Goal: Information Seeking & Learning: Learn about a topic

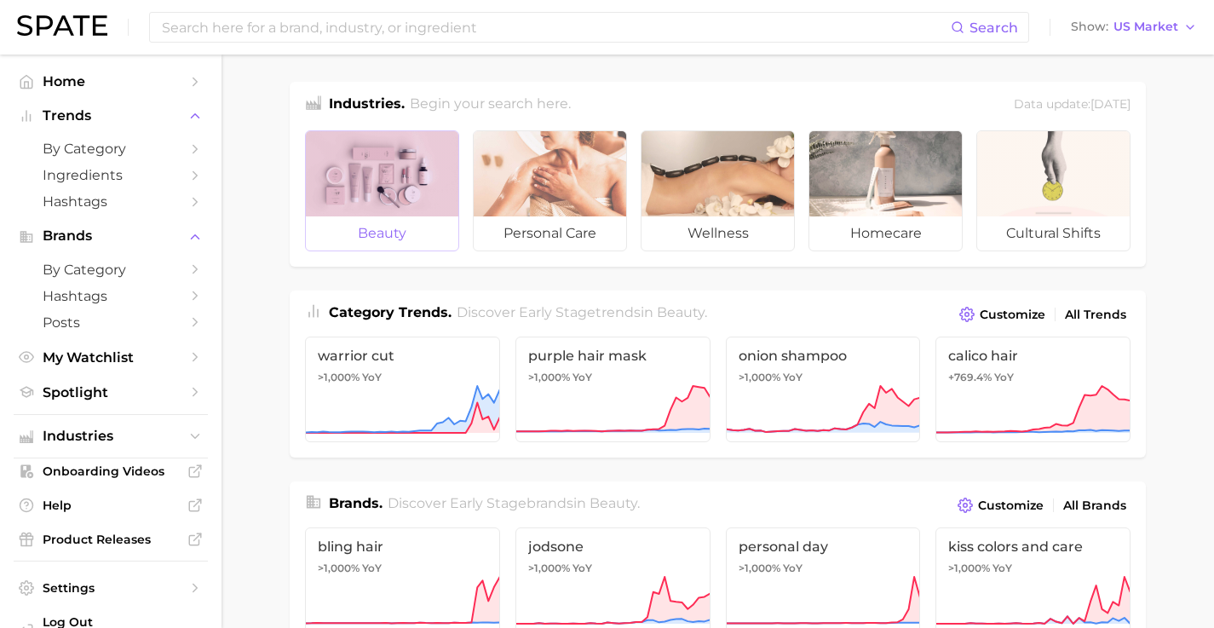
click at [397, 224] on span "beauty" at bounding box center [382, 233] width 152 height 34
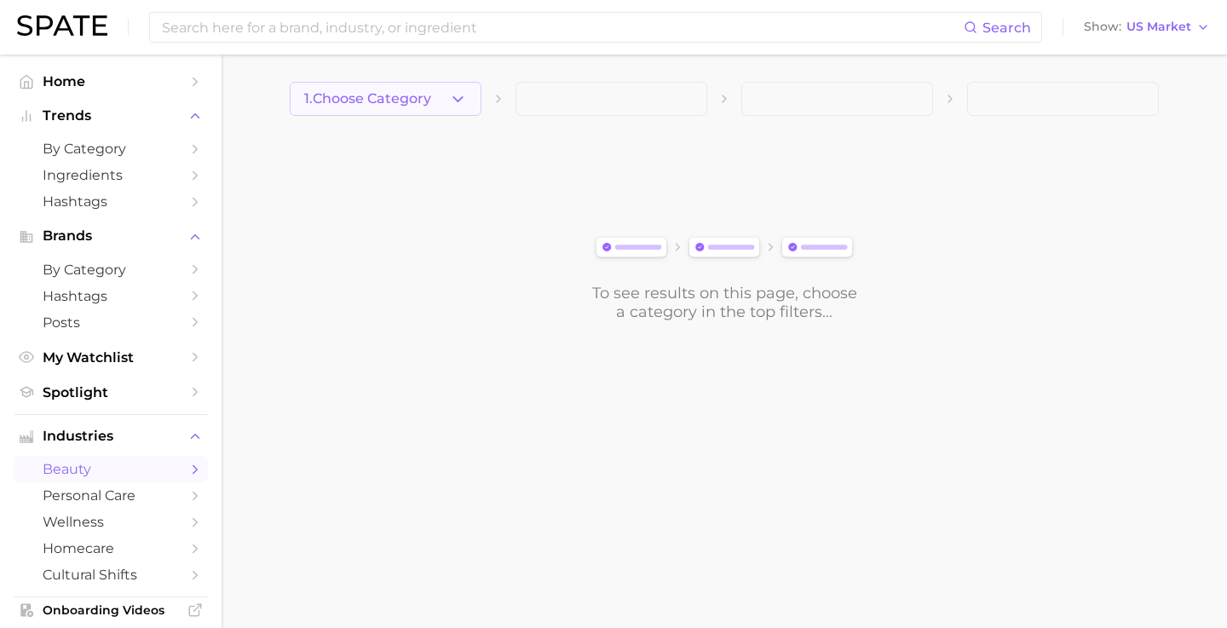
click at [466, 102] on icon "button" at bounding box center [458, 99] width 18 height 18
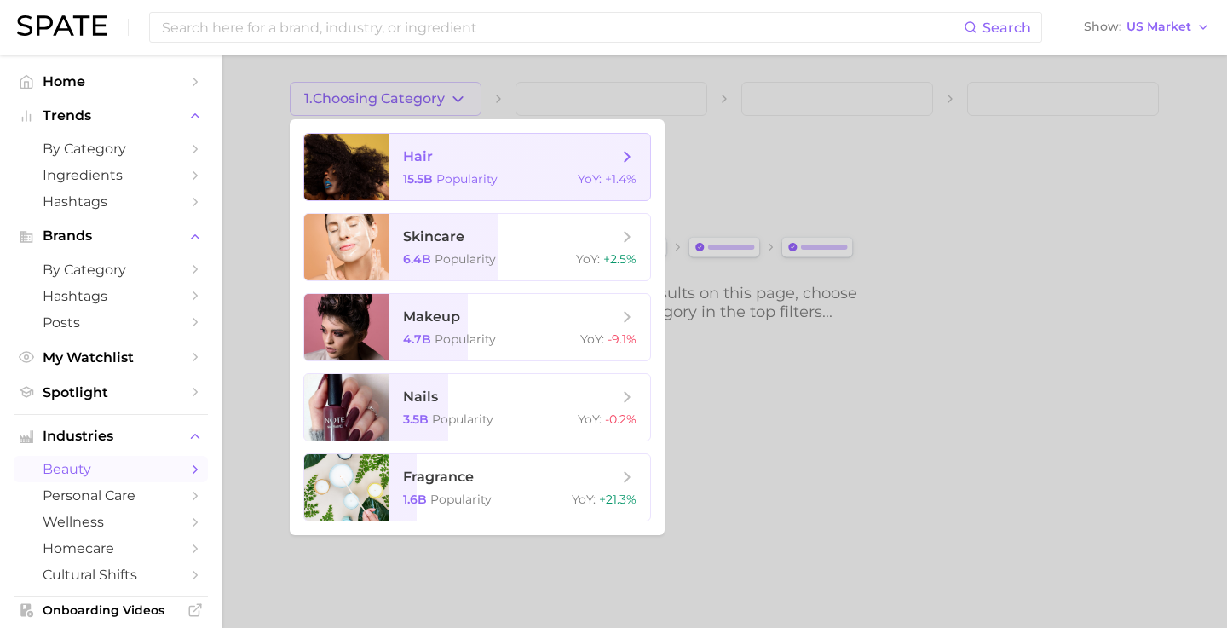
click at [454, 171] on span "hair 15.5b Popularity YoY : +1.4%" at bounding box center [519, 167] width 261 height 66
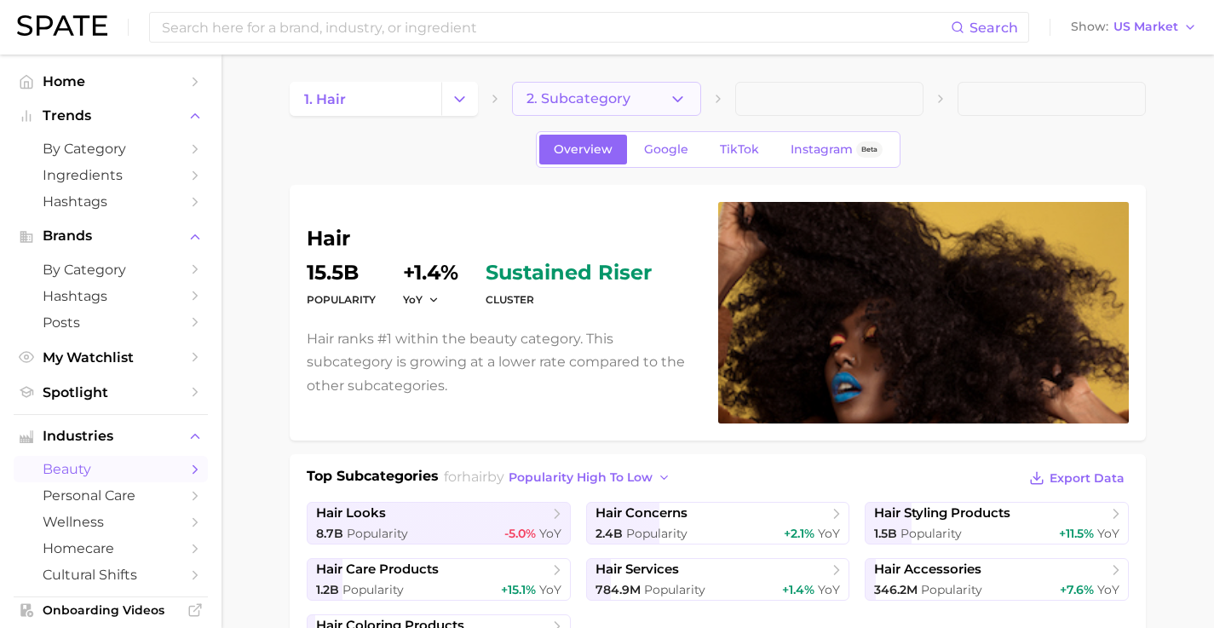
click at [681, 101] on icon "button" at bounding box center [678, 99] width 18 height 18
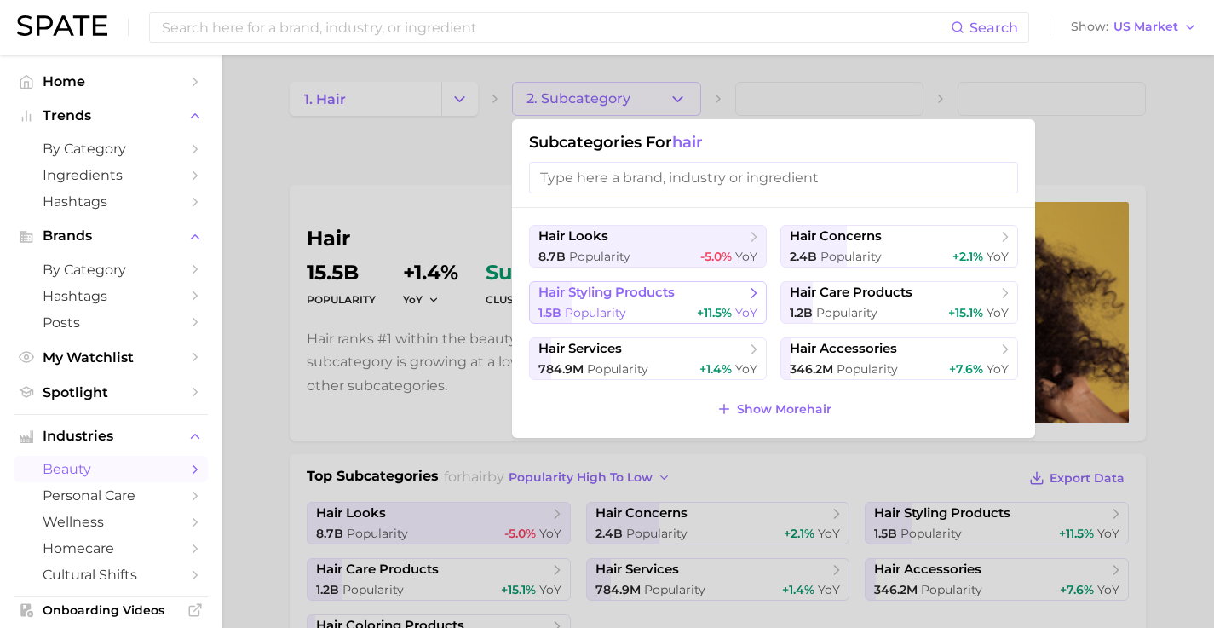
scroll to position [106, 0]
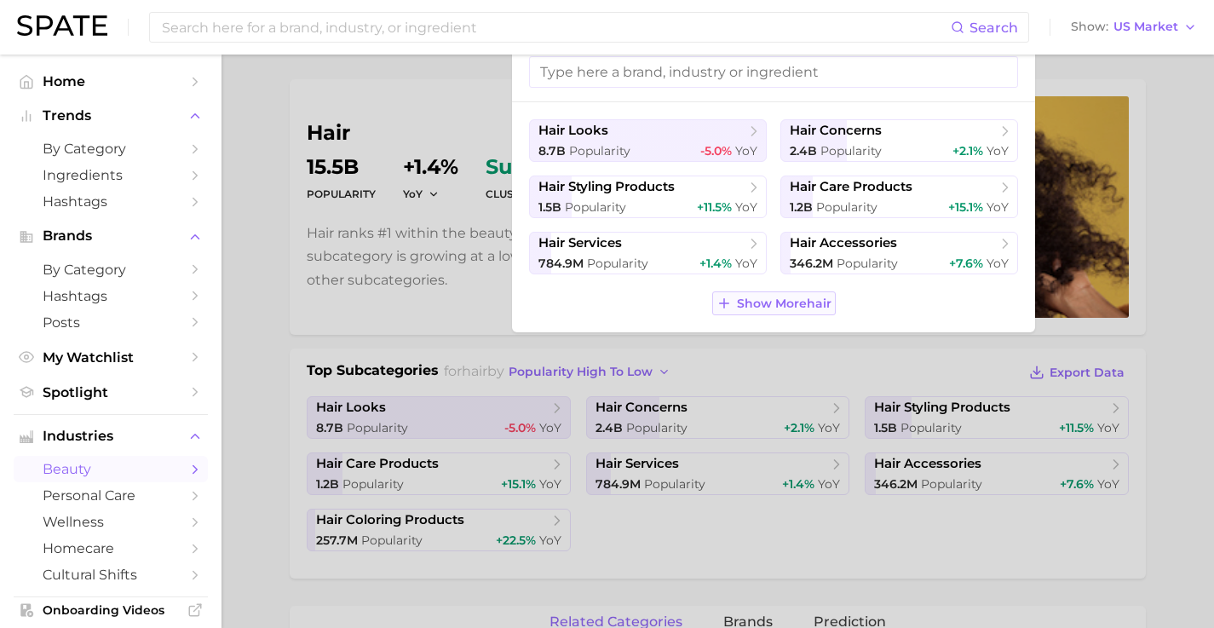
click at [769, 301] on span "Show More hair" at bounding box center [784, 303] width 95 height 14
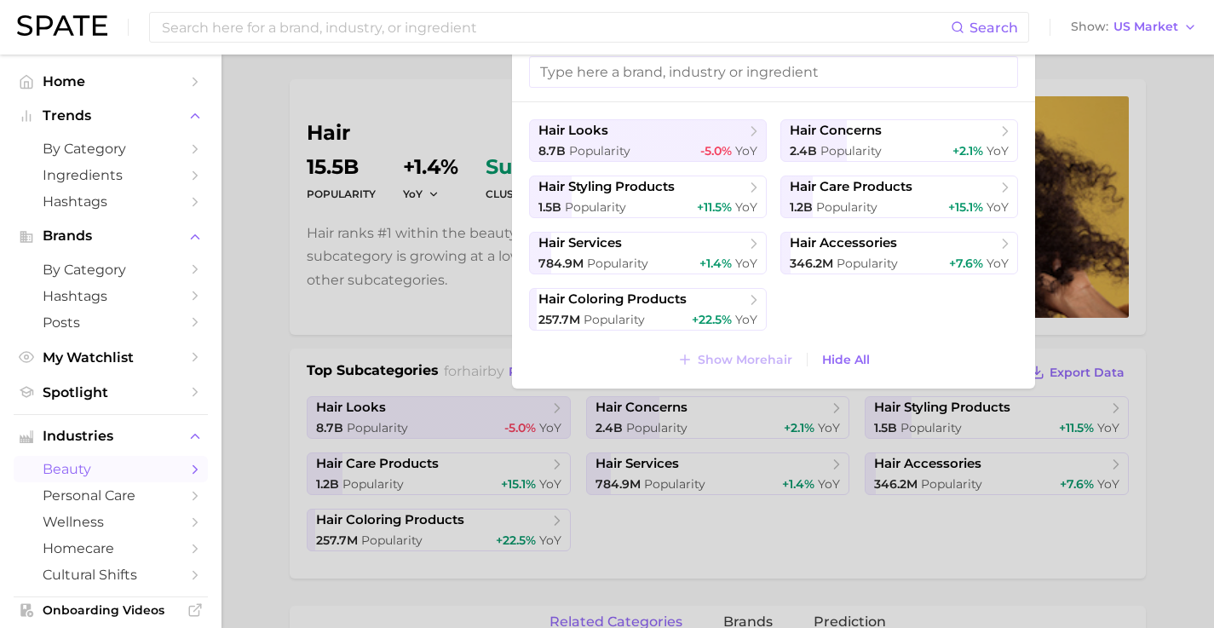
scroll to position [0, 0]
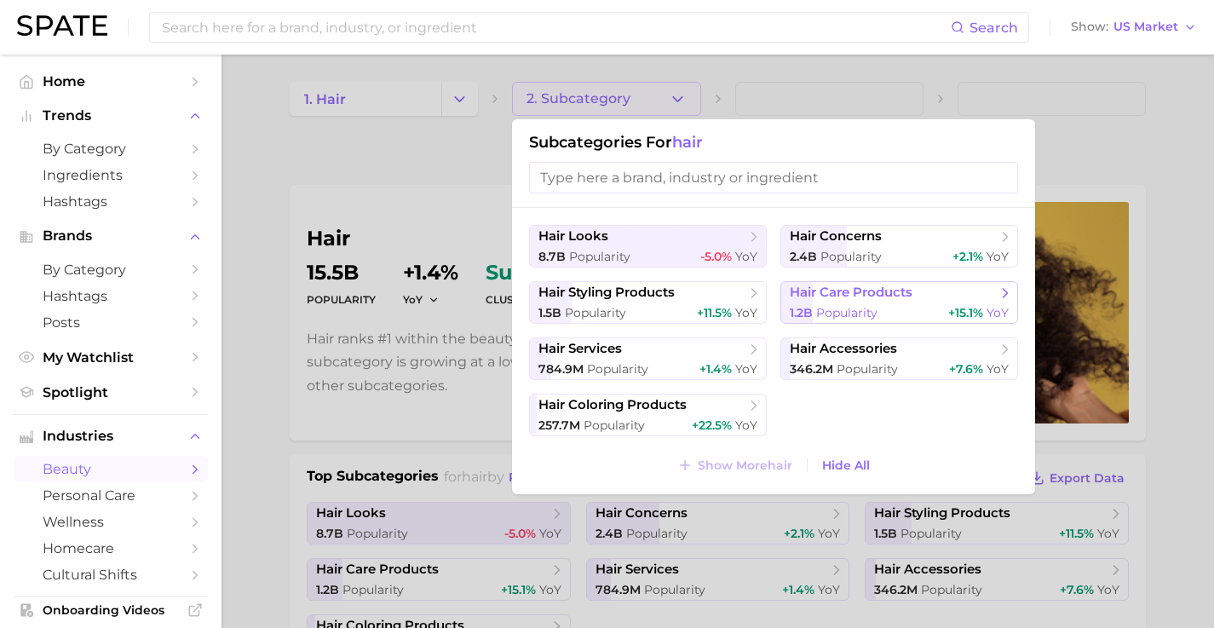
click at [839, 300] on span "hair care products" at bounding box center [851, 293] width 123 height 16
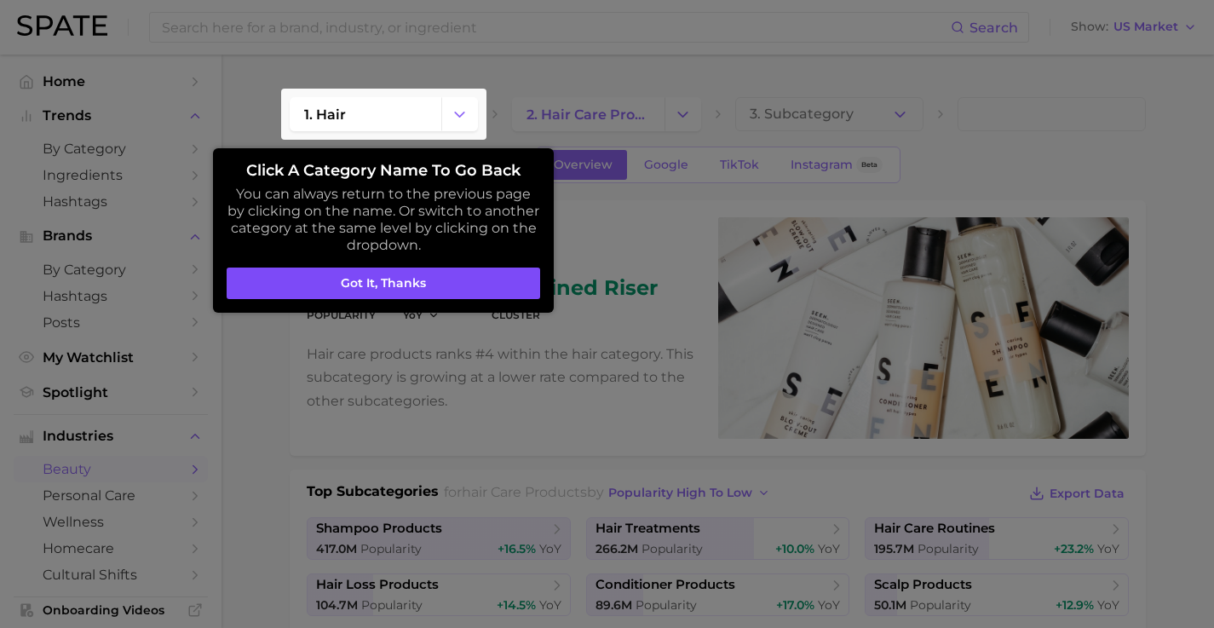
click at [445, 268] on button "Got it, thanks" at bounding box center [384, 284] width 314 height 32
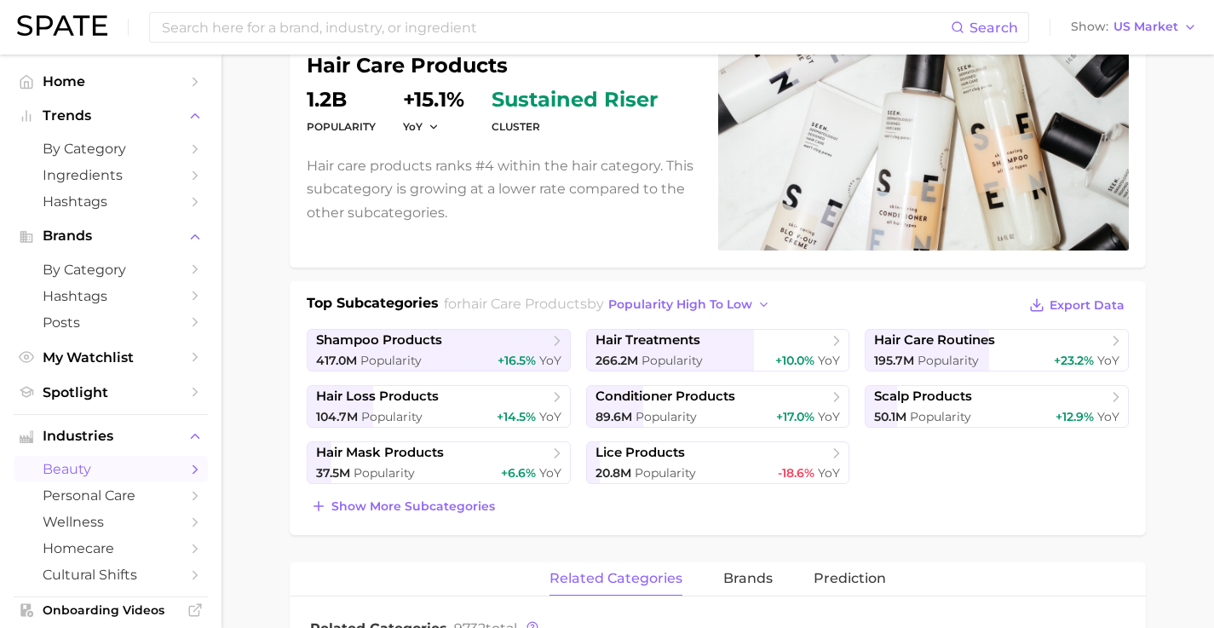
scroll to position [176, 0]
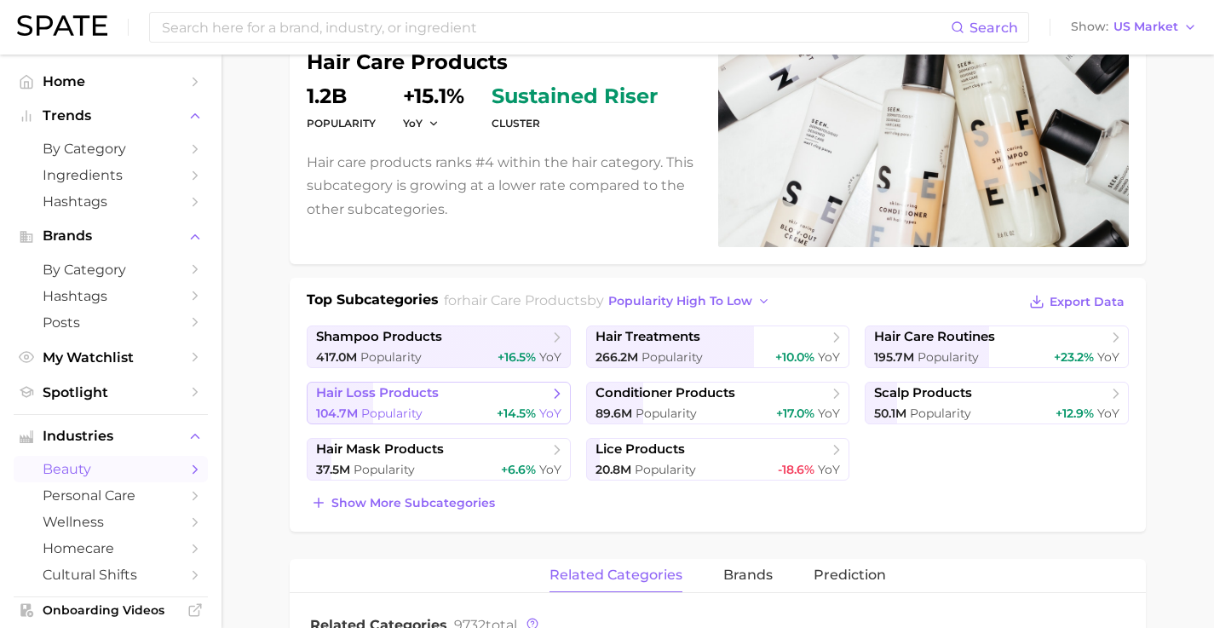
click at [486, 406] on div "104.7m Popularity +14.5% YoY" at bounding box center [438, 414] width 245 height 16
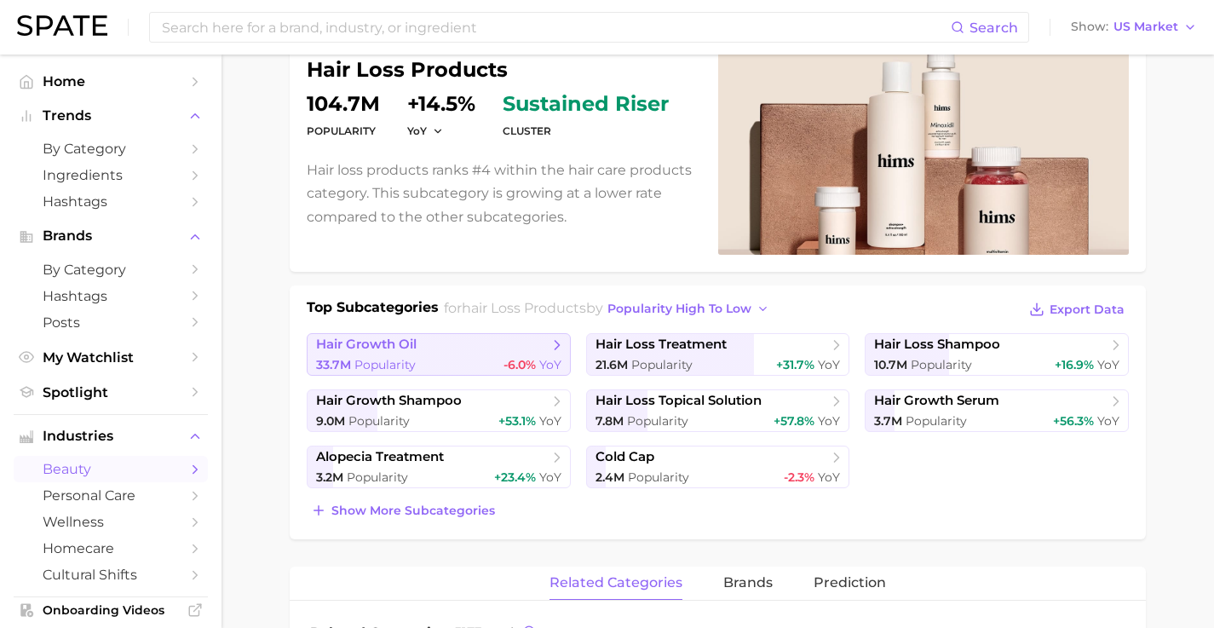
scroll to position [248, 0]
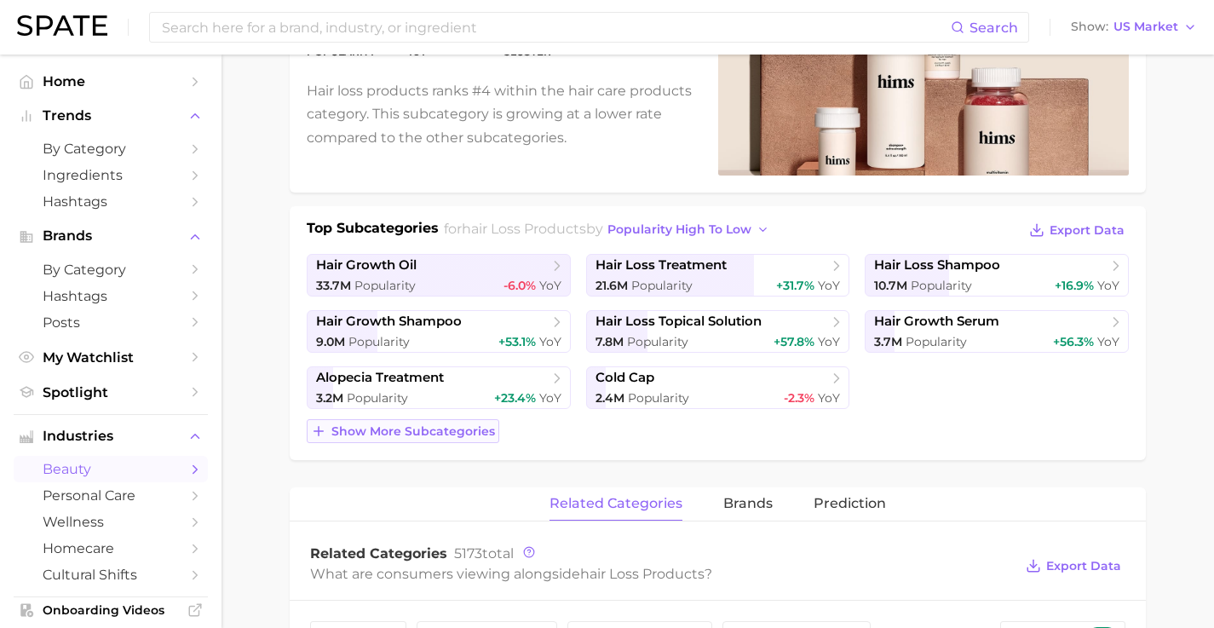
click at [416, 433] on span "Show more subcategories" at bounding box center [413, 431] width 164 height 14
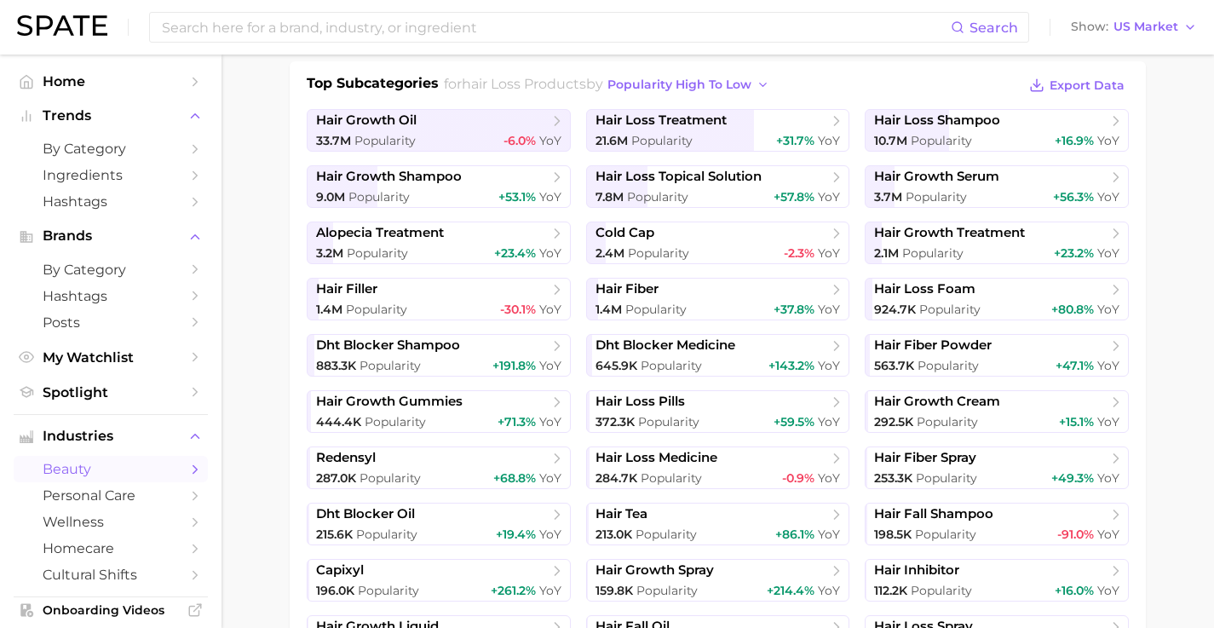
scroll to position [412, 0]
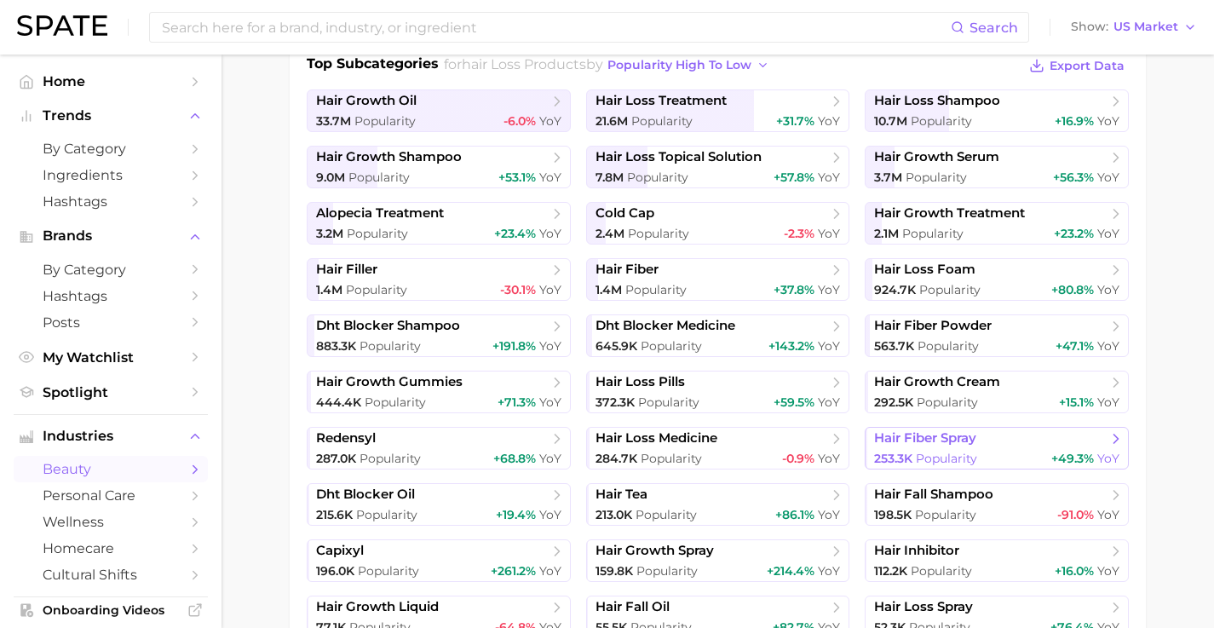
click at [979, 441] on span "hair fiber spray" at bounding box center [990, 438] width 233 height 17
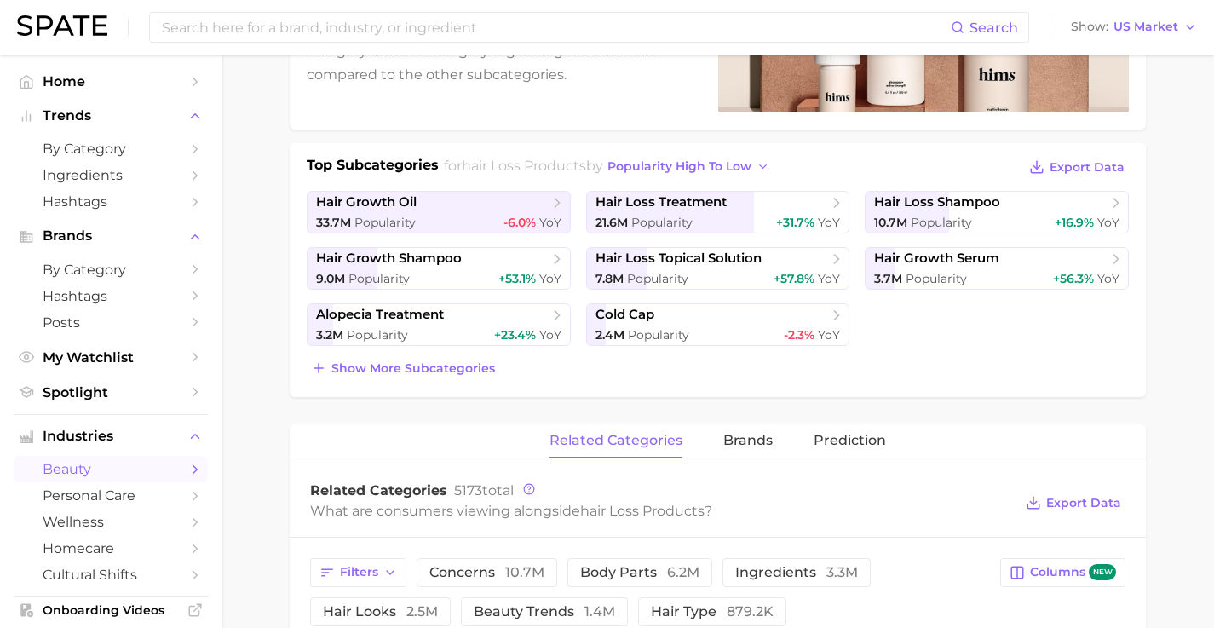
scroll to position [210, 0]
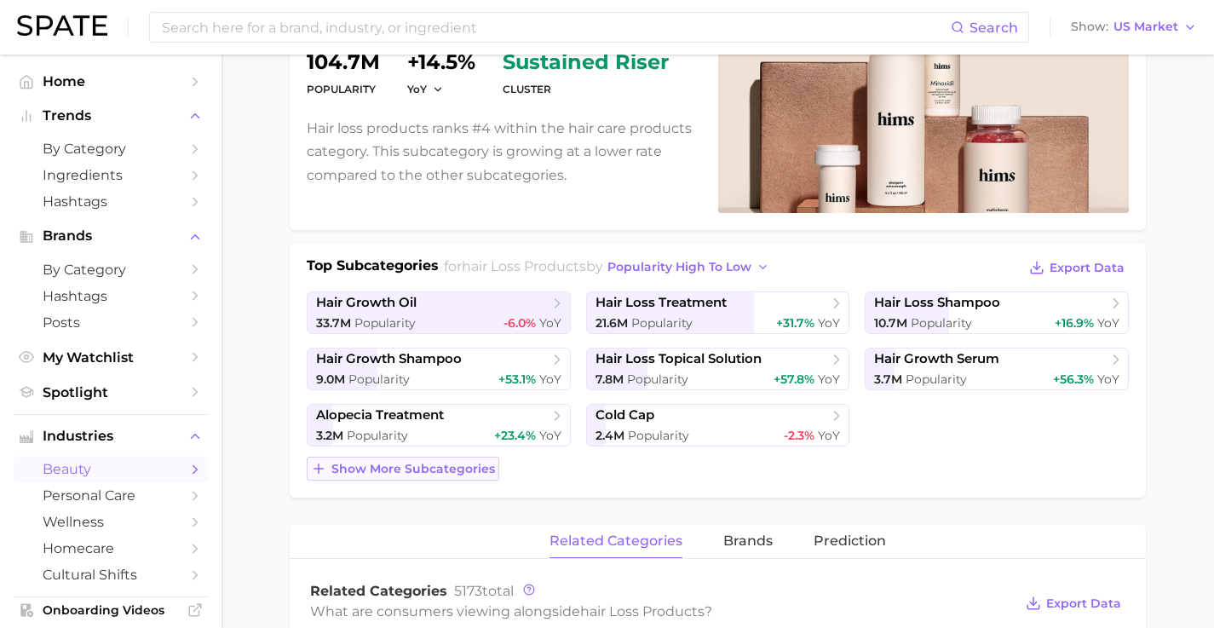
click at [445, 464] on span "Show more subcategories" at bounding box center [413, 469] width 164 height 14
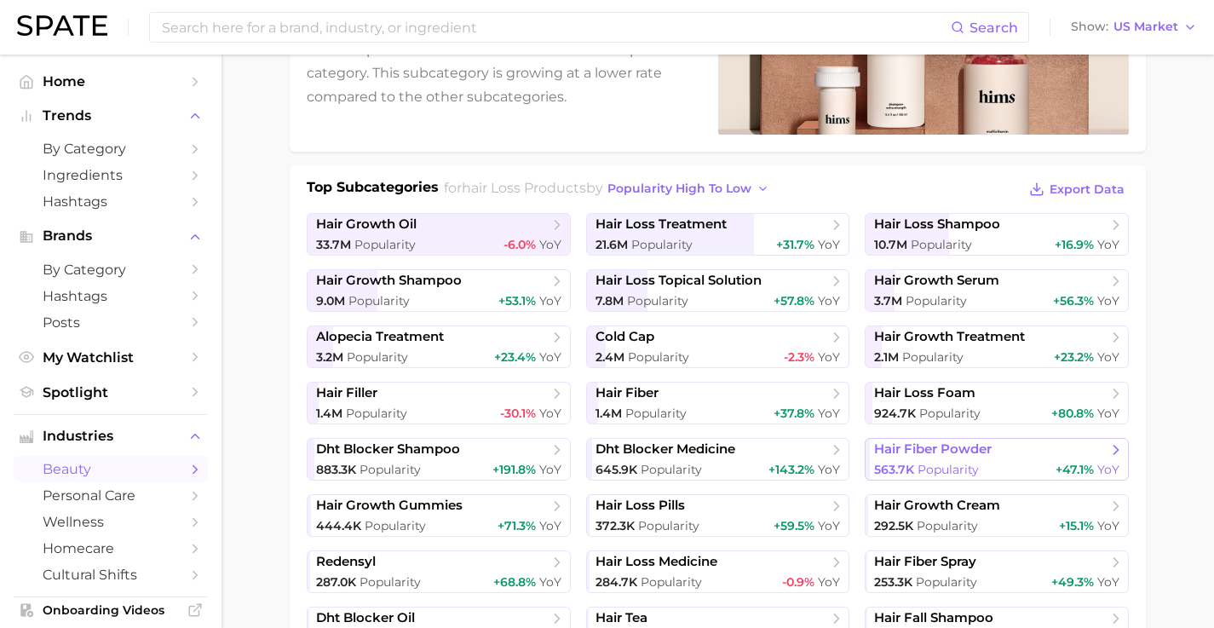
scroll to position [292, 0]
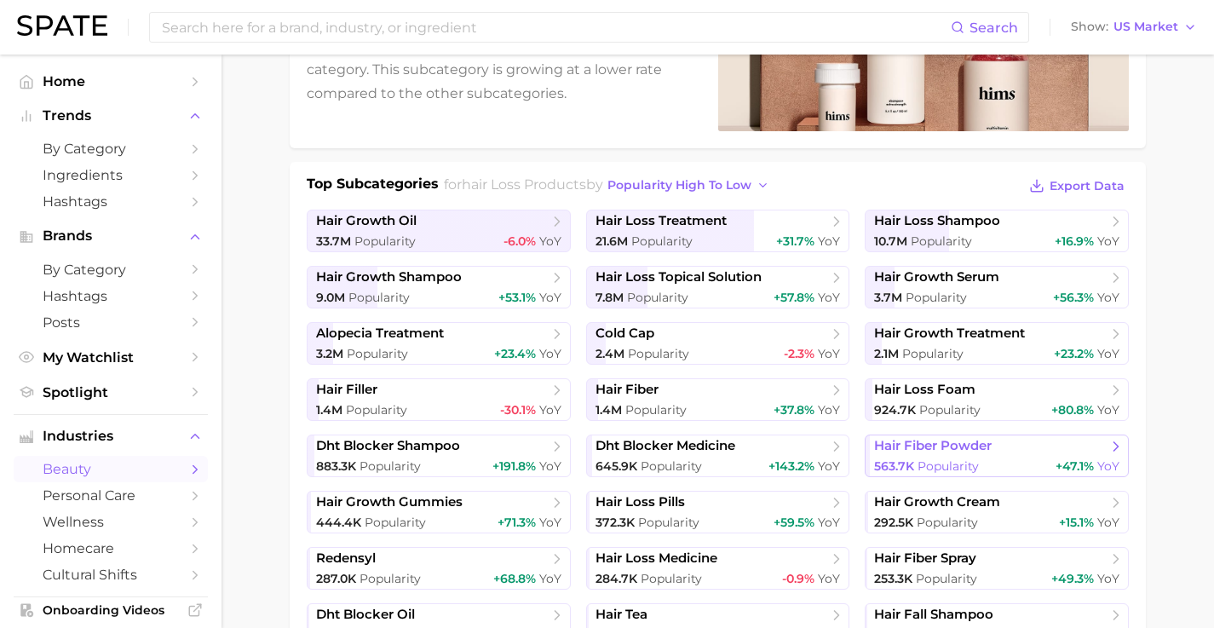
click at [956, 466] on span "Popularity" at bounding box center [948, 465] width 61 height 15
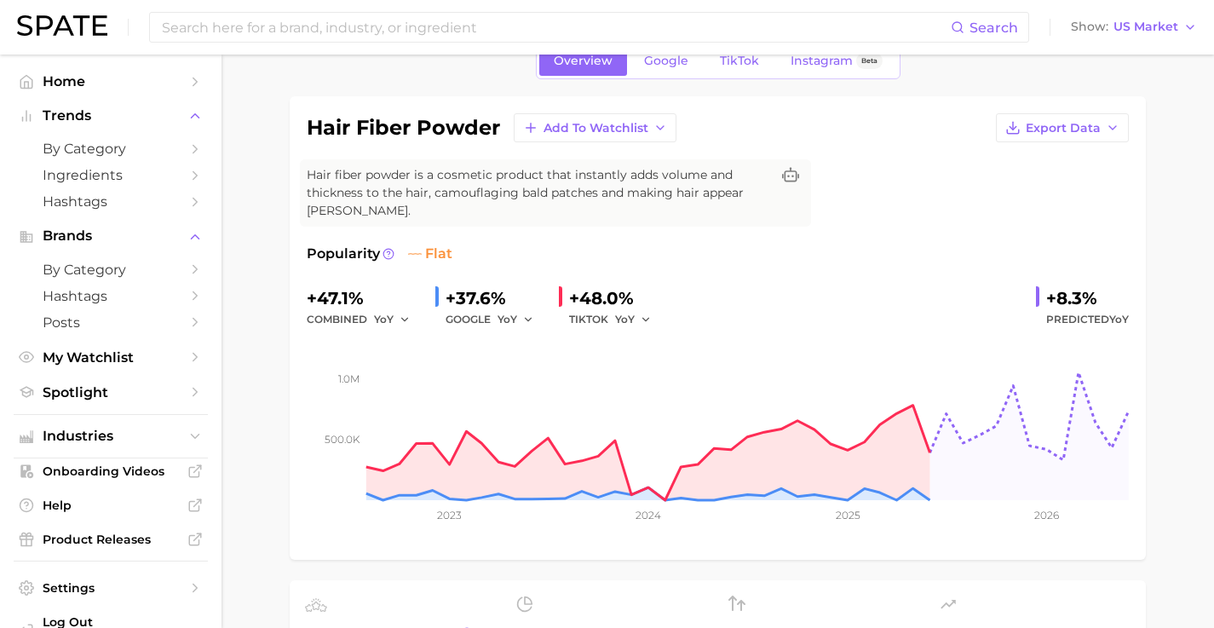
scroll to position [157, 0]
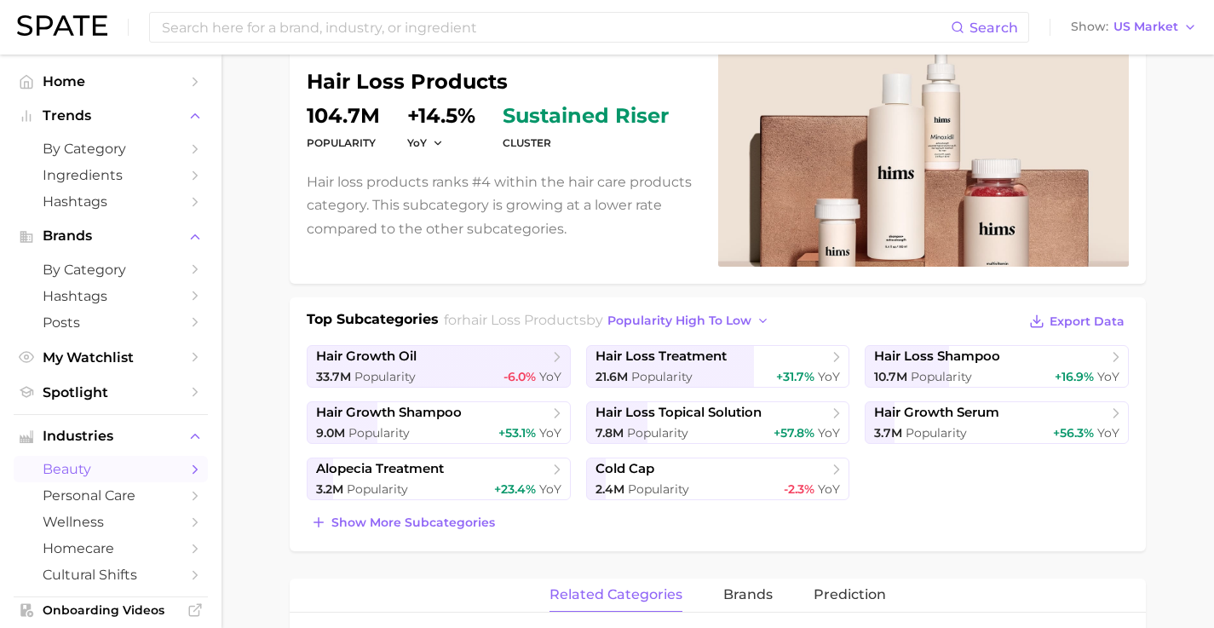
scroll to position [292, 0]
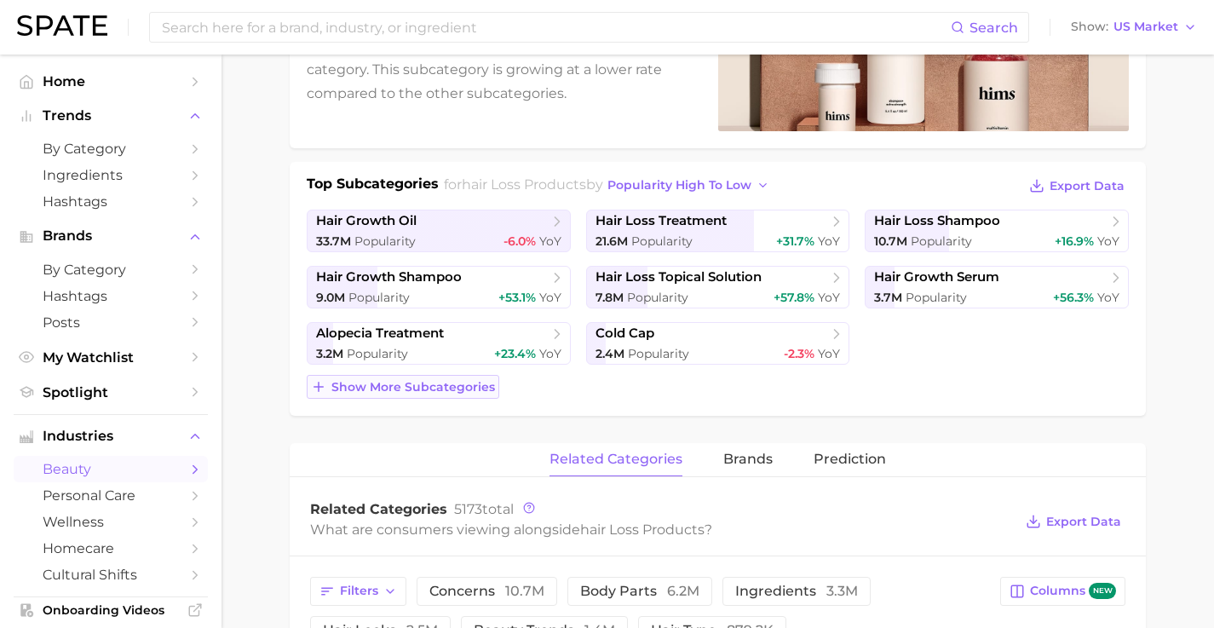
click at [434, 382] on span "Show more subcategories" at bounding box center [413, 387] width 164 height 14
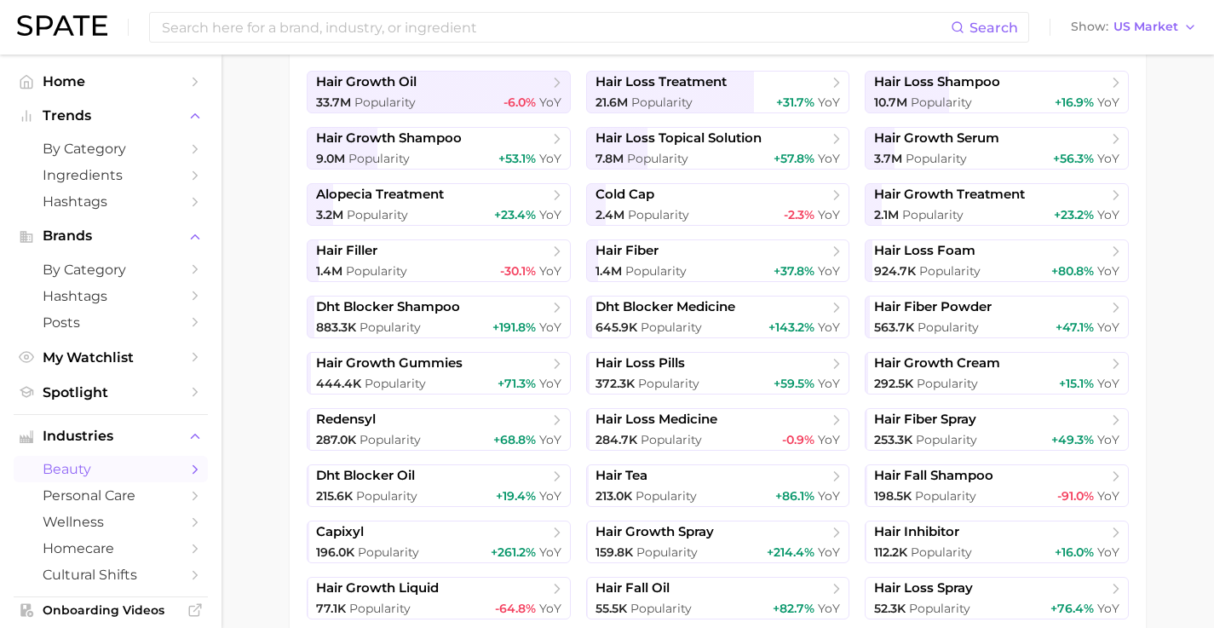
scroll to position [414, 0]
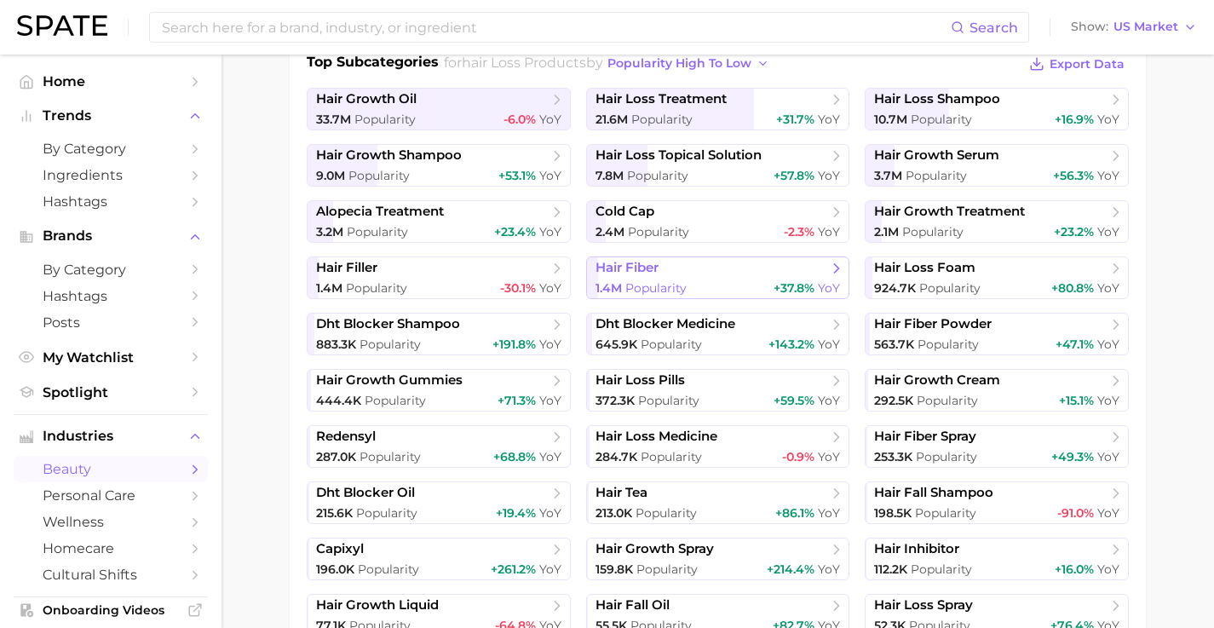
click at [641, 285] on span "Popularity" at bounding box center [655, 287] width 61 height 15
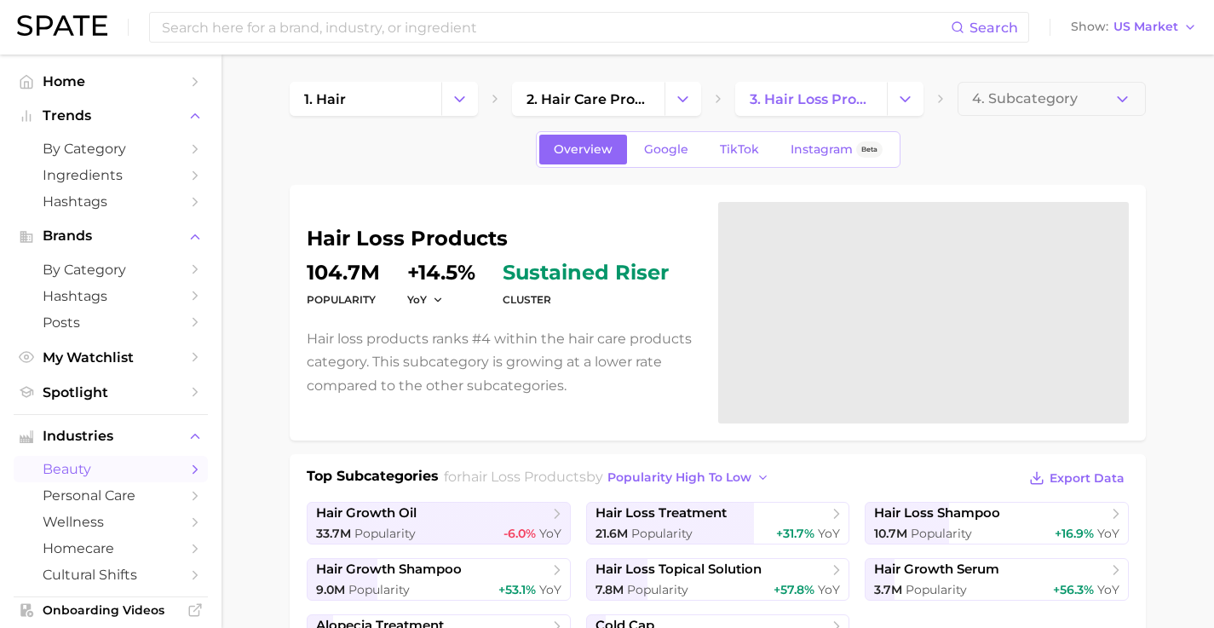
scroll to position [414, 0]
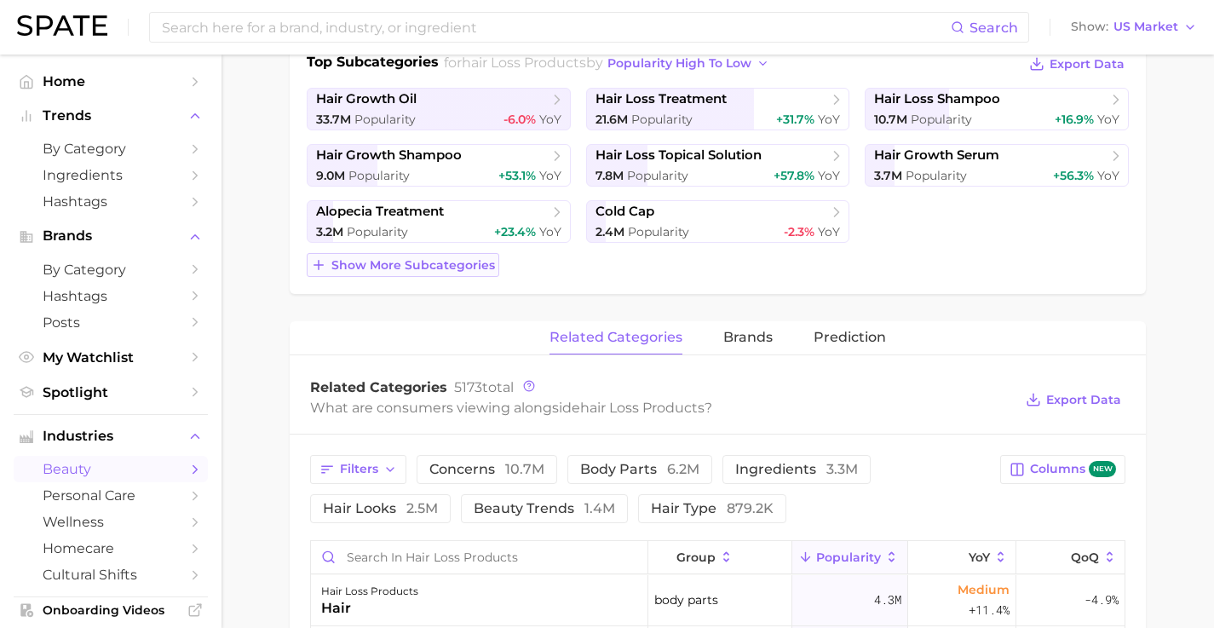
click at [411, 264] on span "Show more subcategories" at bounding box center [413, 265] width 164 height 14
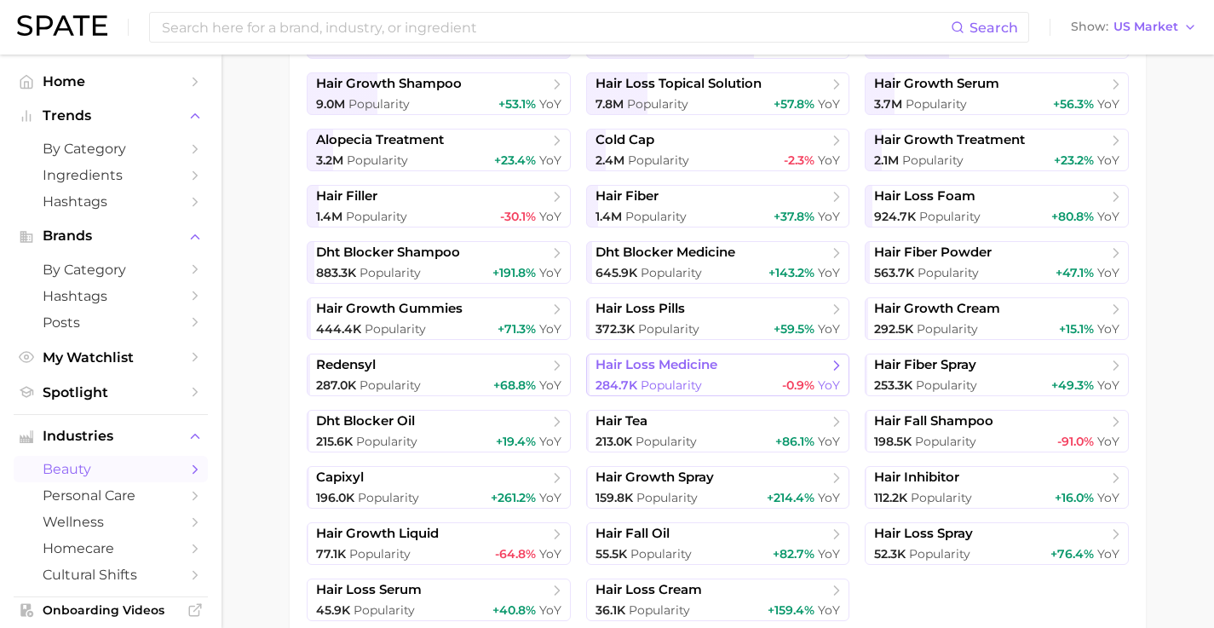
scroll to position [489, 0]
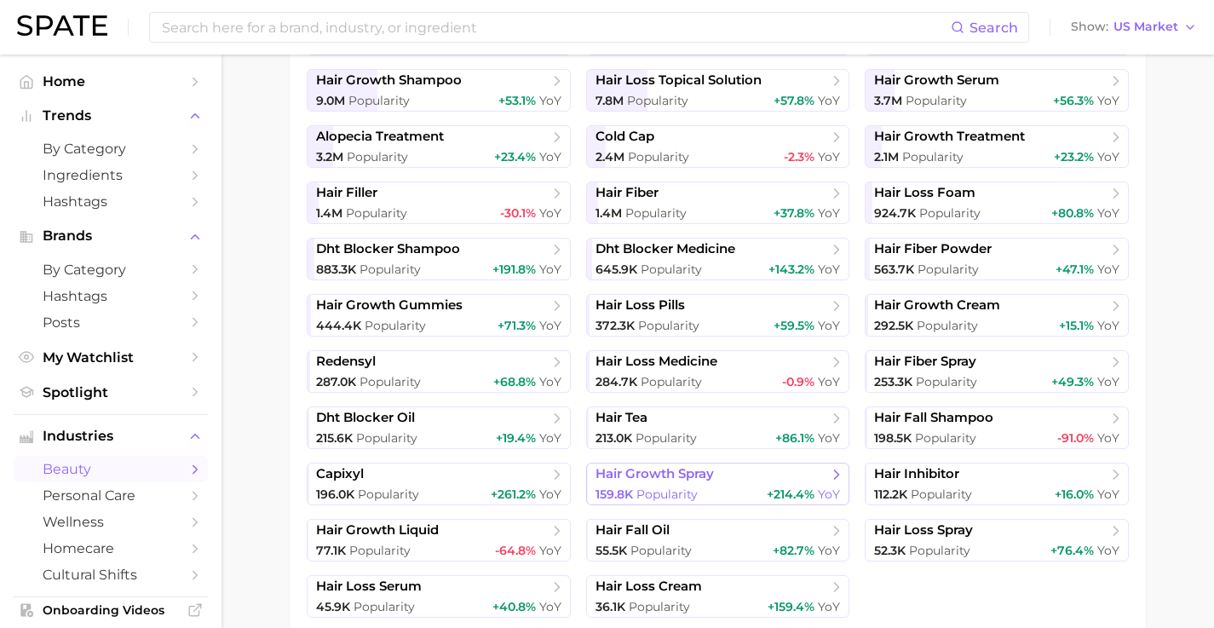
click at [667, 469] on span "hair growth spray" at bounding box center [654, 474] width 118 height 16
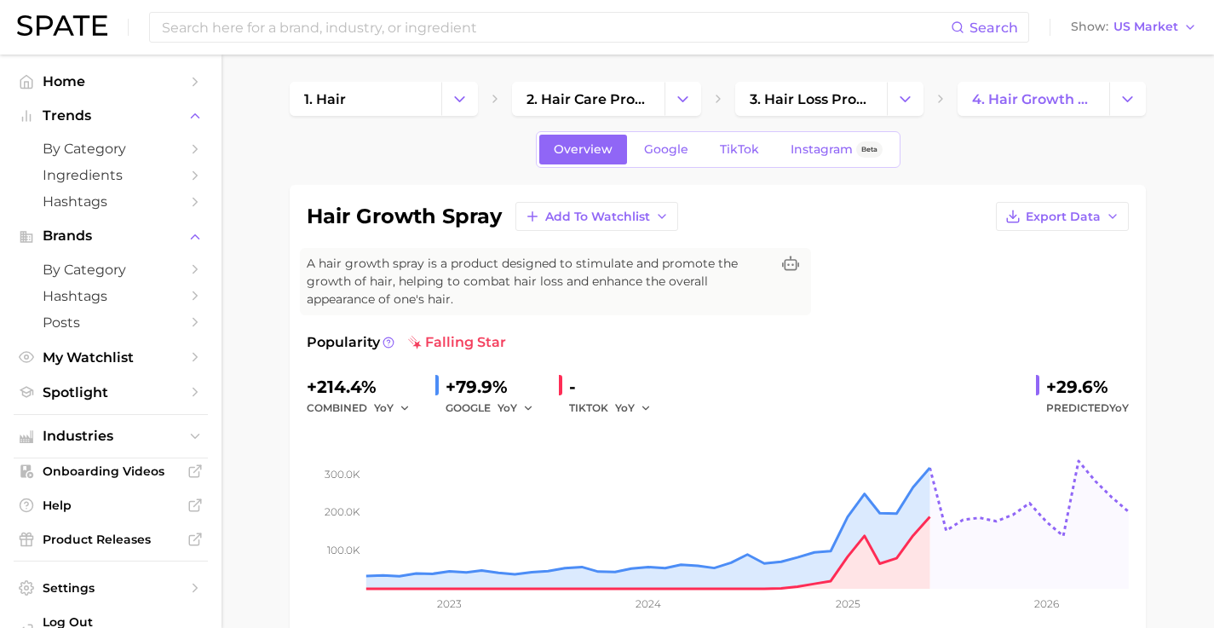
scroll to position [26, 0]
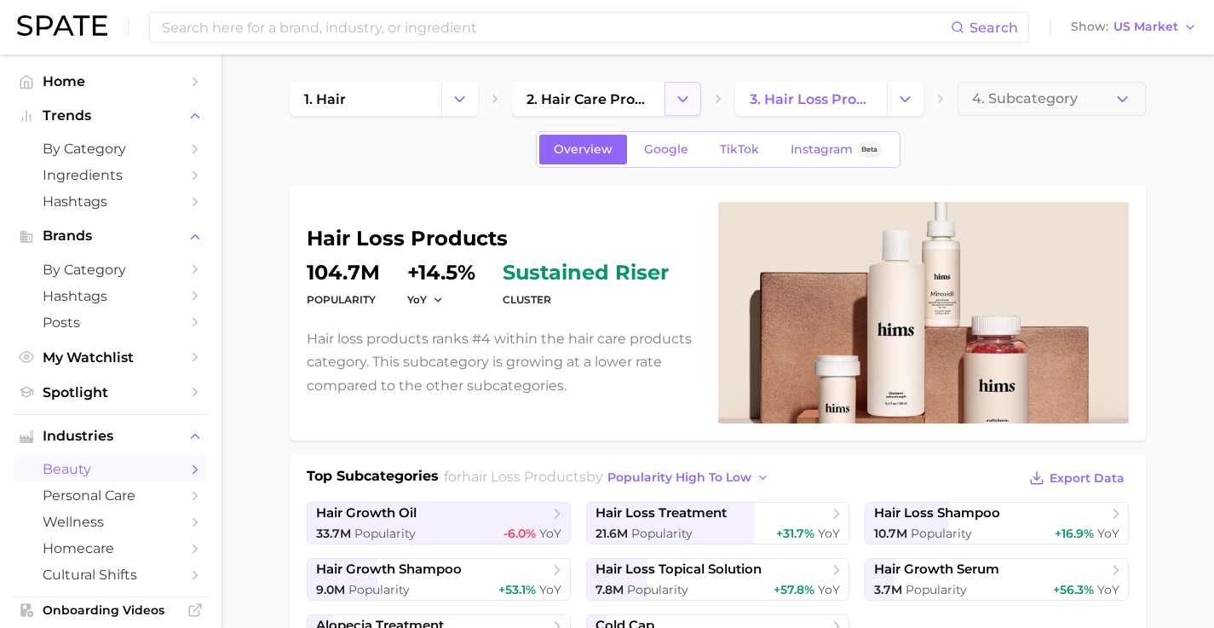
click at [693, 97] on button "Change Category" at bounding box center [682, 99] width 37 height 34
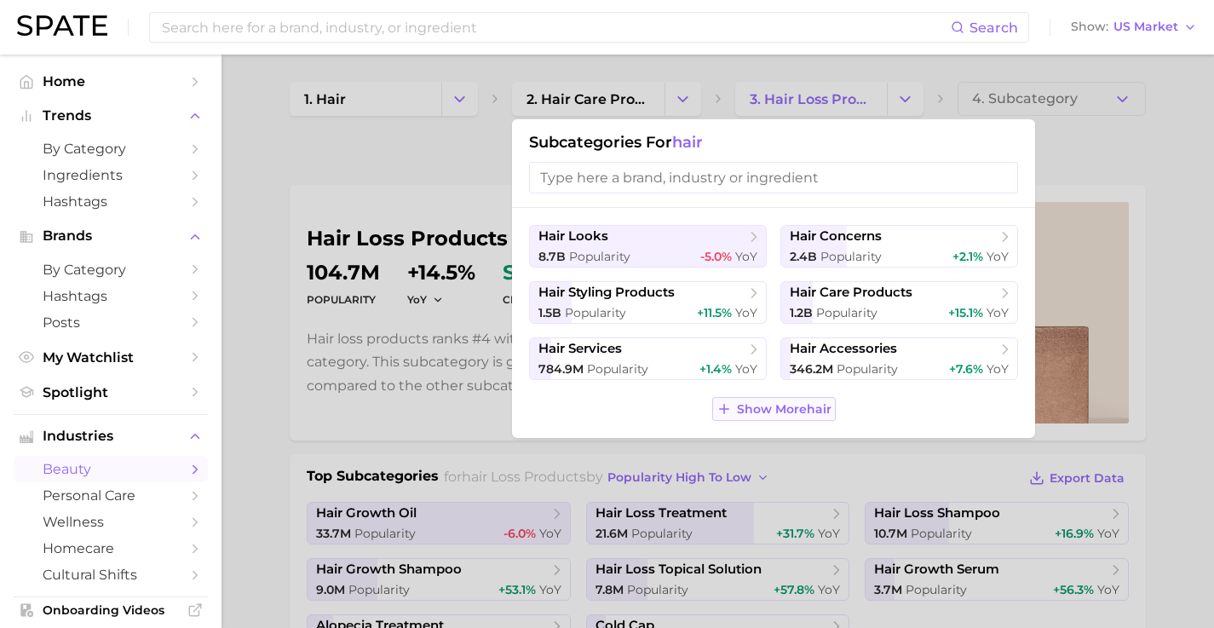
click at [776, 415] on span "Show More hair" at bounding box center [784, 409] width 95 height 14
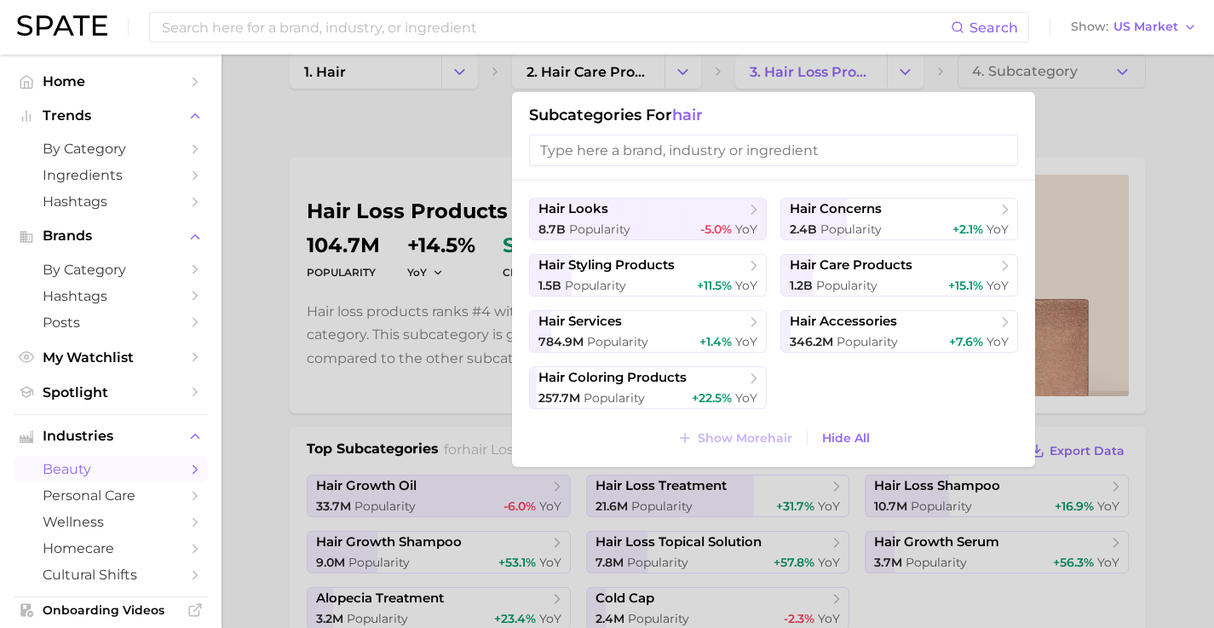
scroll to position [71, 0]
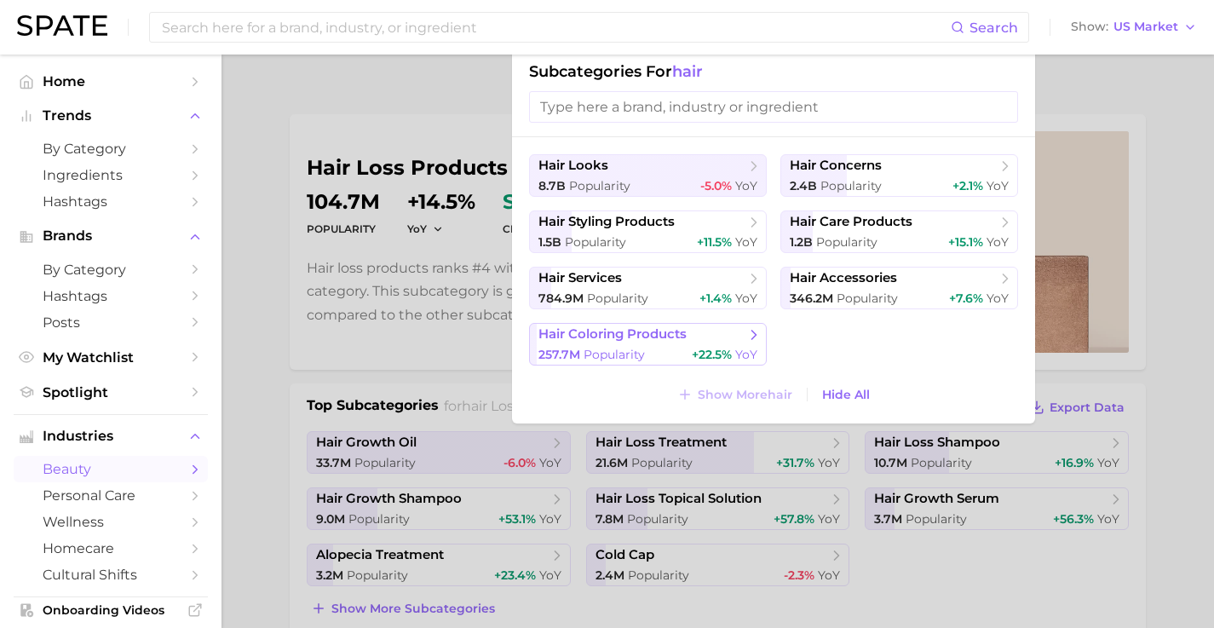
click at [692, 348] on span "+22.5% YoY" at bounding box center [725, 355] width 66 height 16
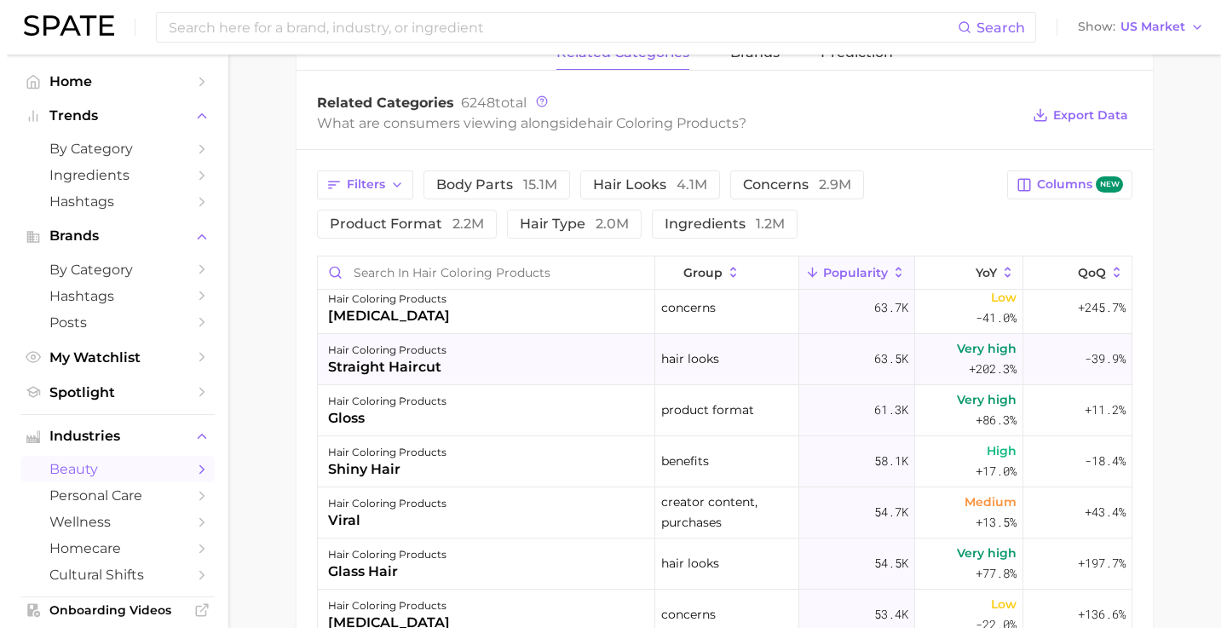
scroll to position [3128, 0]
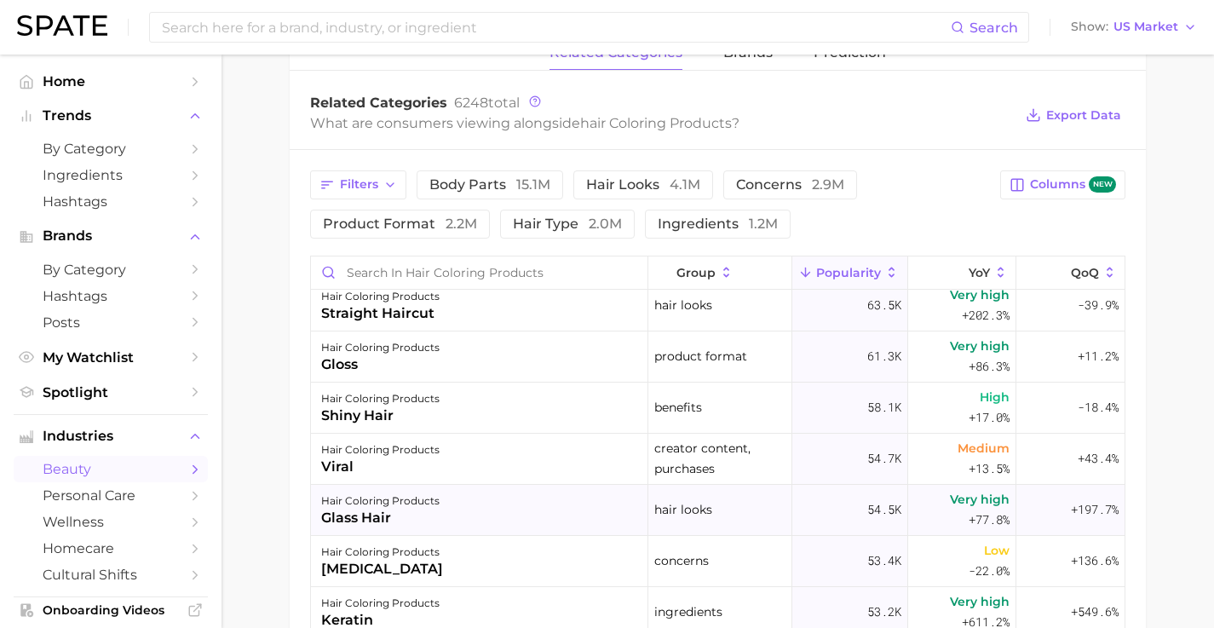
click at [455, 517] on div "hair coloring products glass hair" at bounding box center [479, 510] width 337 height 51
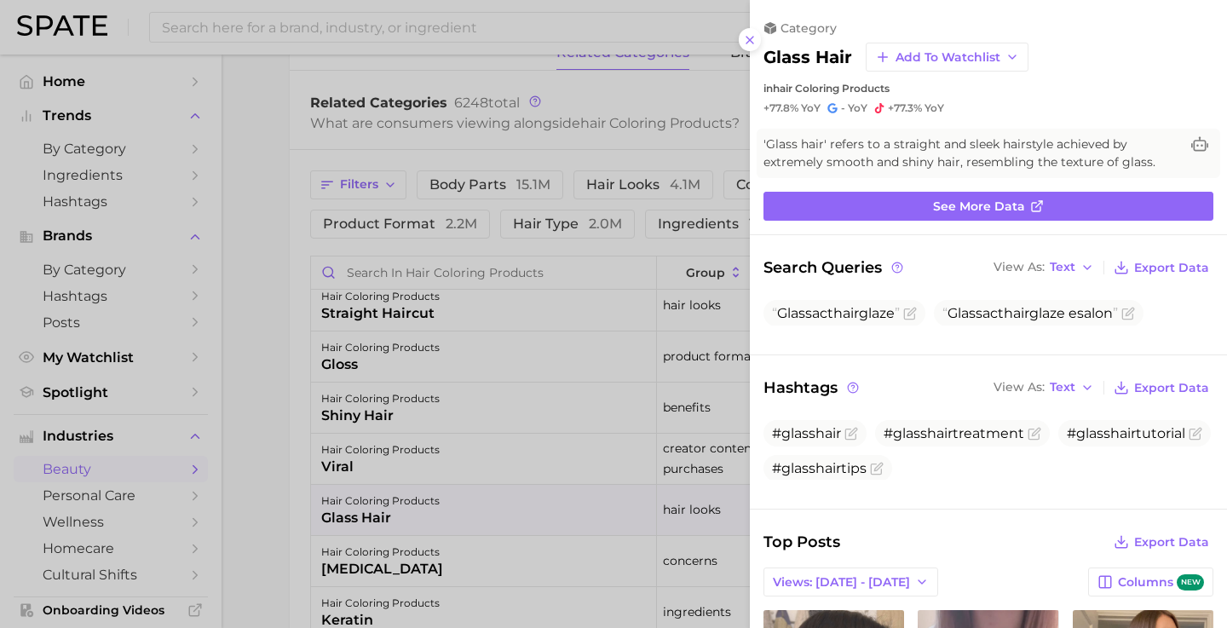
scroll to position [0, 0]
click at [434, 412] on div at bounding box center [613, 314] width 1227 height 628
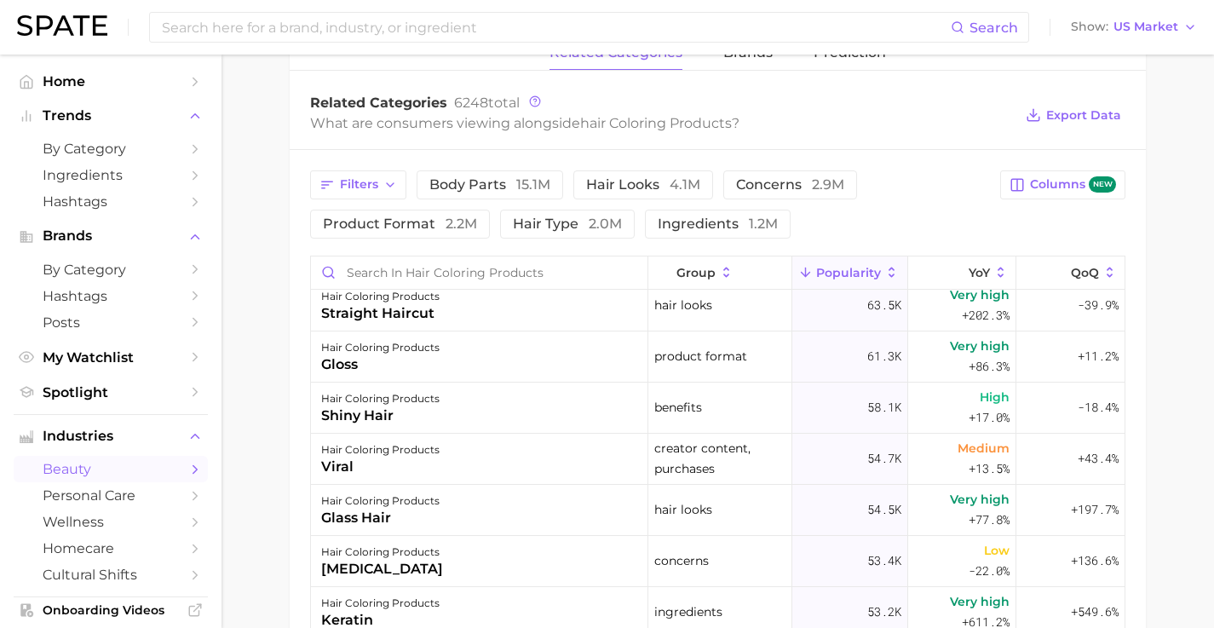
click at [382, 407] on div "shiny hair" at bounding box center [380, 416] width 118 height 20
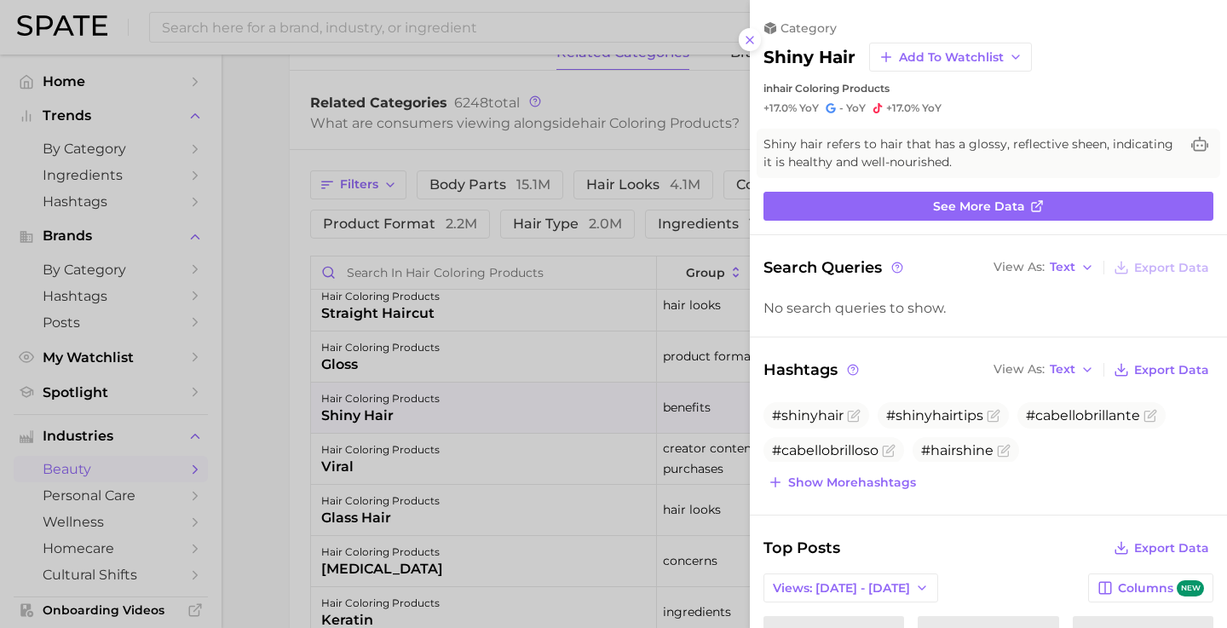
click at [381, 370] on div at bounding box center [613, 314] width 1227 height 628
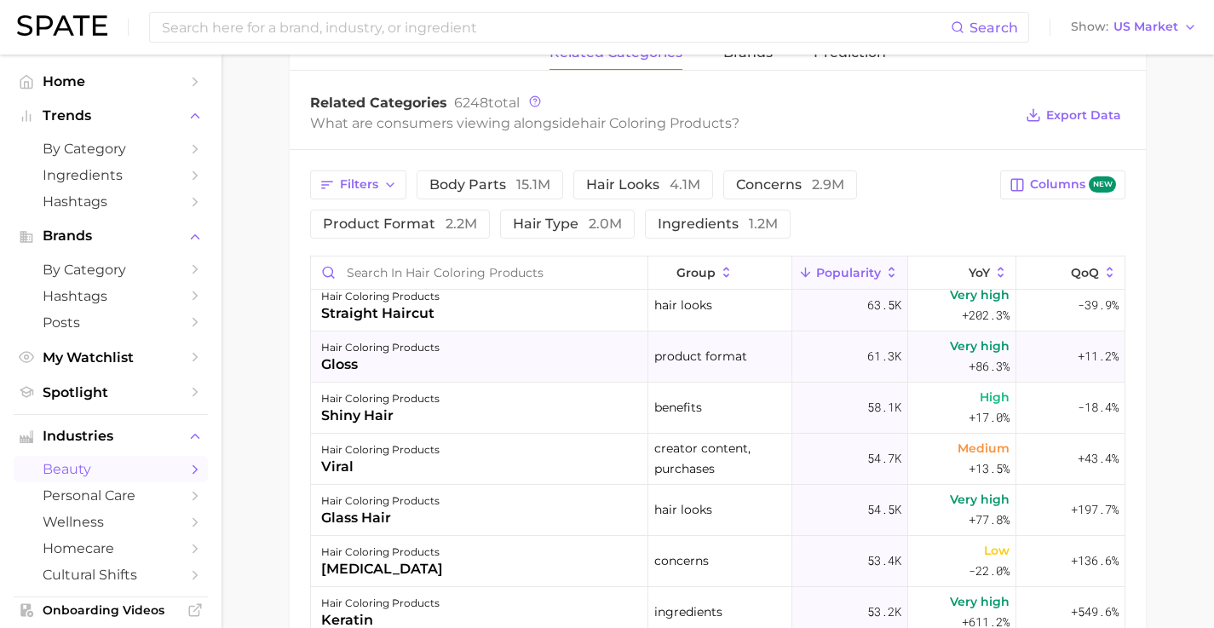
click at [381, 357] on div "gloss" at bounding box center [380, 364] width 118 height 20
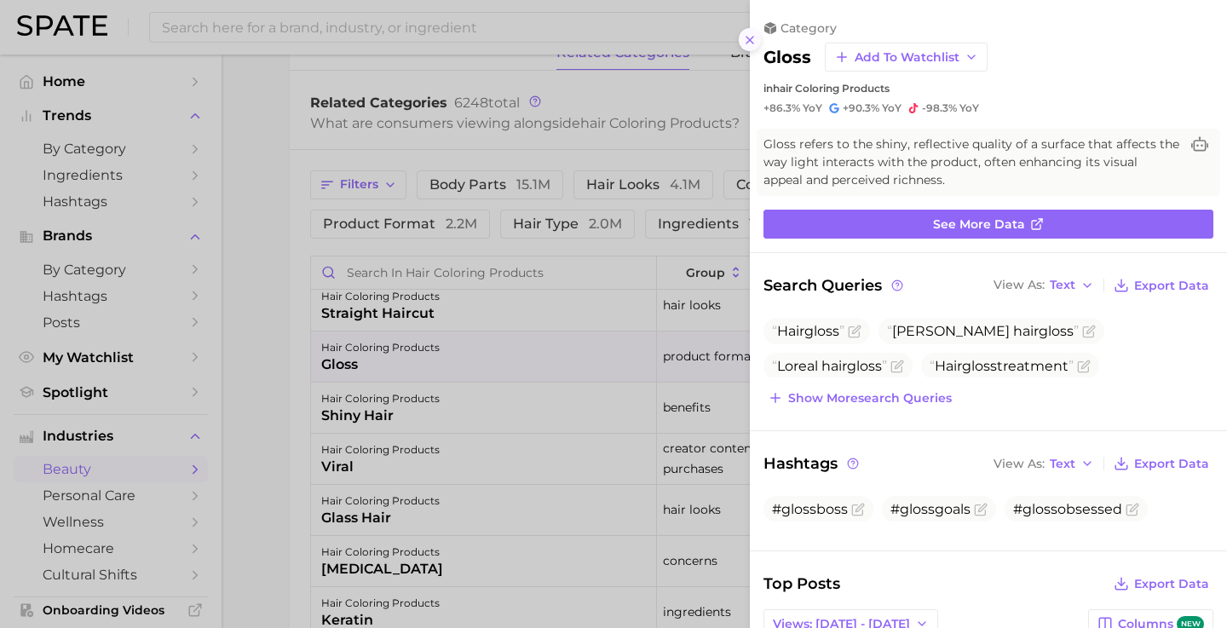
click at [749, 37] on icon at bounding box center [750, 40] width 14 height 14
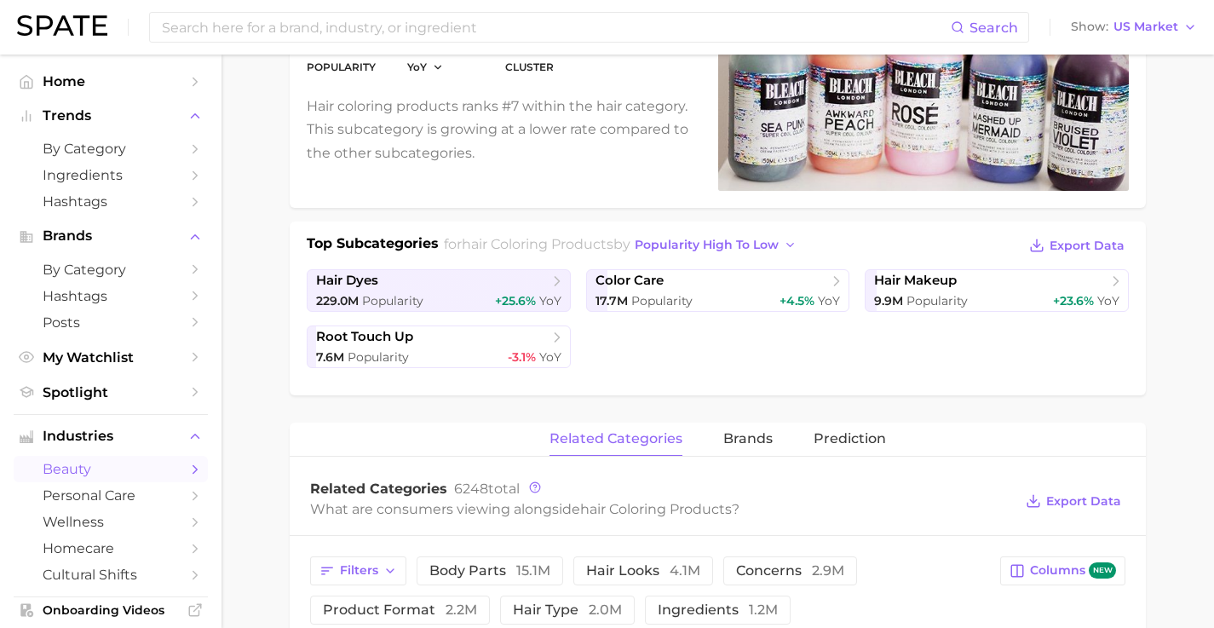
scroll to position [43, 0]
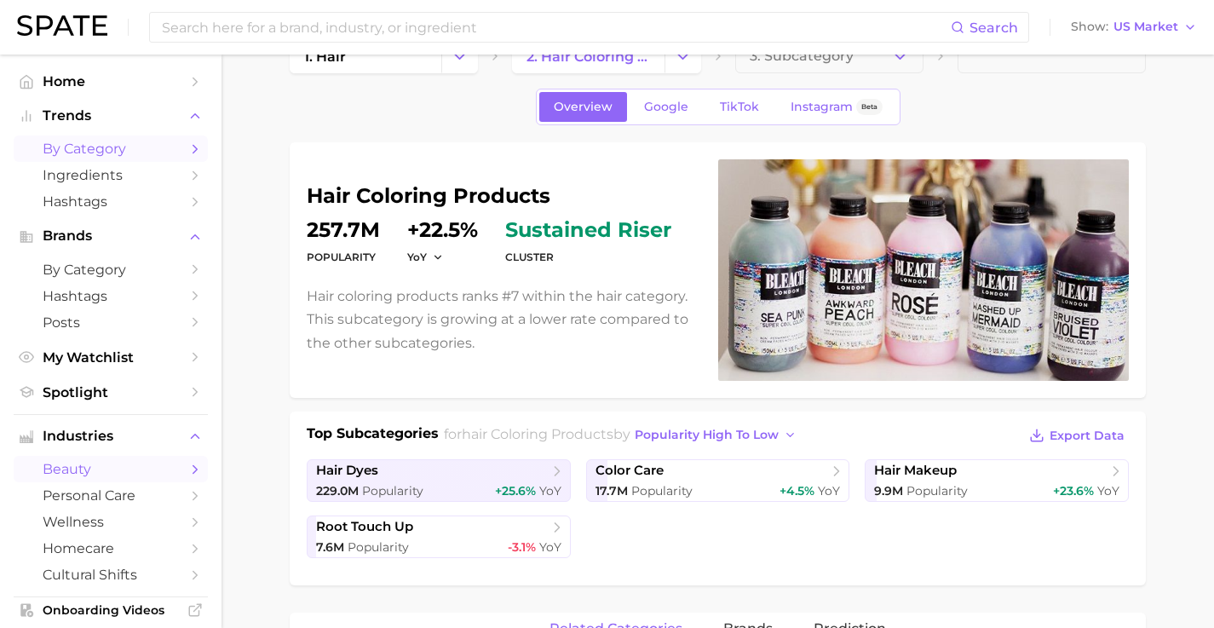
click at [109, 149] on span "by Category" at bounding box center [111, 149] width 136 height 16
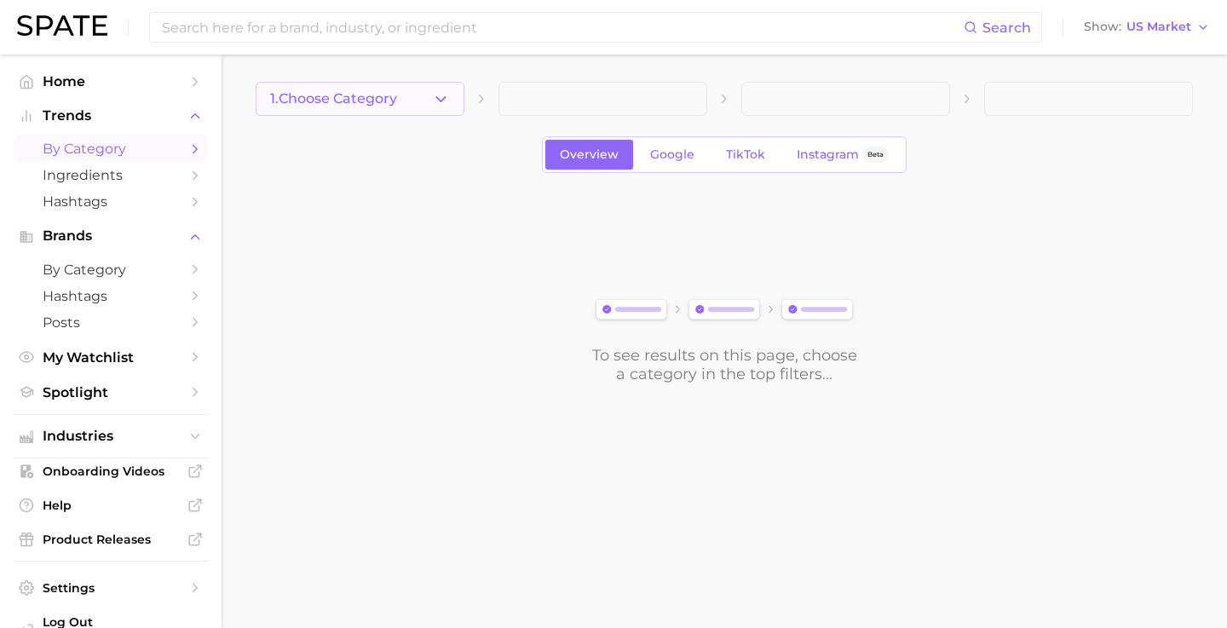
click at [446, 93] on icon "button" at bounding box center [441, 99] width 18 height 18
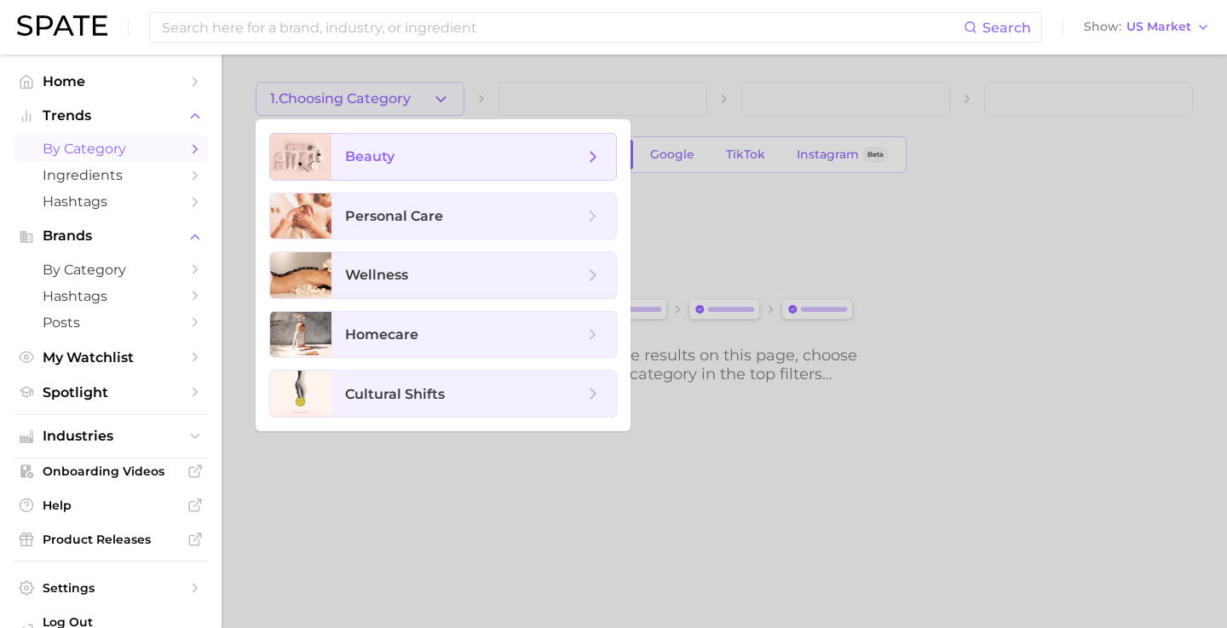
click at [401, 156] on span "beauty" at bounding box center [464, 156] width 239 height 19
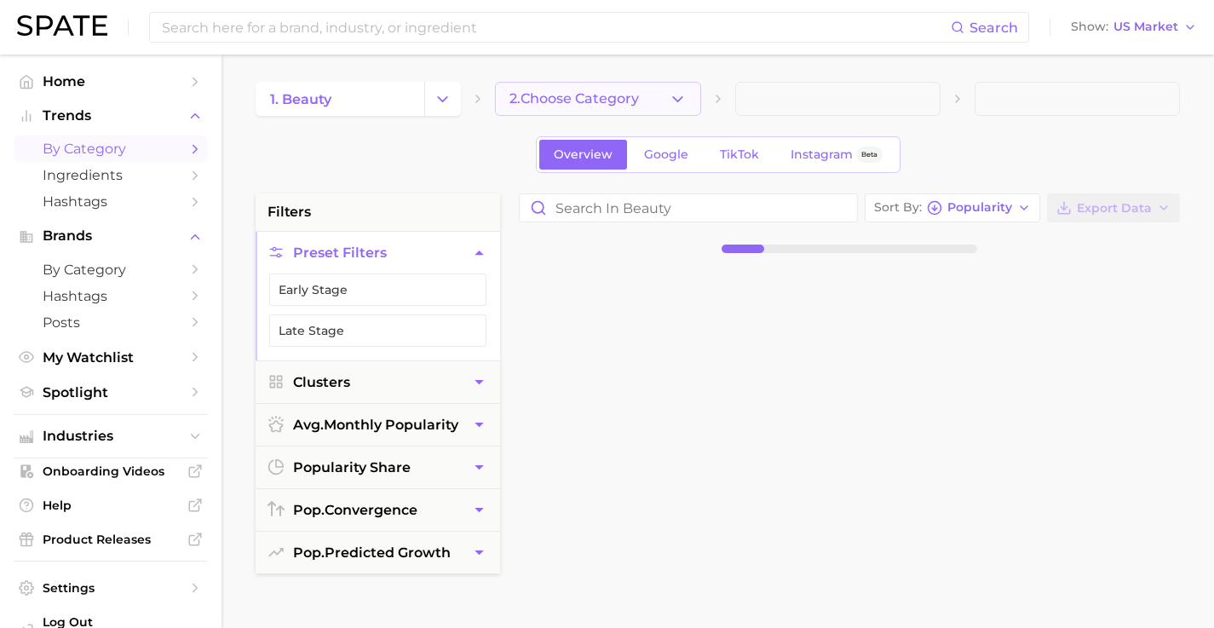
click at [681, 106] on icon "button" at bounding box center [678, 99] width 18 height 18
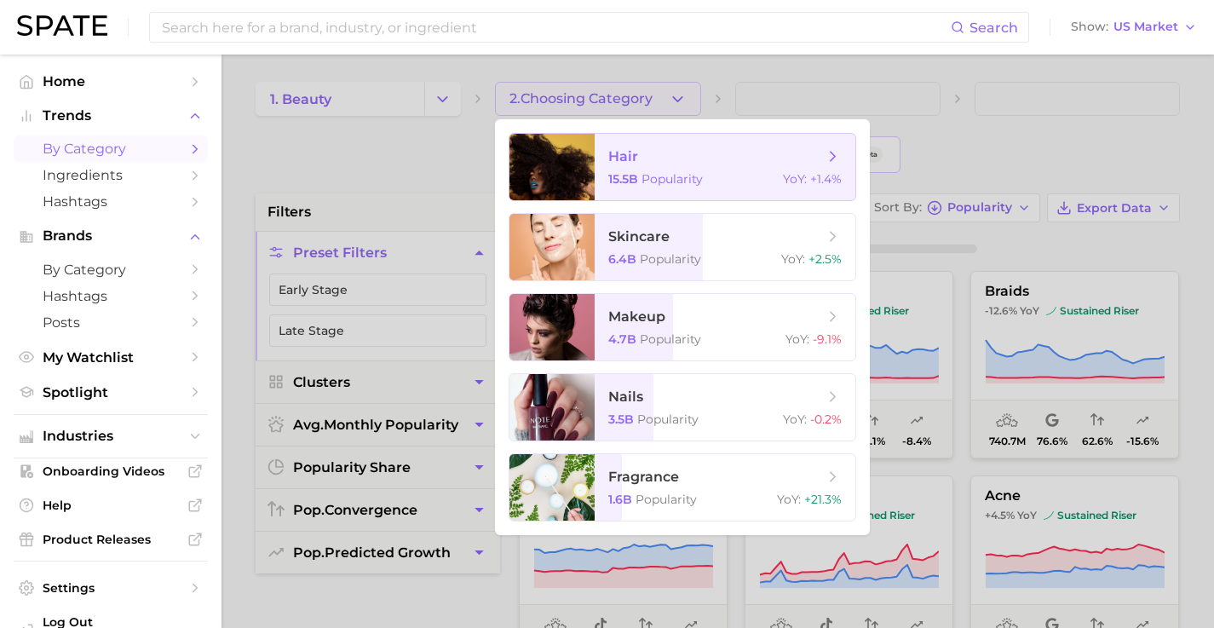
click at [680, 152] on span "hair" at bounding box center [715, 156] width 215 height 19
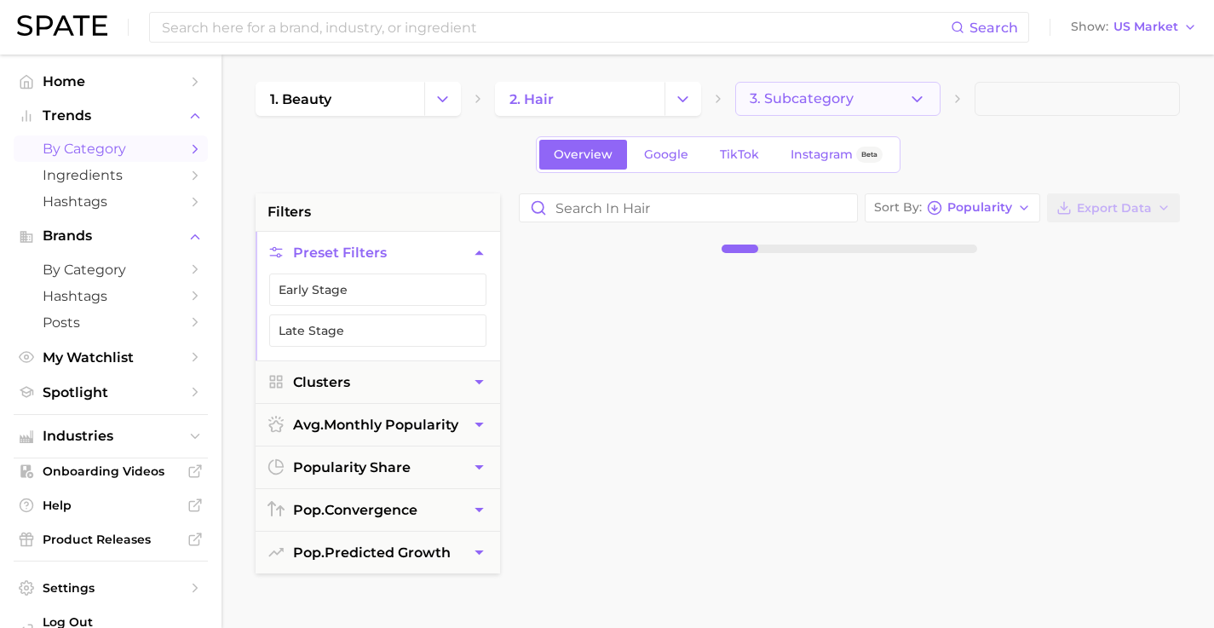
click at [920, 101] on icon "button" at bounding box center [917, 99] width 18 height 18
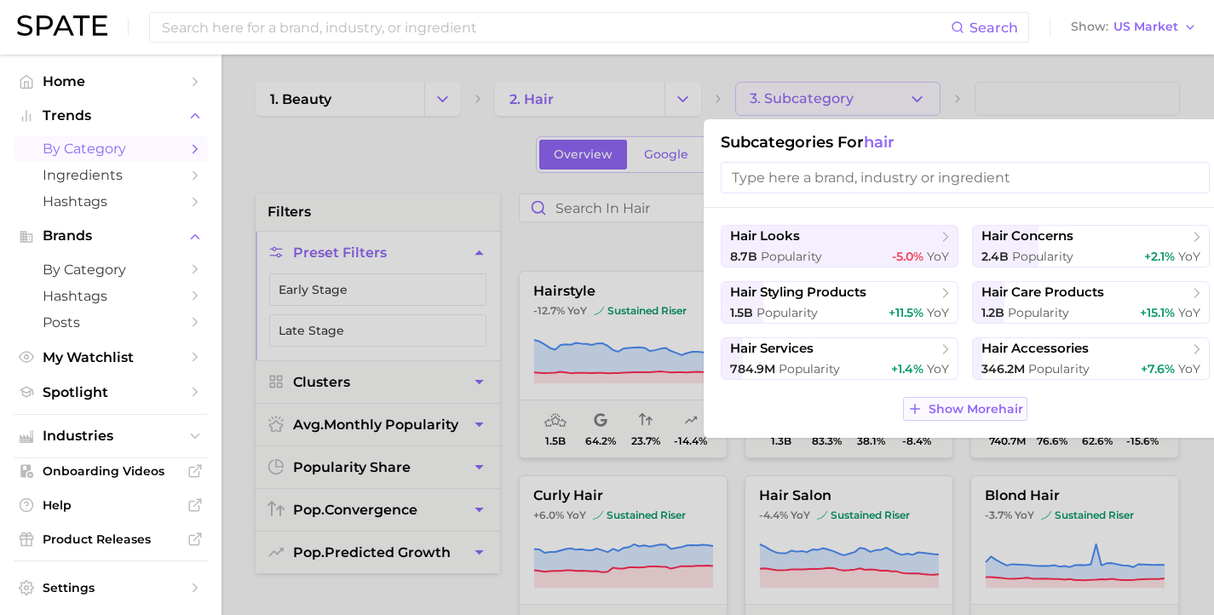
click at [966, 411] on span "Show More hair" at bounding box center [976, 409] width 95 height 14
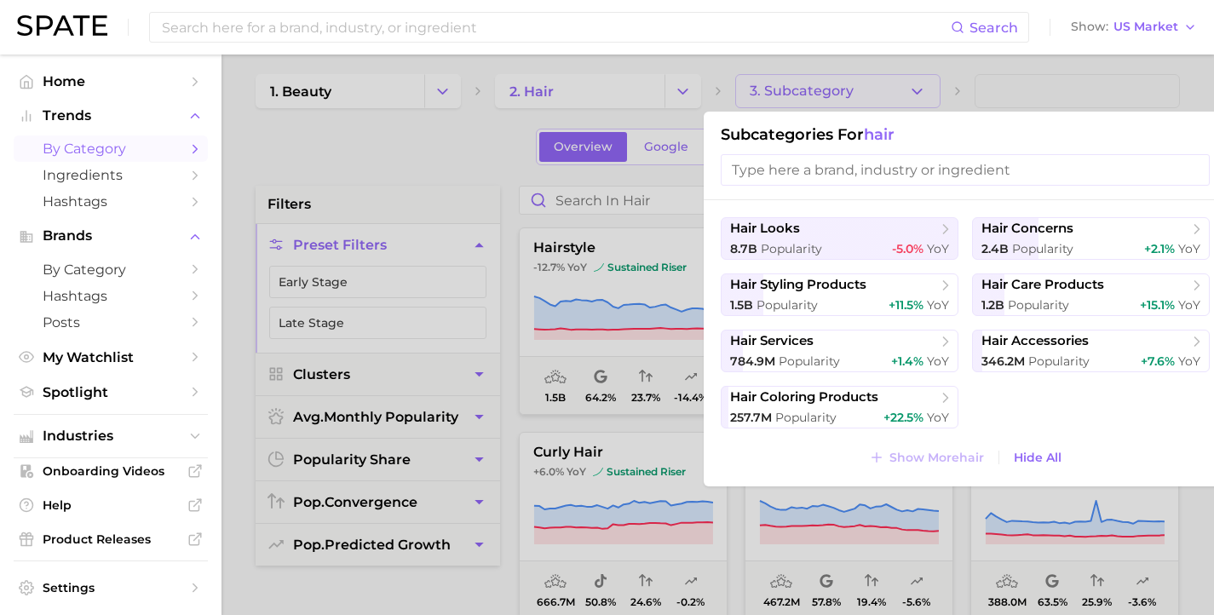
scroll to position [11, 0]
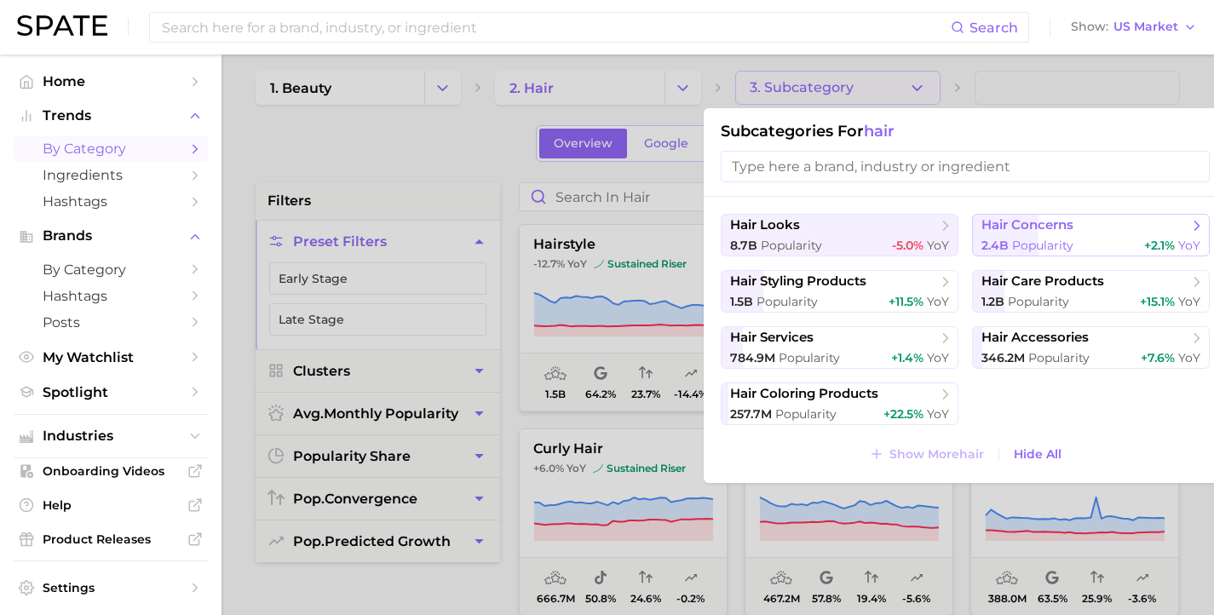
click at [1188, 225] on icon at bounding box center [1196, 225] width 17 height 17
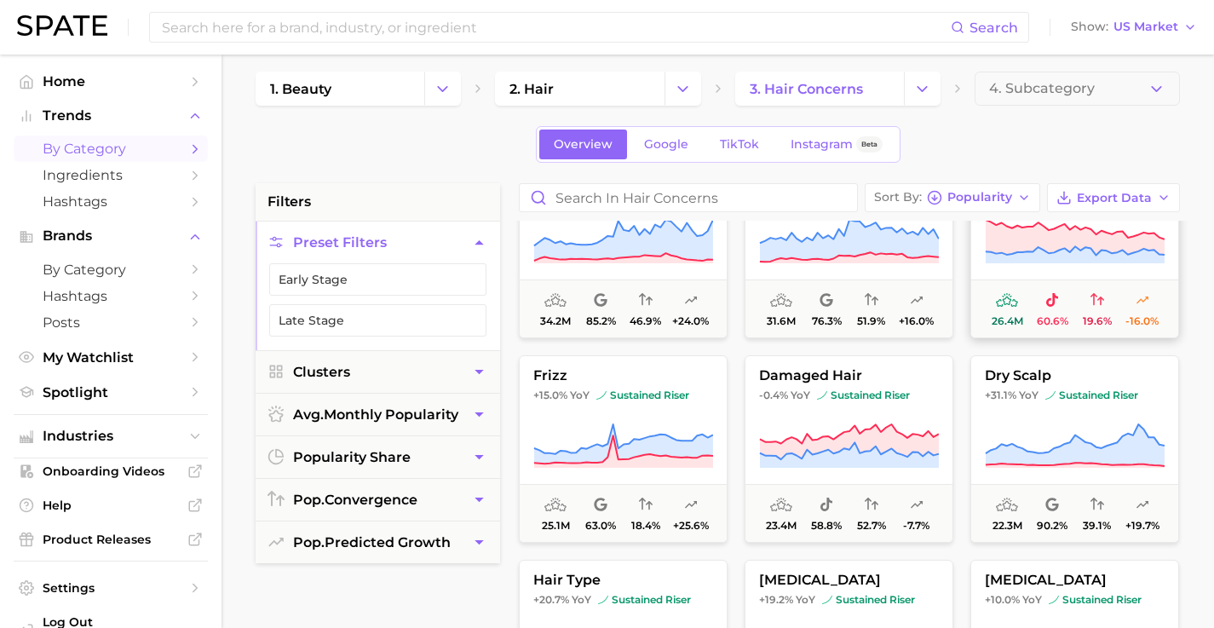
scroll to position [1100, 0]
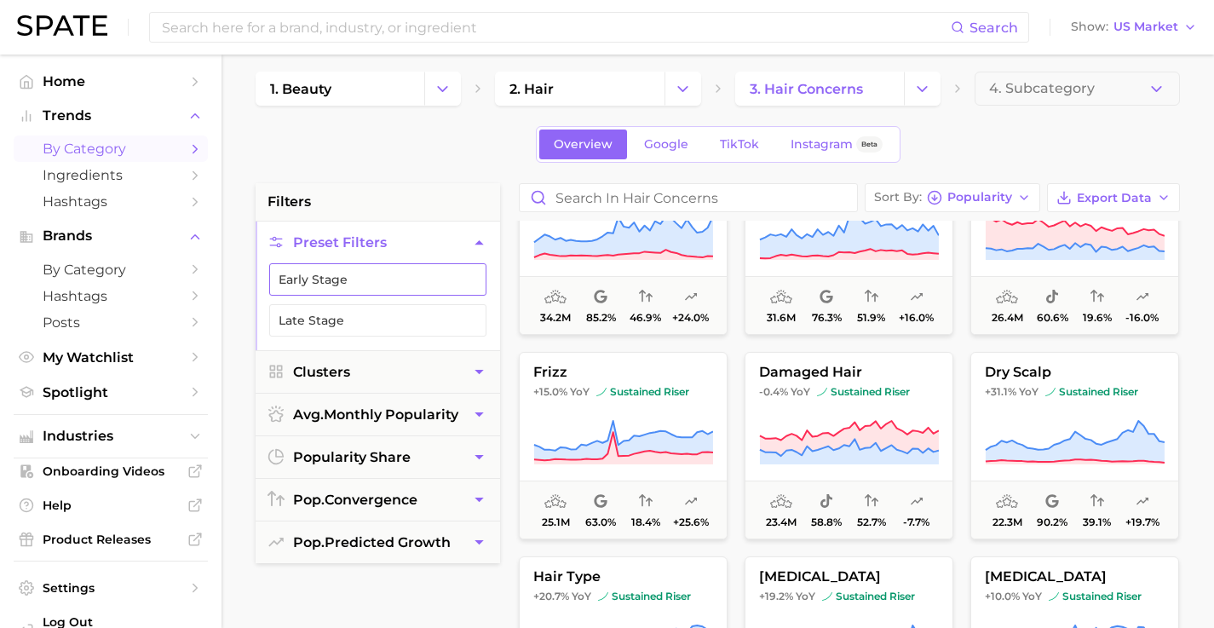
click at [373, 270] on button "Early Stage" at bounding box center [377, 279] width 217 height 32
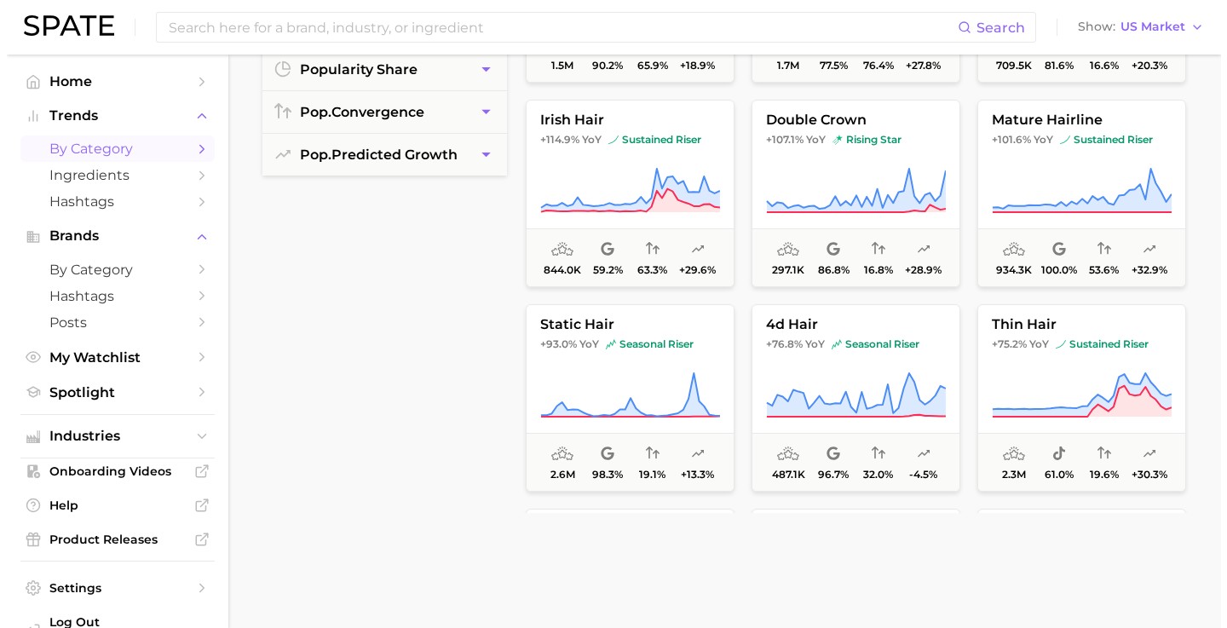
scroll to position [548, 0]
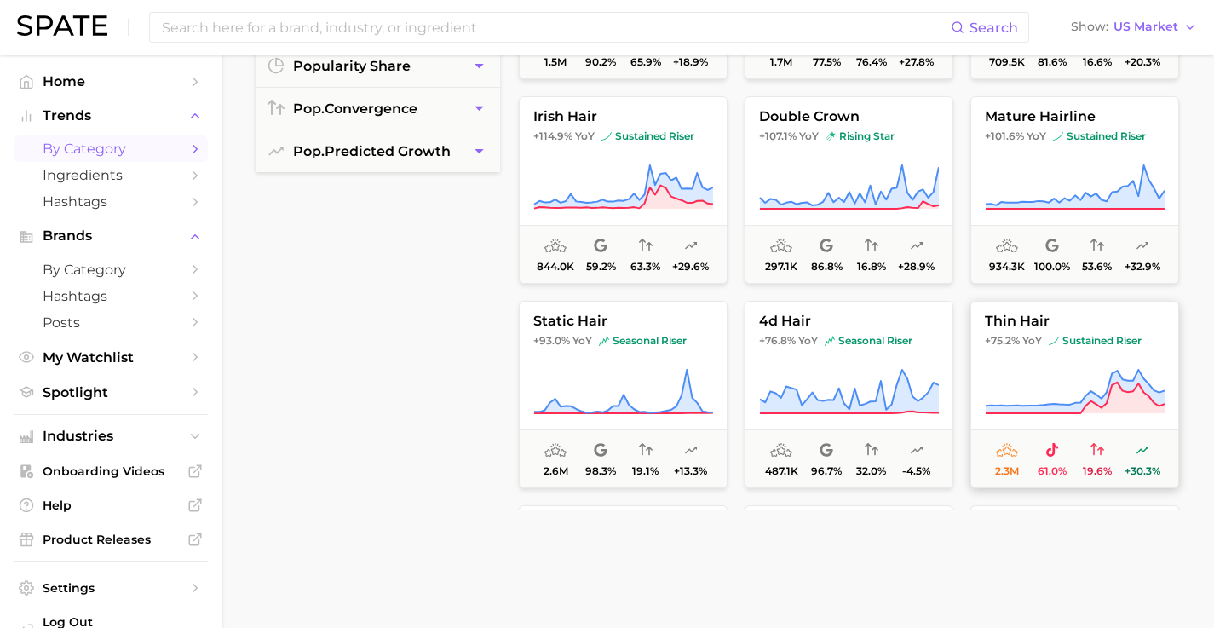
click at [1025, 400] on icon at bounding box center [1075, 392] width 180 height 48
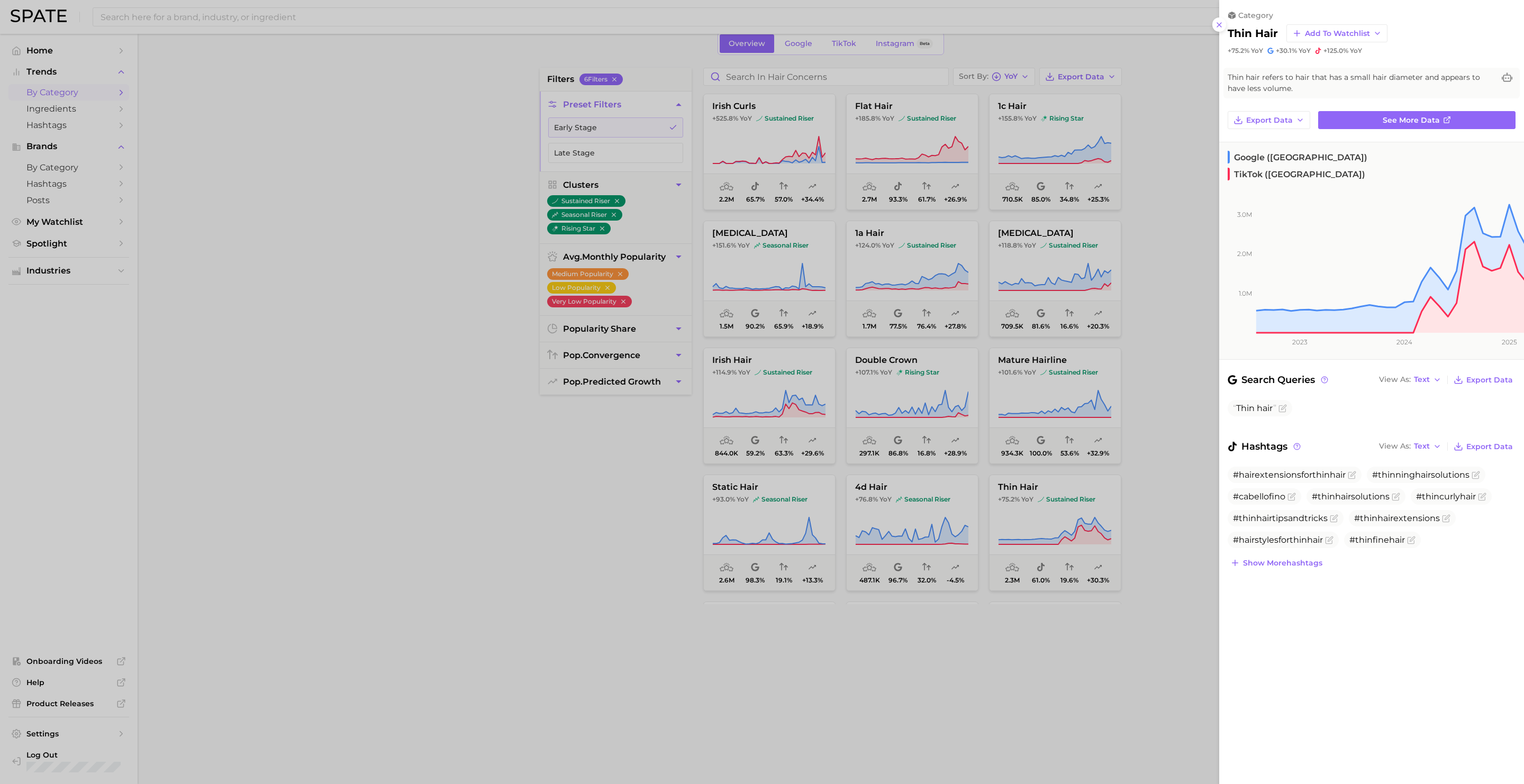
scroll to position [0, 0]
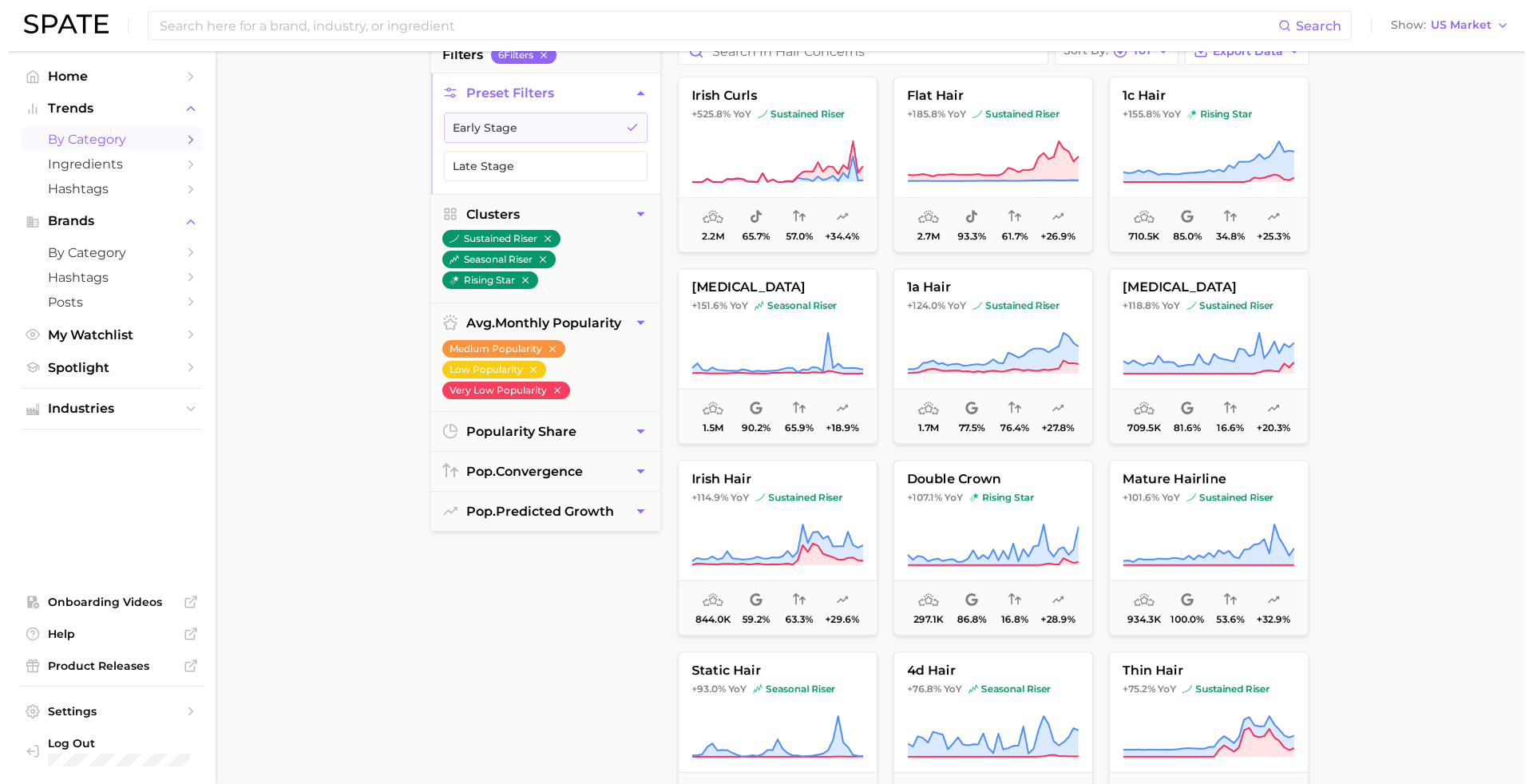
scroll to position [292, 0]
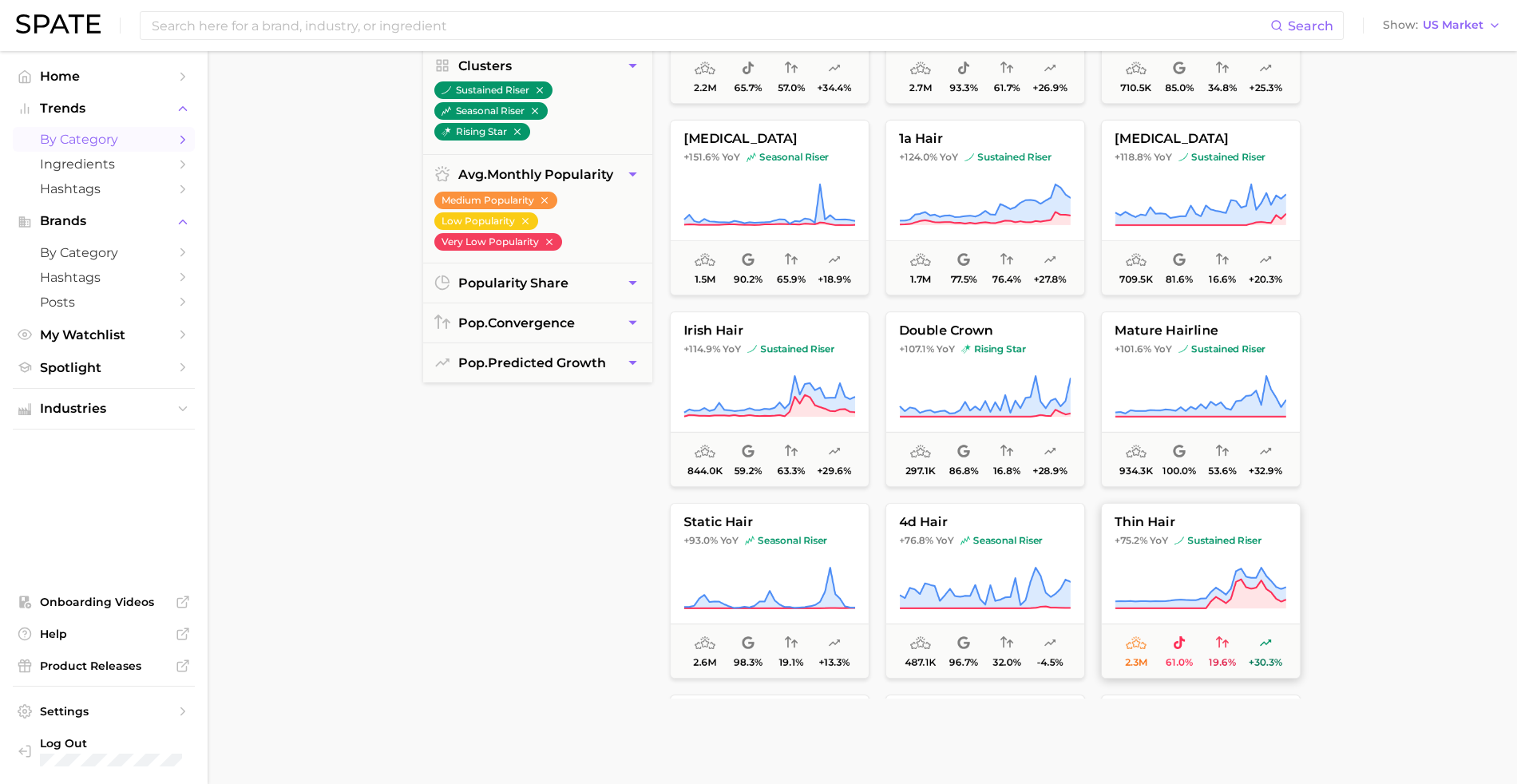
click at [1263, 516] on button "thin hair +75.2% YoY sustained riser 2.3m 61.0% 19.6% +30.3%" at bounding box center [1200, 590] width 200 height 175
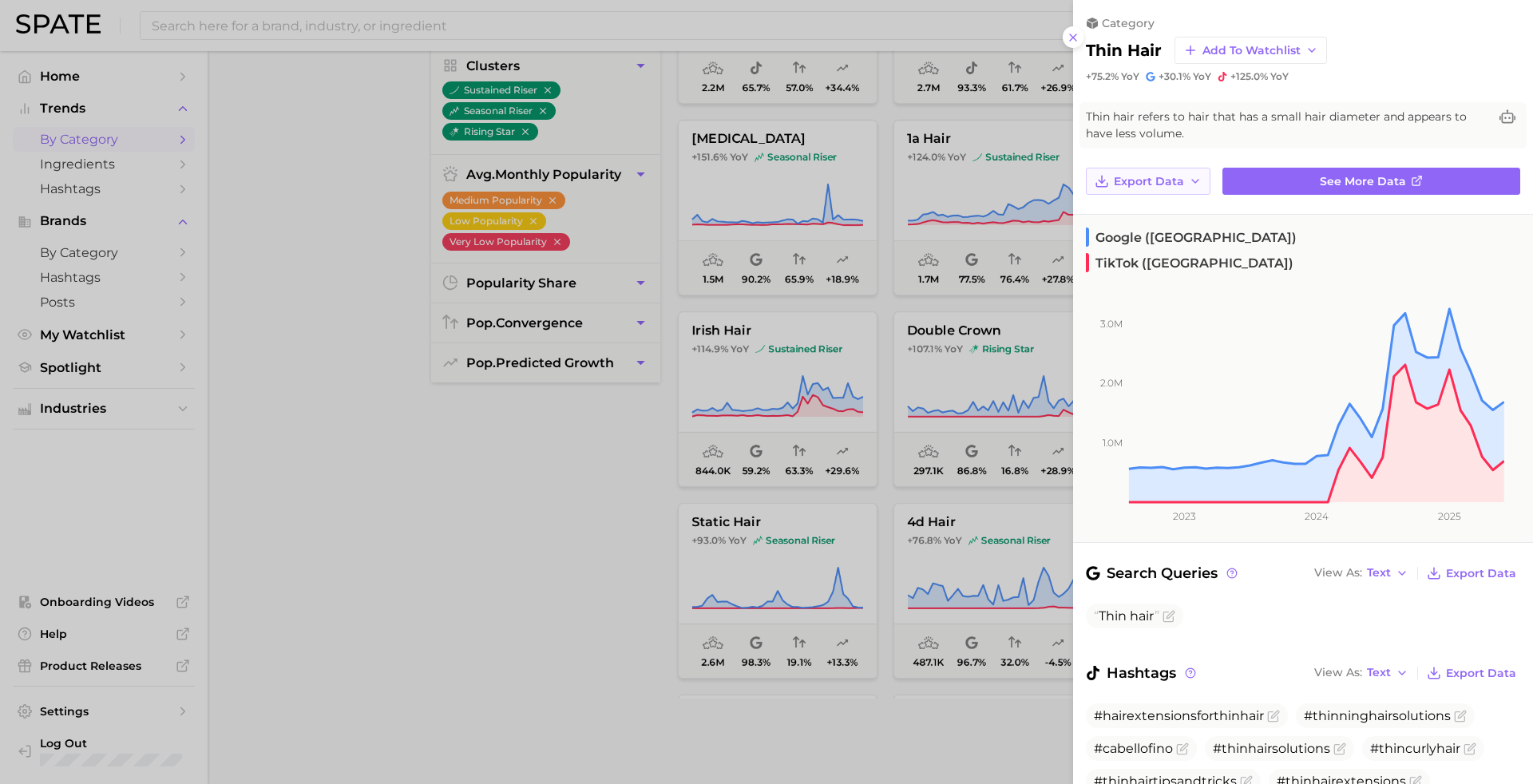
click at [1135, 183] on span "Export Data" at bounding box center [1148, 182] width 70 height 13
click at [1176, 246] on span "Time Series Image" at bounding box center [1167, 240] width 107 height 13
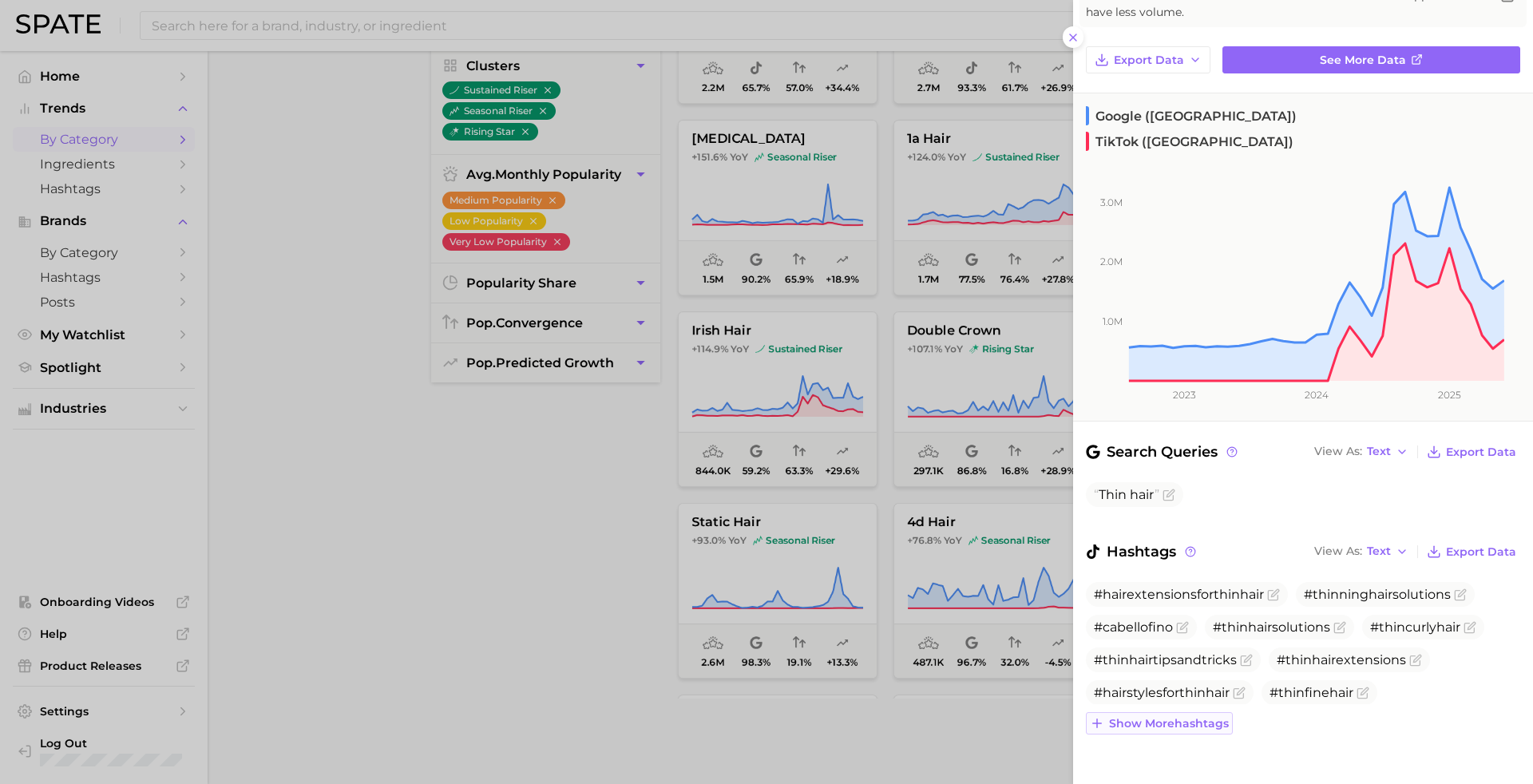
click at [1168, 717] on span "Show more hashtags" at bounding box center [1168, 723] width 120 height 13
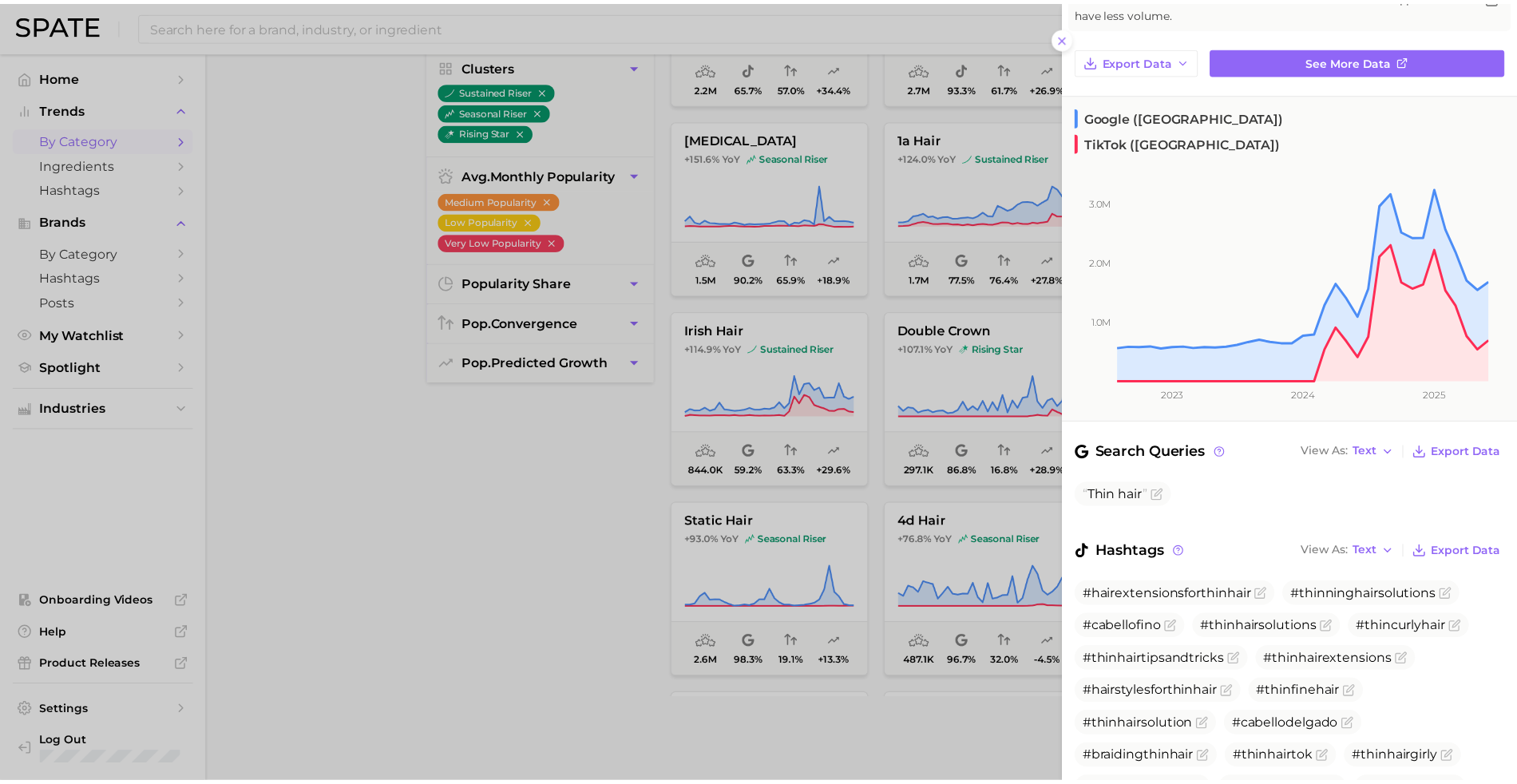
scroll to position [250, 0]
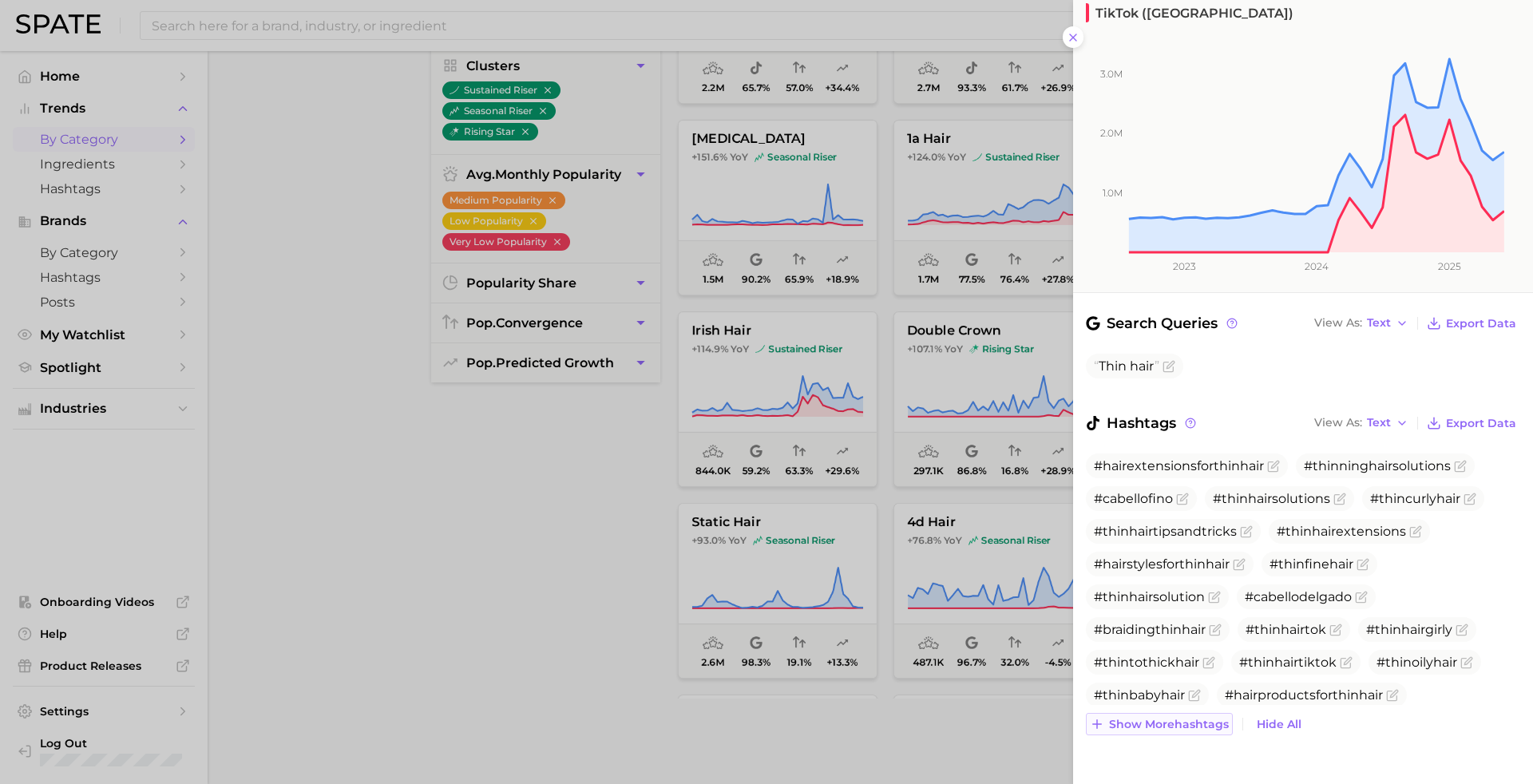
click at [1163, 717] on span "Show more hashtags" at bounding box center [1168, 724] width 120 height 13
click at [1068, 31] on icon at bounding box center [1073, 37] width 13 height 13
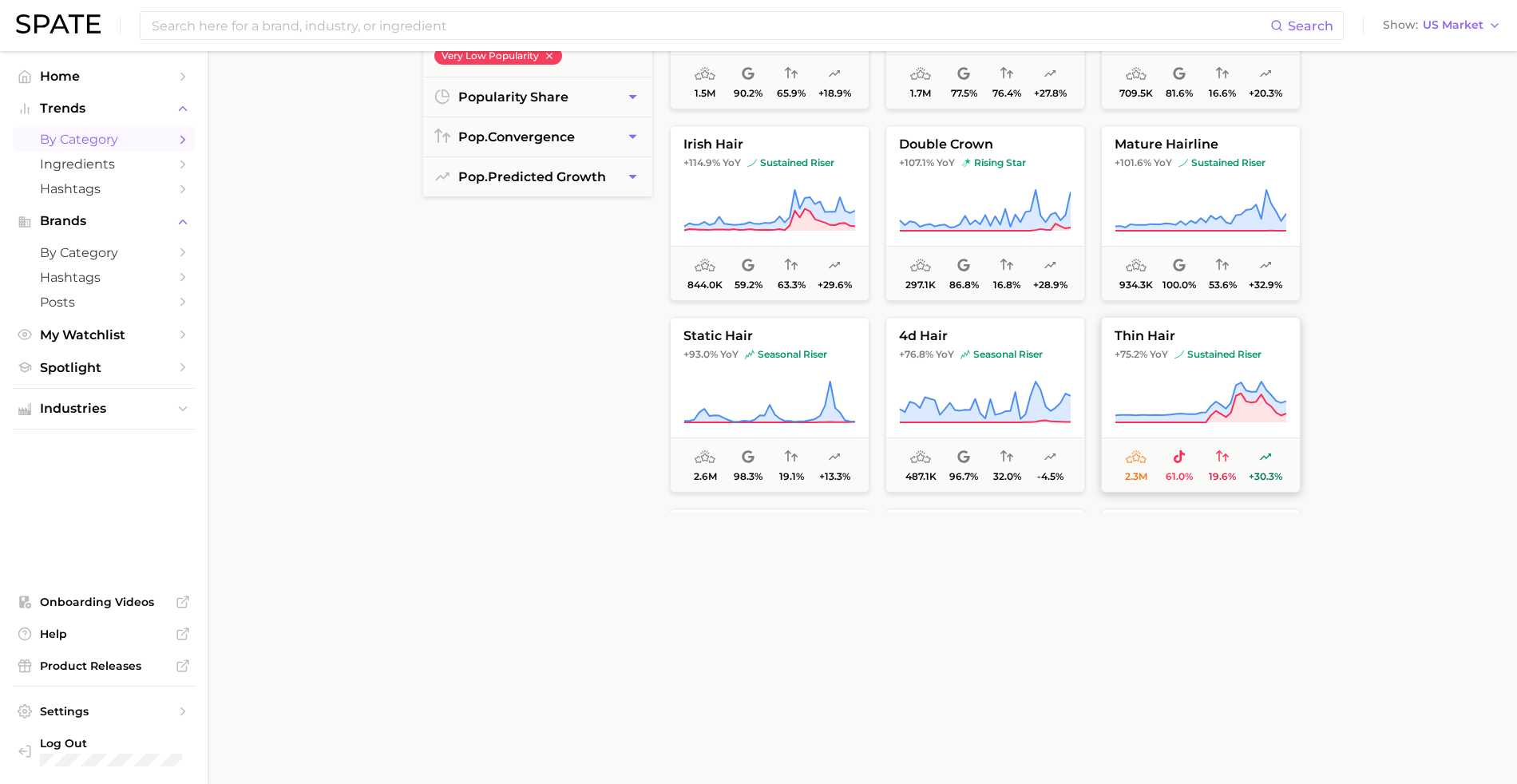
scroll to position [0, 0]
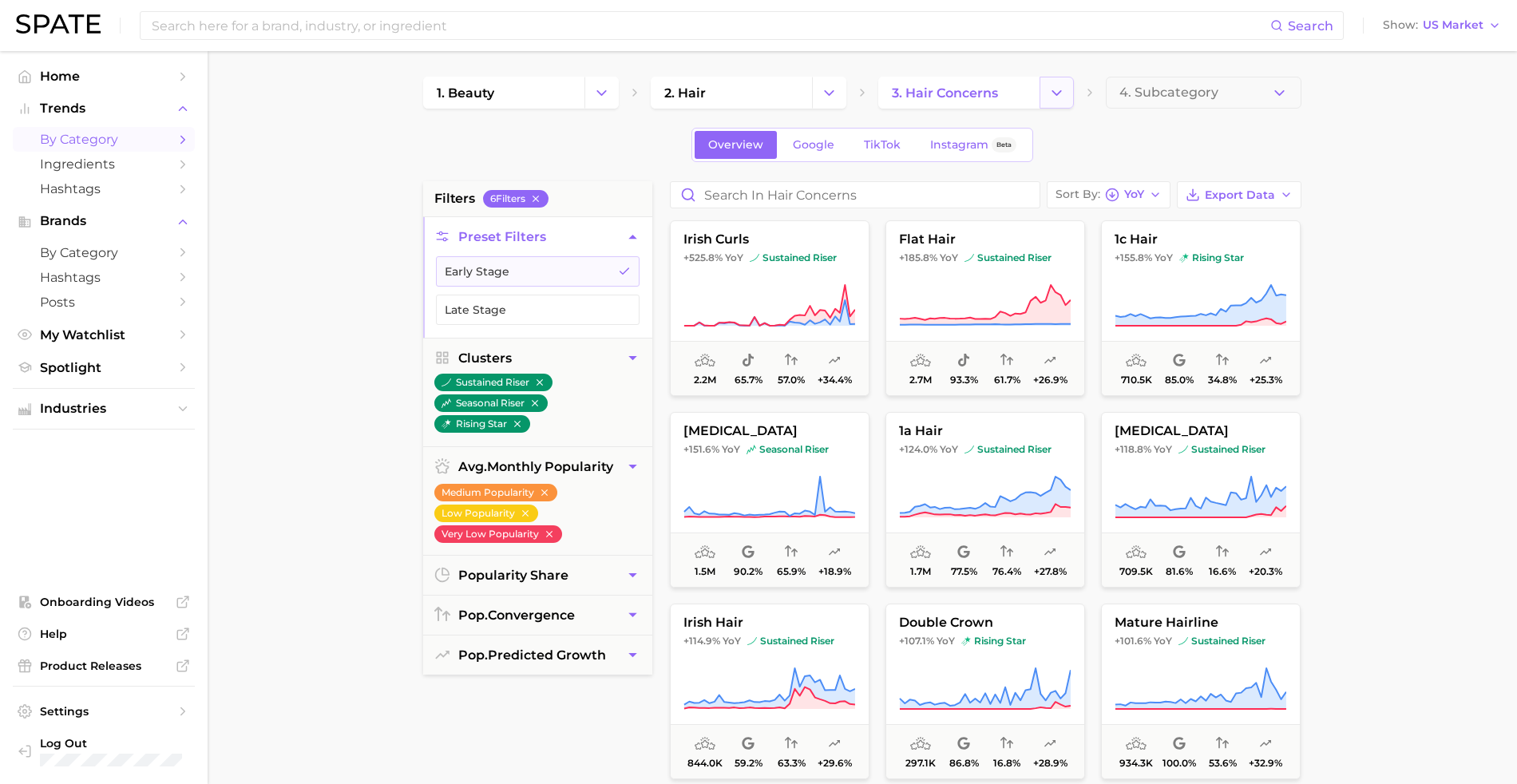
click at [1057, 99] on icon "Change Category" at bounding box center [1057, 93] width 17 height 17
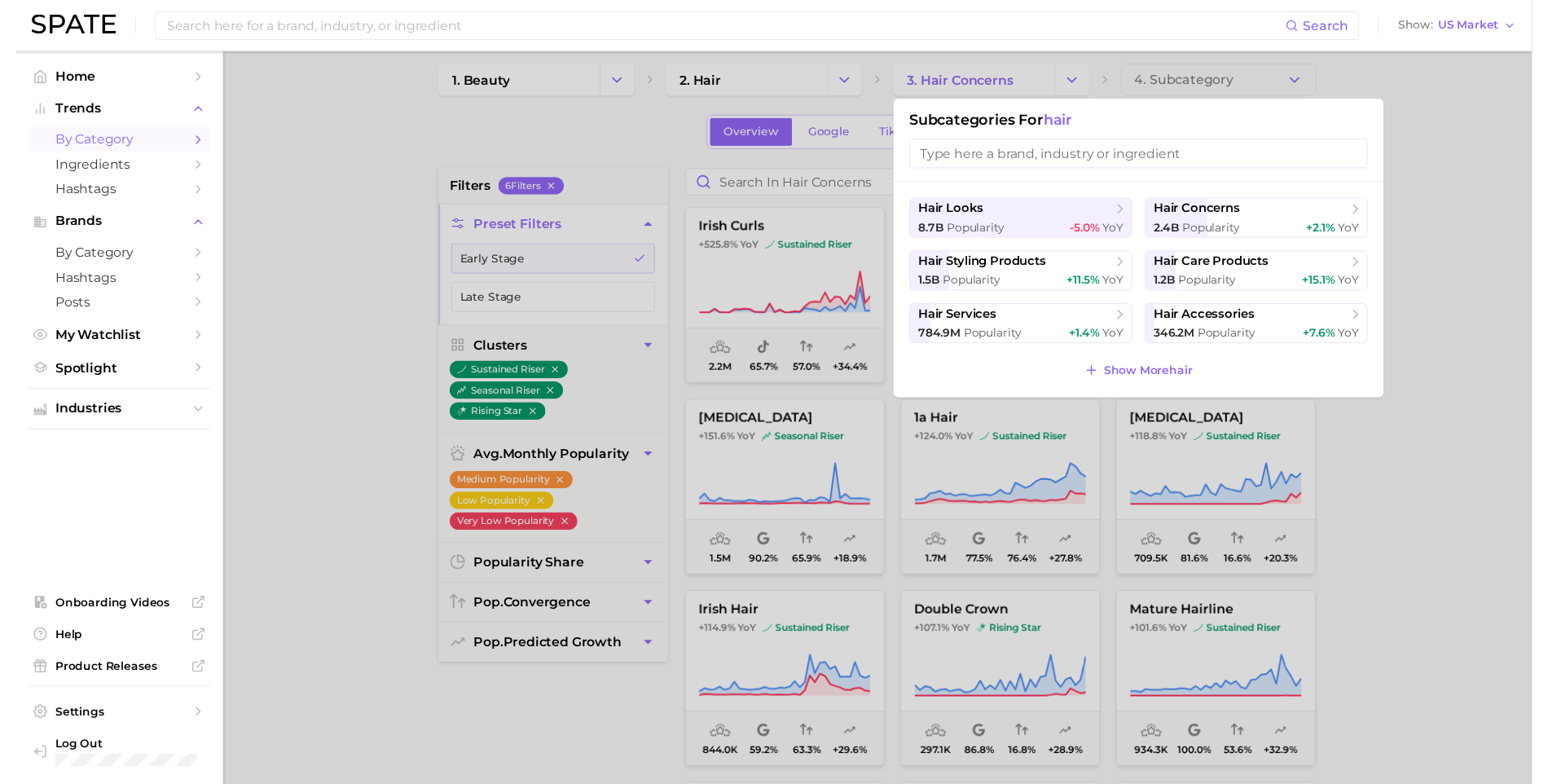
scroll to position [17, 0]
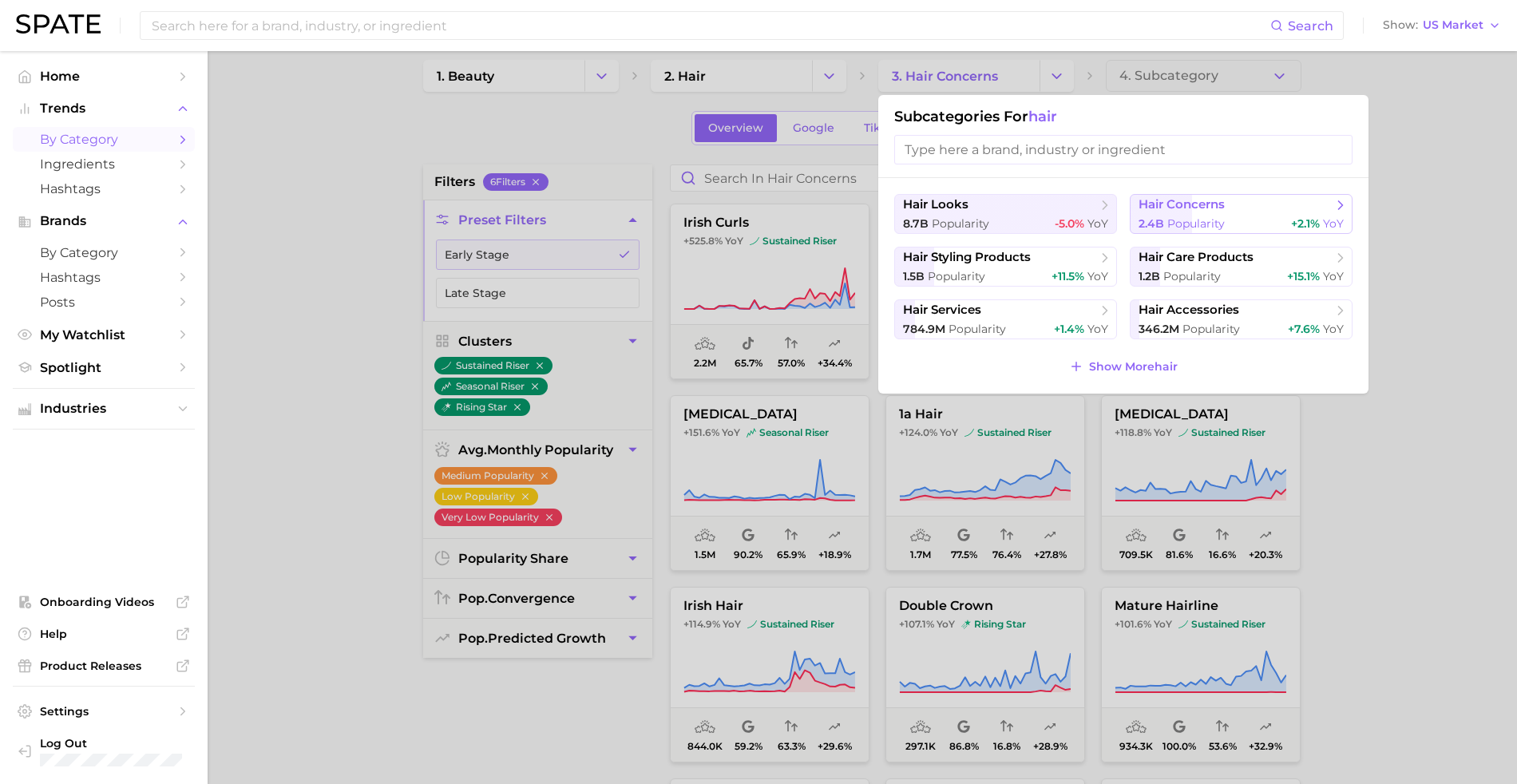
click at [1242, 214] on button "hair concerns 2.4b Popularity +2.1% YoY" at bounding box center [1241, 214] width 223 height 40
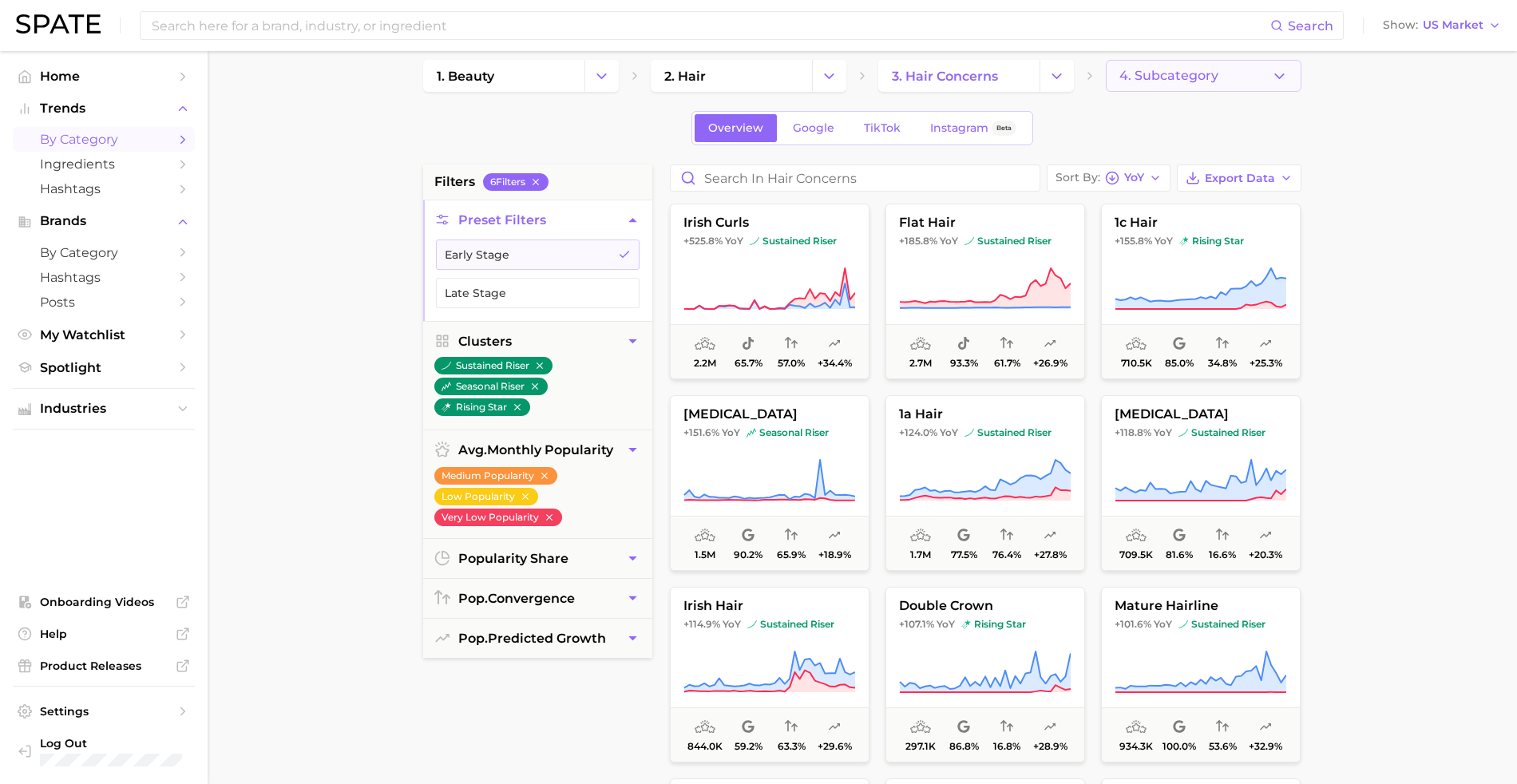
click at [1209, 81] on button "4. Subcategory" at bounding box center [1203, 76] width 196 height 32
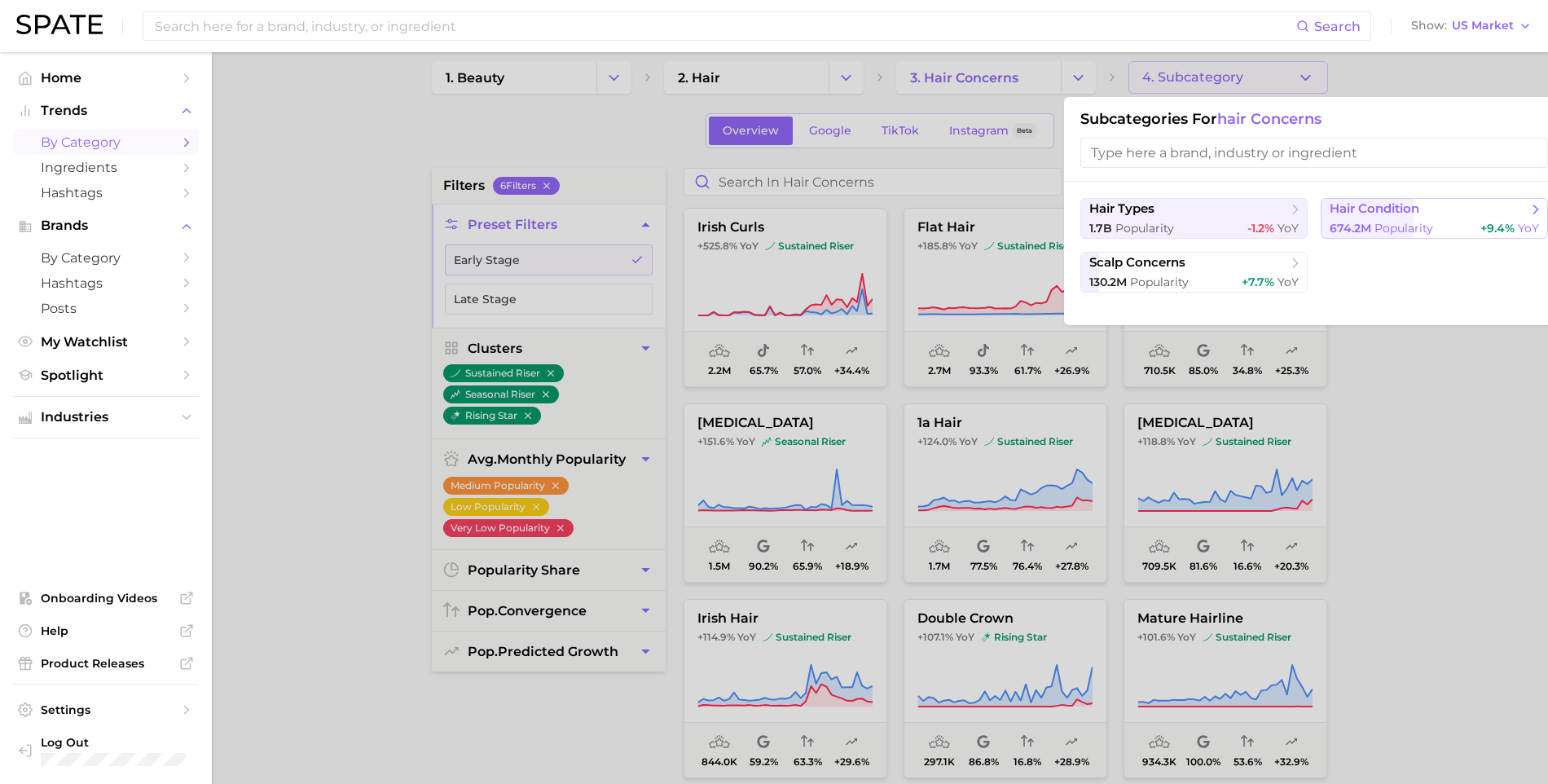
click at [1352, 216] on span "hair condition" at bounding box center [1374, 208] width 90 height 15
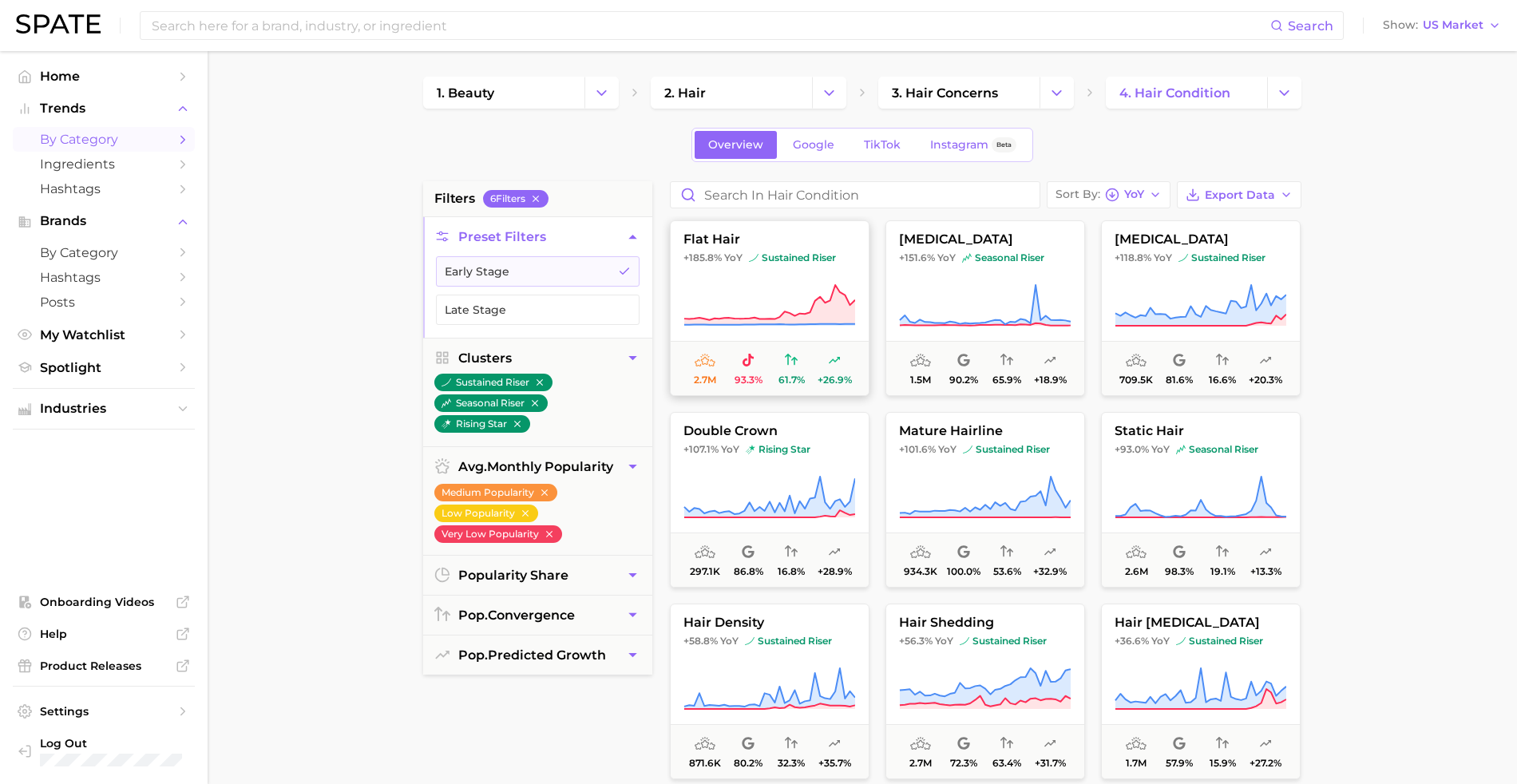
click at [784, 319] on icon at bounding box center [769, 304] width 171 height 40
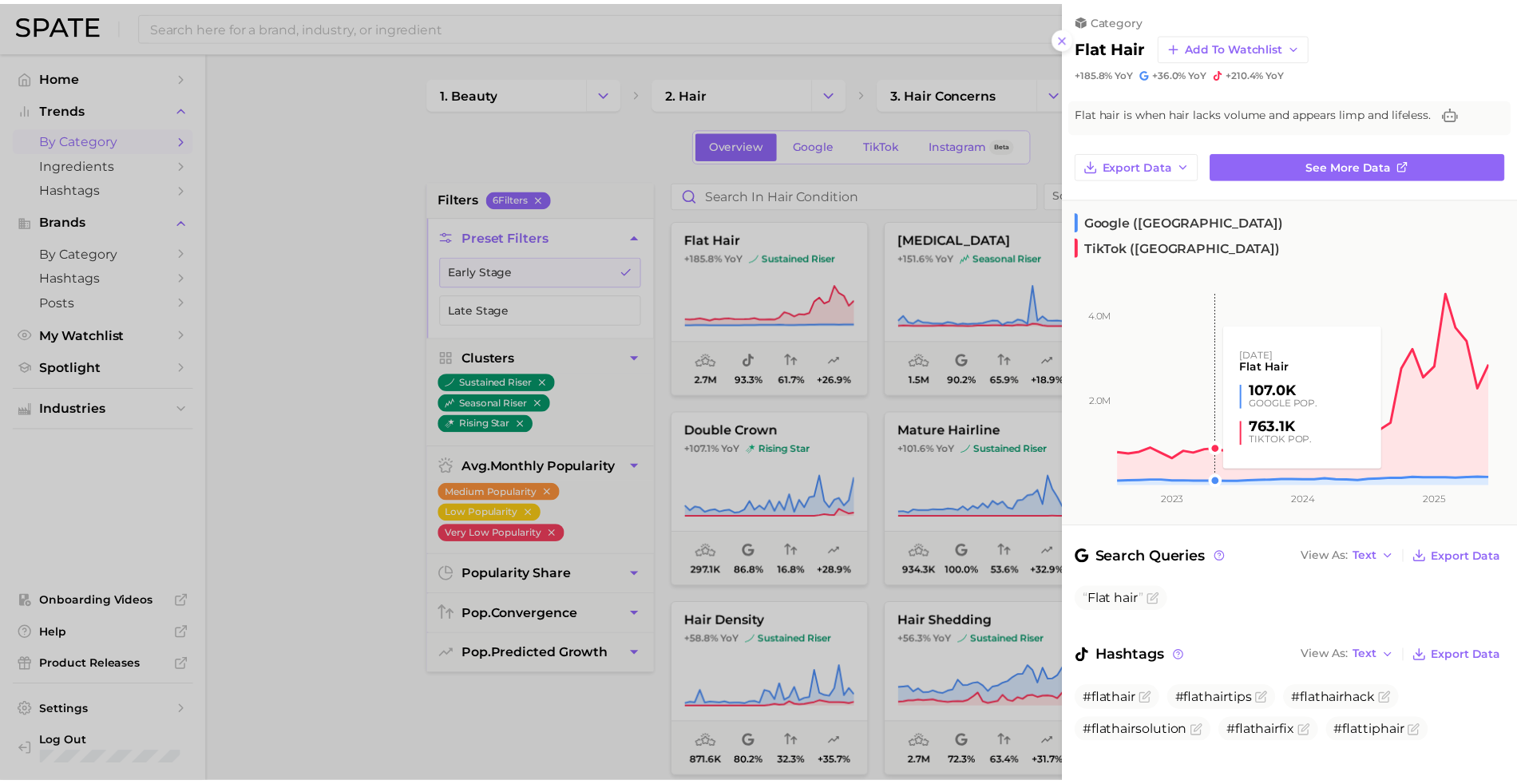
scroll to position [19, 0]
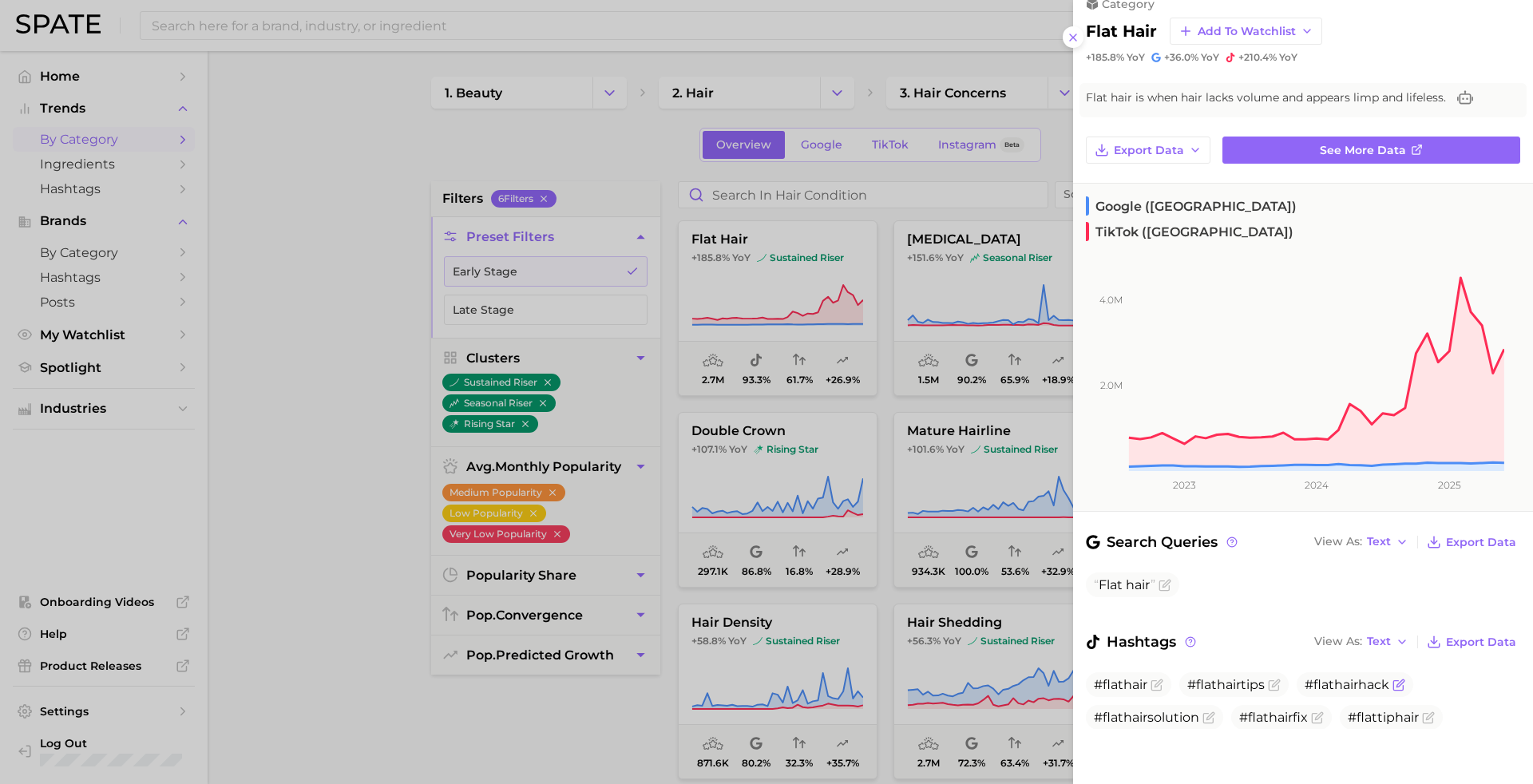
click at [1316, 687] on span "#flathairhack" at bounding box center [1355, 684] width 116 height 24
click at [1121, 676] on span "#flathair" at bounding box center [1120, 684] width 53 height 15
click at [1122, 714] on span "#flathairsolution" at bounding box center [1146, 717] width 105 height 15
click at [1092, 672] on span "#flathair" at bounding box center [1128, 684] width 85 height 24
drag, startPoint x: 1409, startPoint y: 26, endPoint x: 1317, endPoint y: 7, distance: 93.9
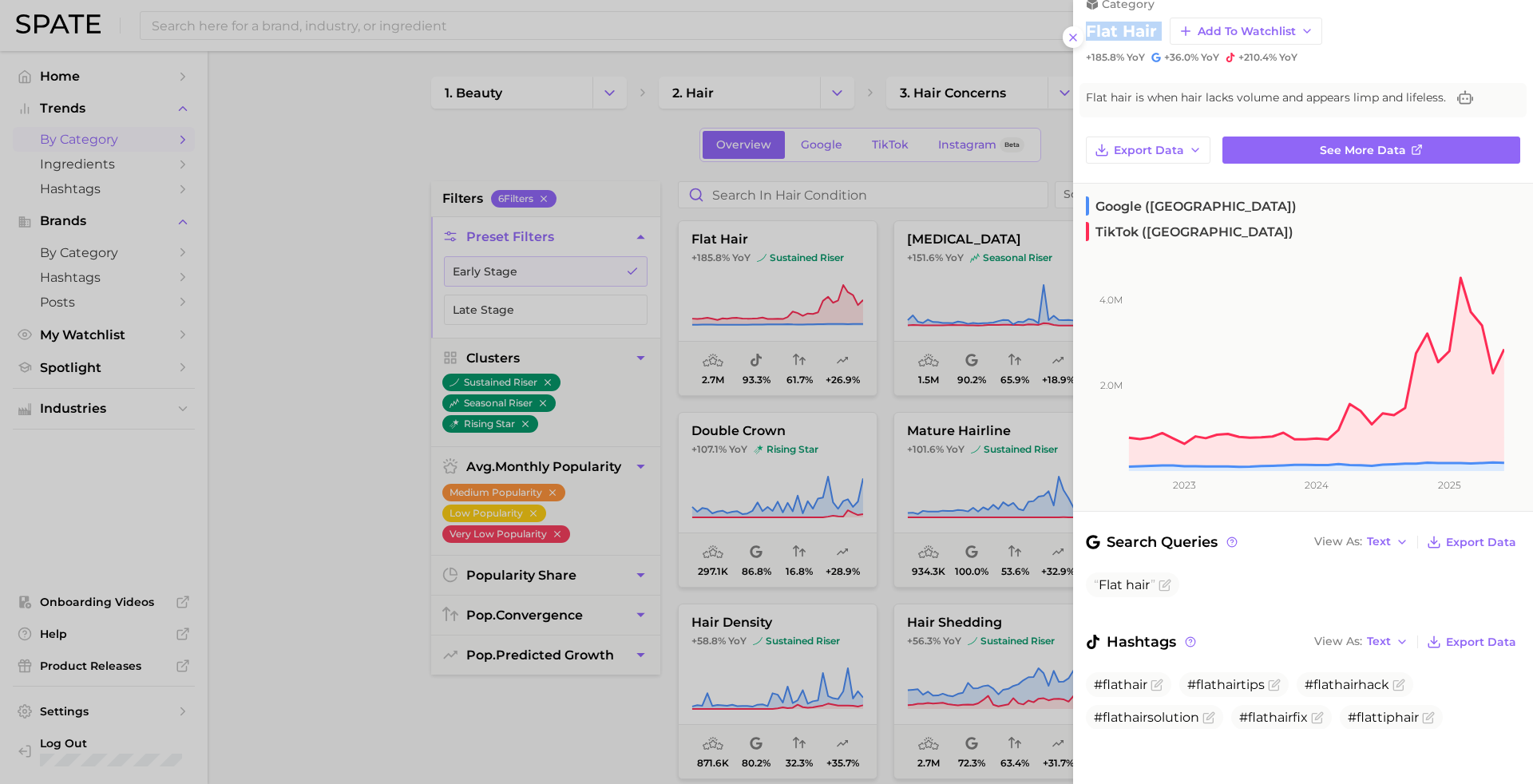
click at [1317, 7] on div "category flat hair Add to Watchlist +185.8% YoY +36.0% YoY +210.4% YoY" at bounding box center [1302, 22] width 460 height 83
click at [1365, 157] on span "See more data" at bounding box center [1362, 150] width 86 height 13
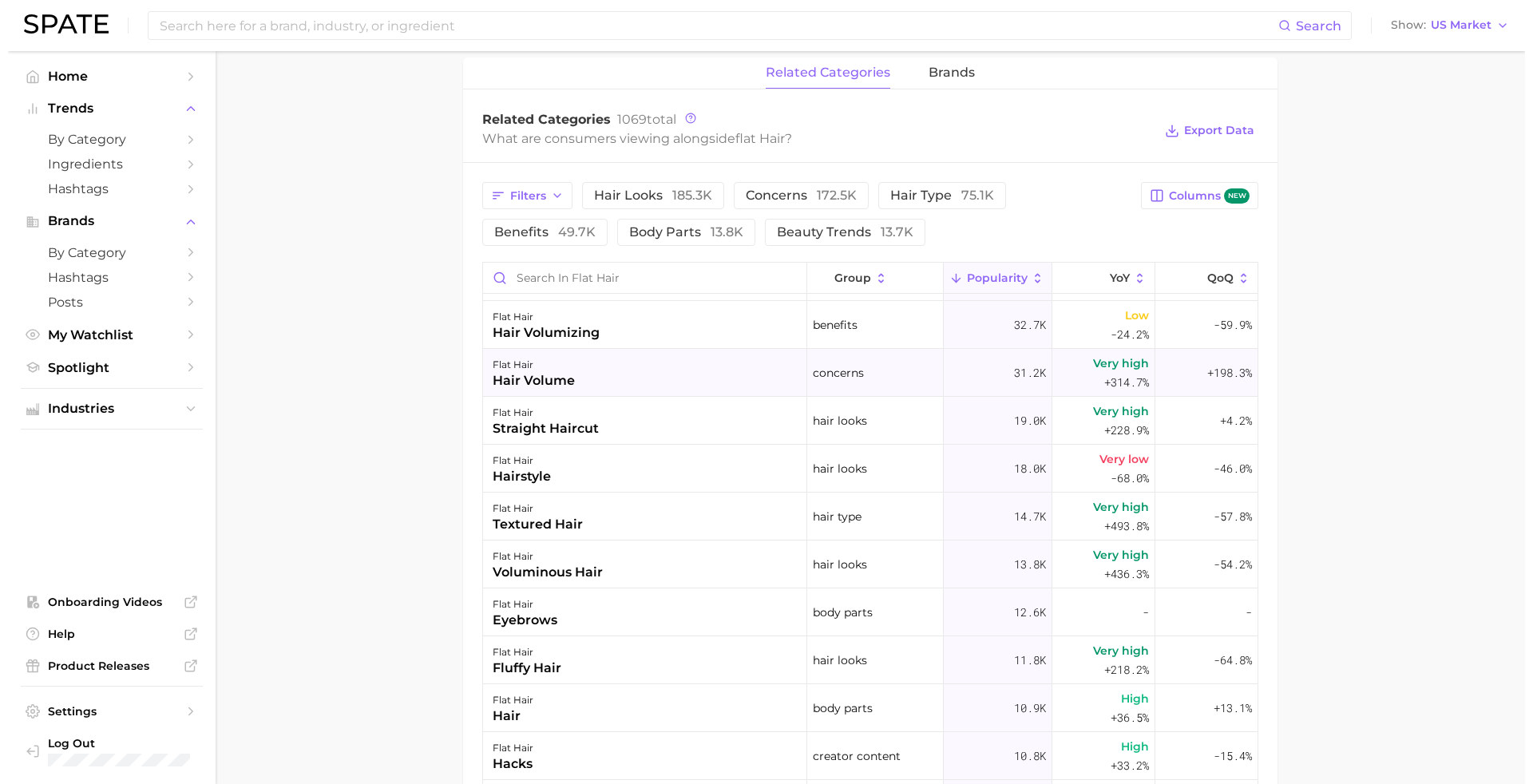
scroll to position [84, 0]
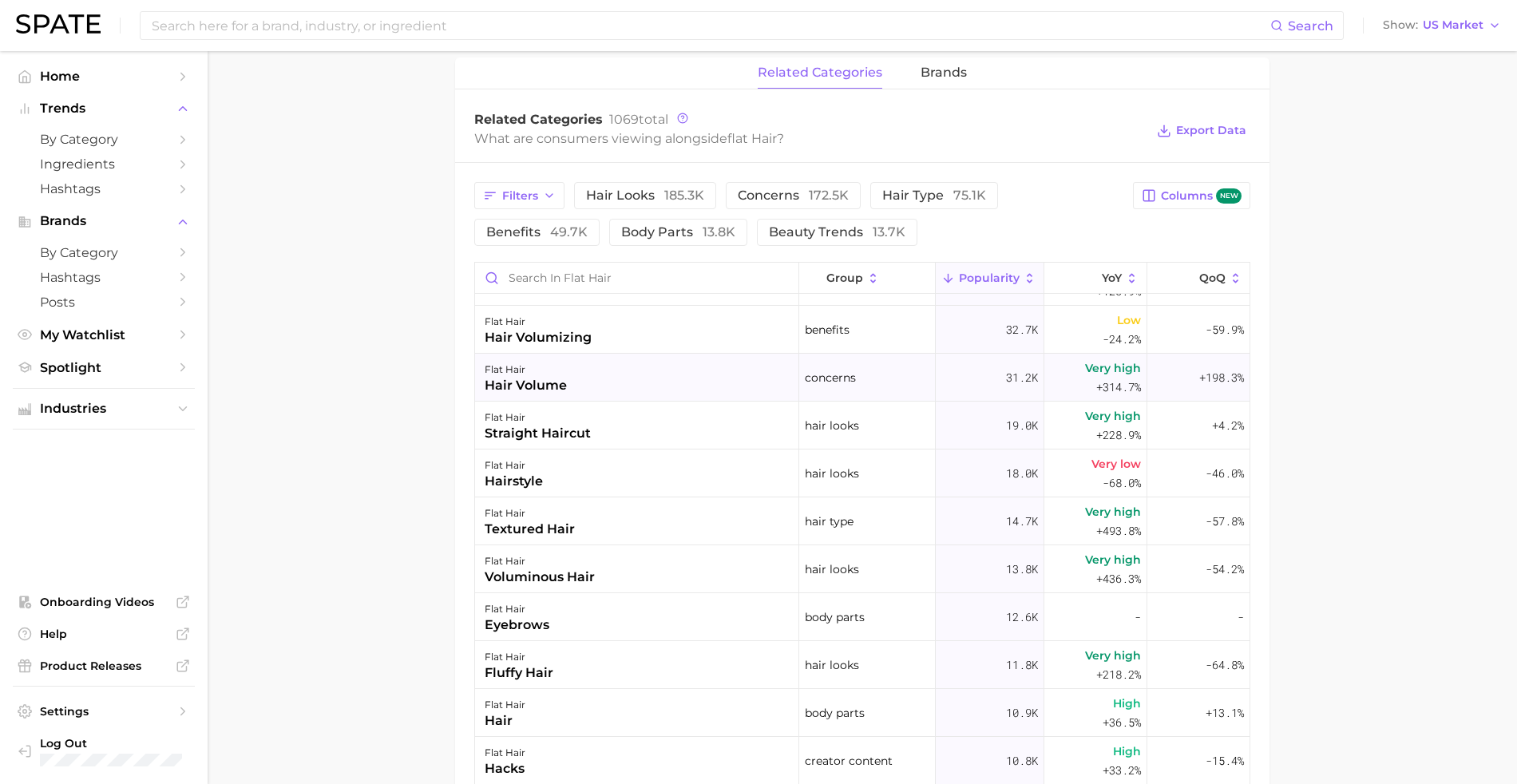
click at [535, 385] on div "hair volume" at bounding box center [526, 385] width 82 height 19
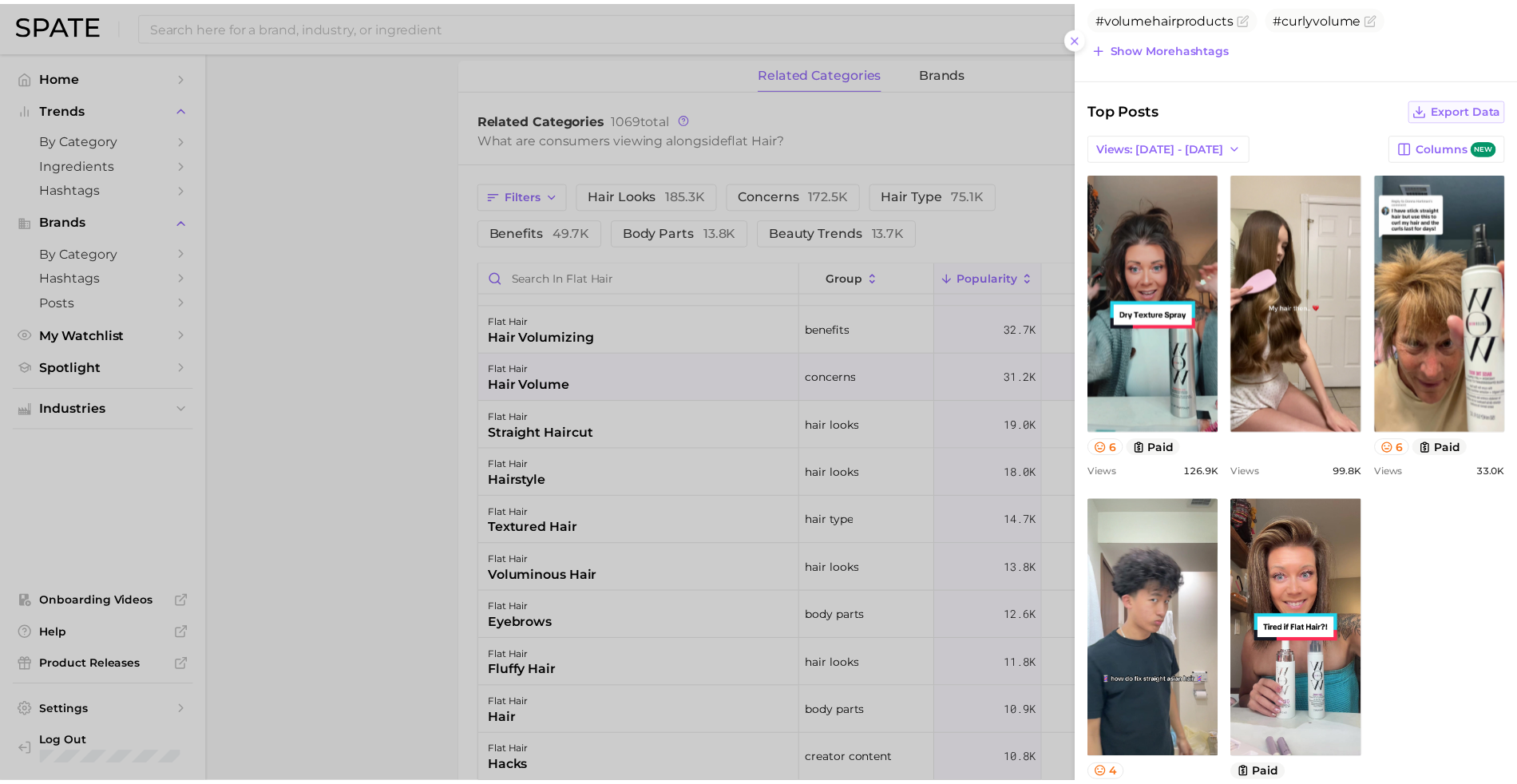
scroll to position [0, 0]
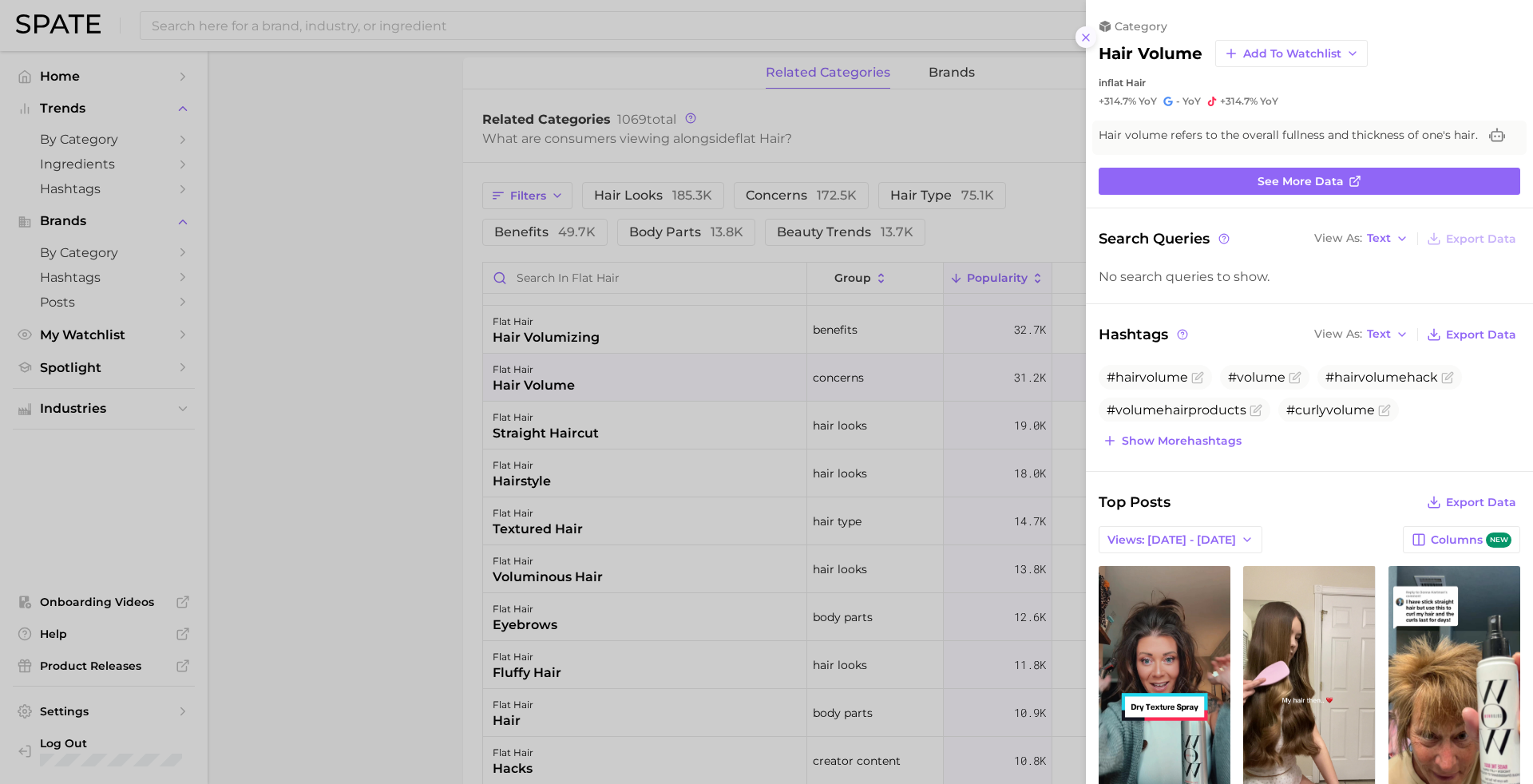
click at [1089, 34] on icon at bounding box center [1086, 37] width 13 height 13
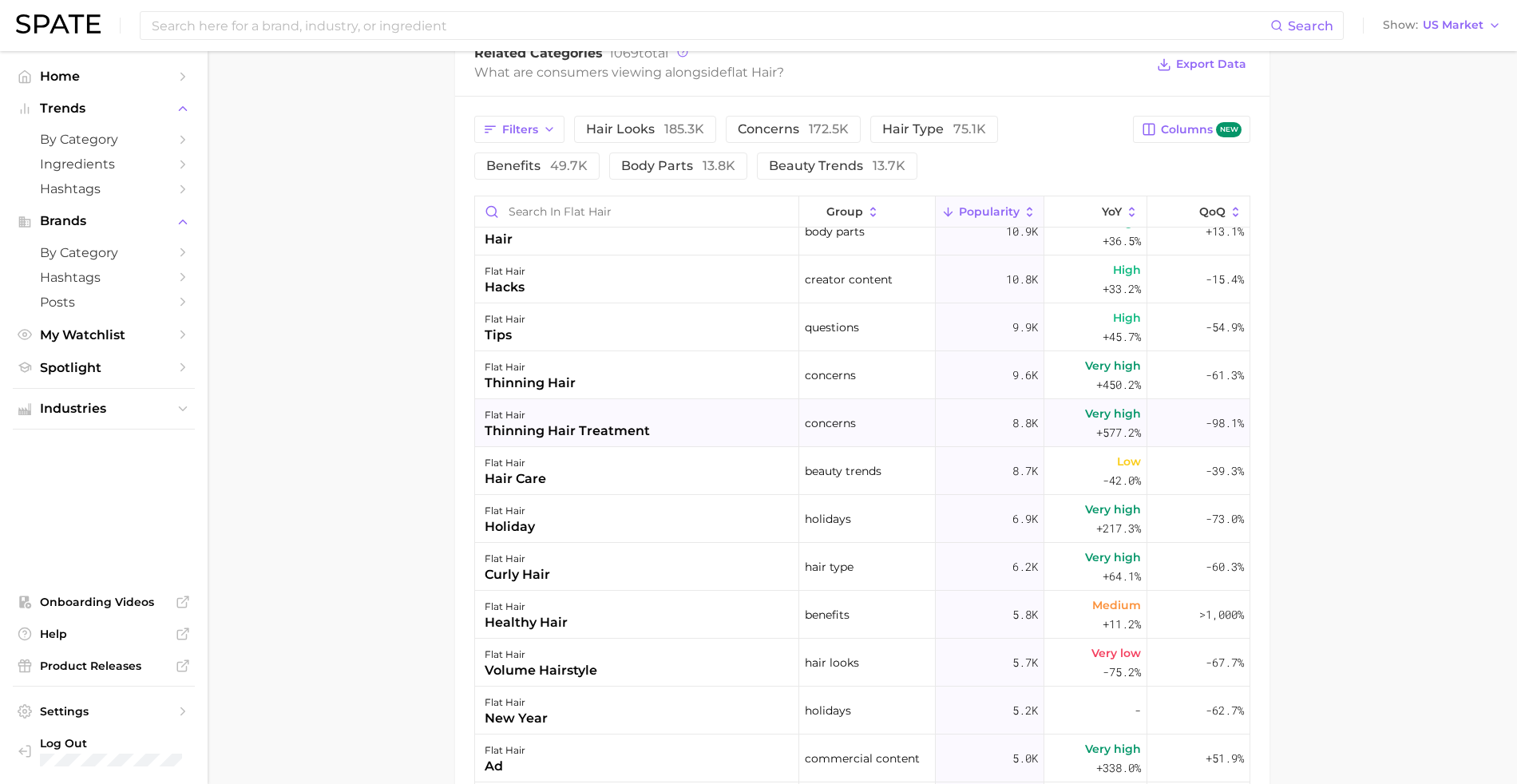
click at [629, 435] on div "thinning hair treatment" at bounding box center [567, 431] width 165 height 19
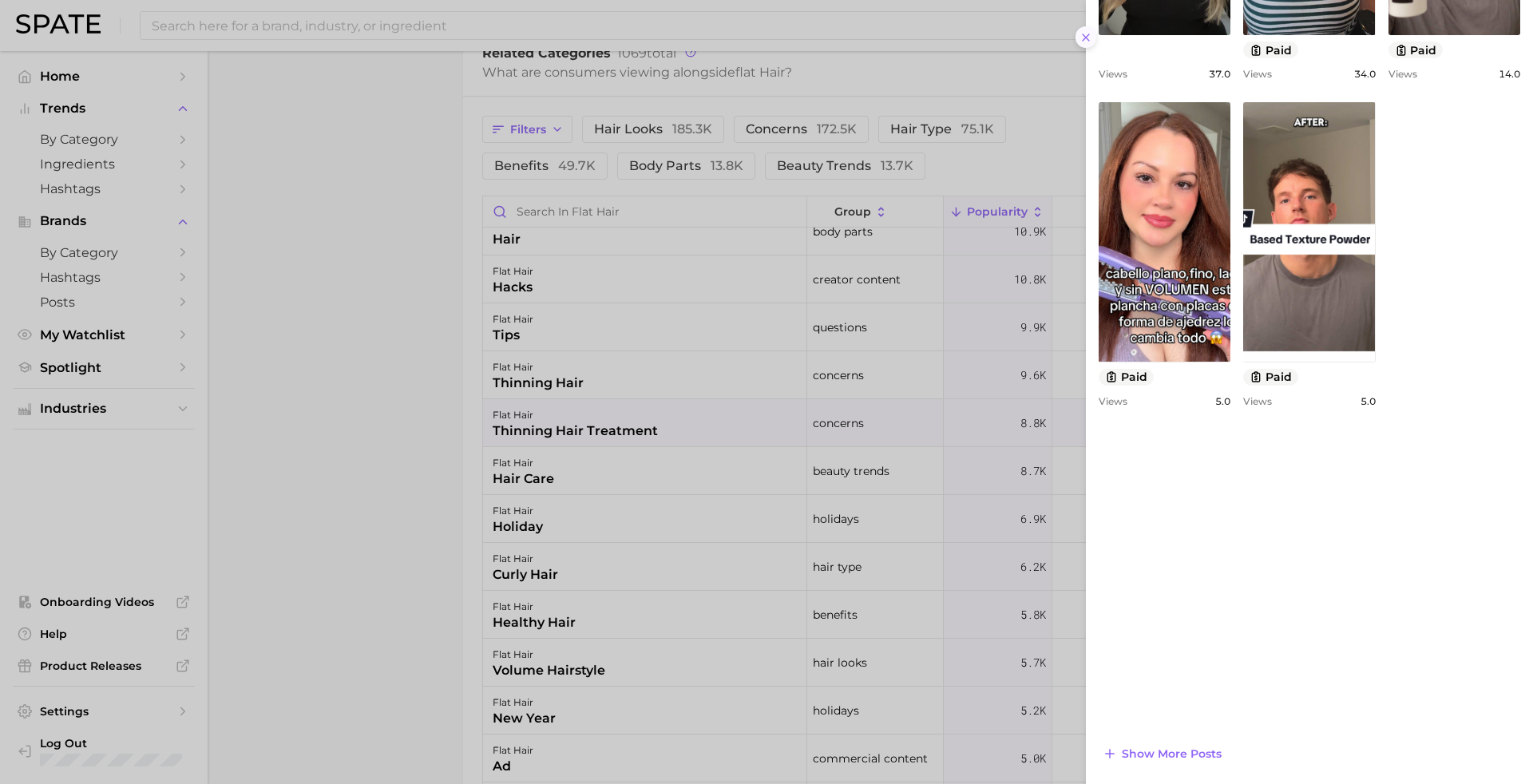
click at [1083, 35] on line at bounding box center [1085, 37] width 7 height 7
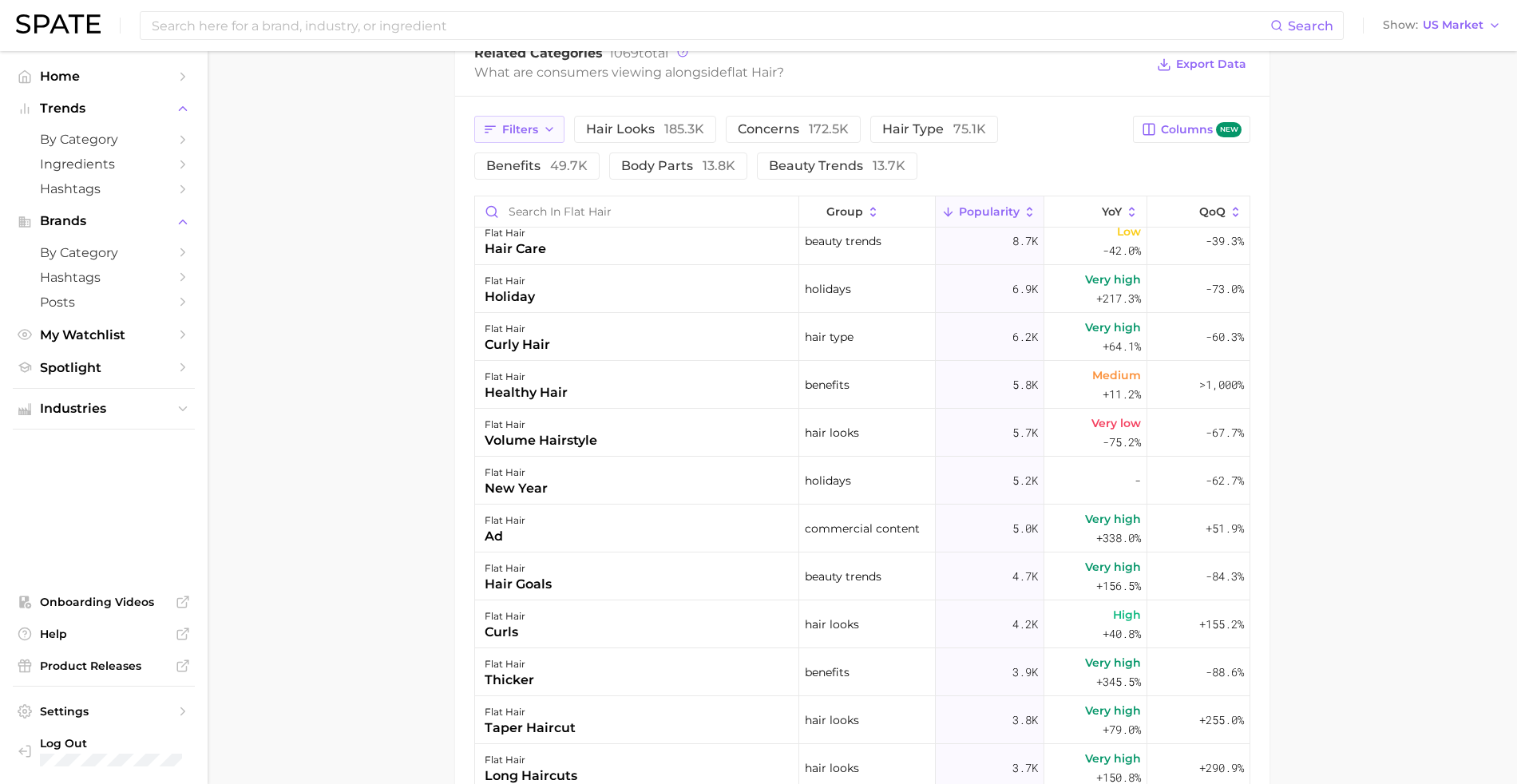
click at [534, 126] on button "Filters" at bounding box center [519, 129] width 90 height 27
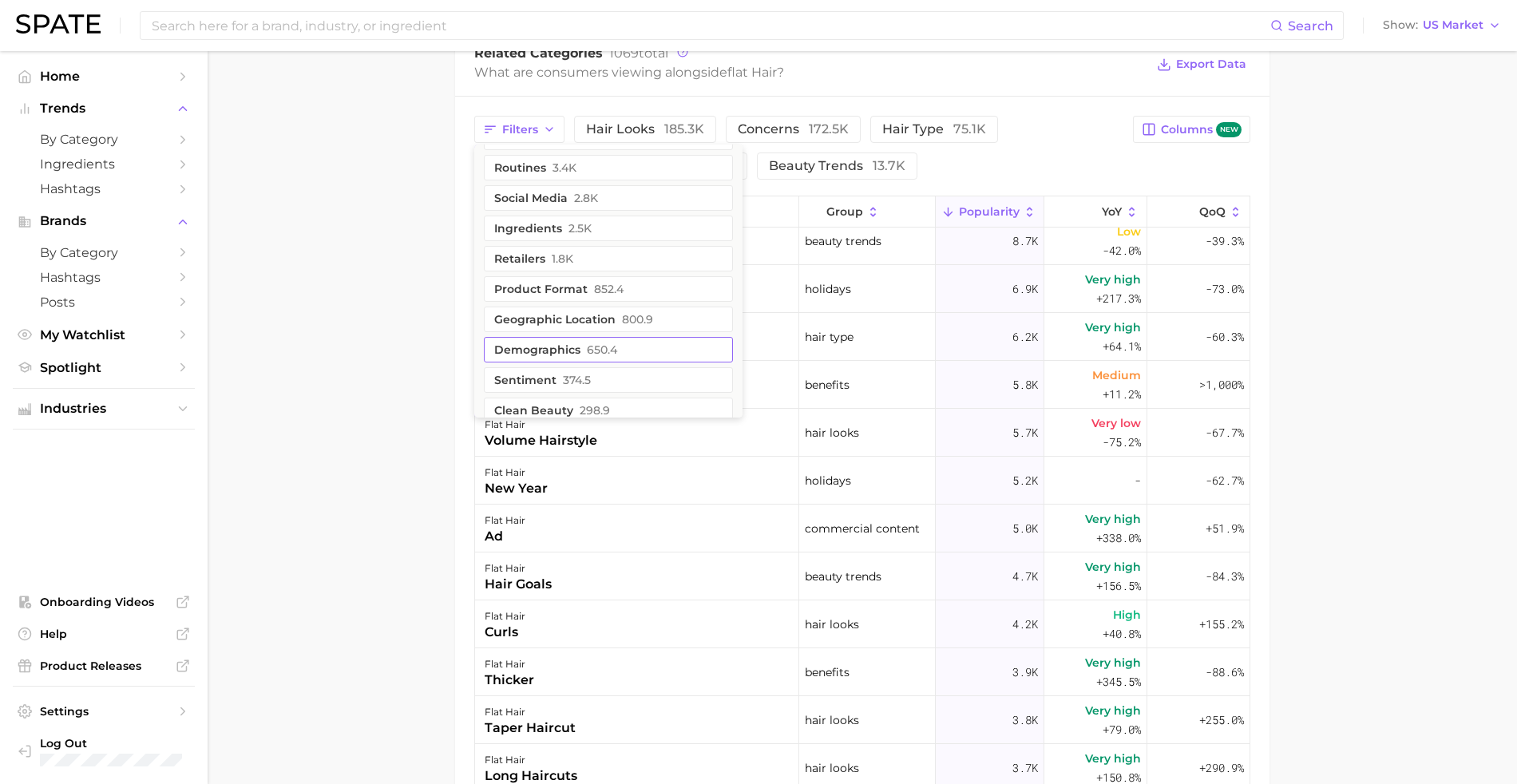
click at [599, 356] on span "650.4" at bounding box center [602, 349] width 30 height 13
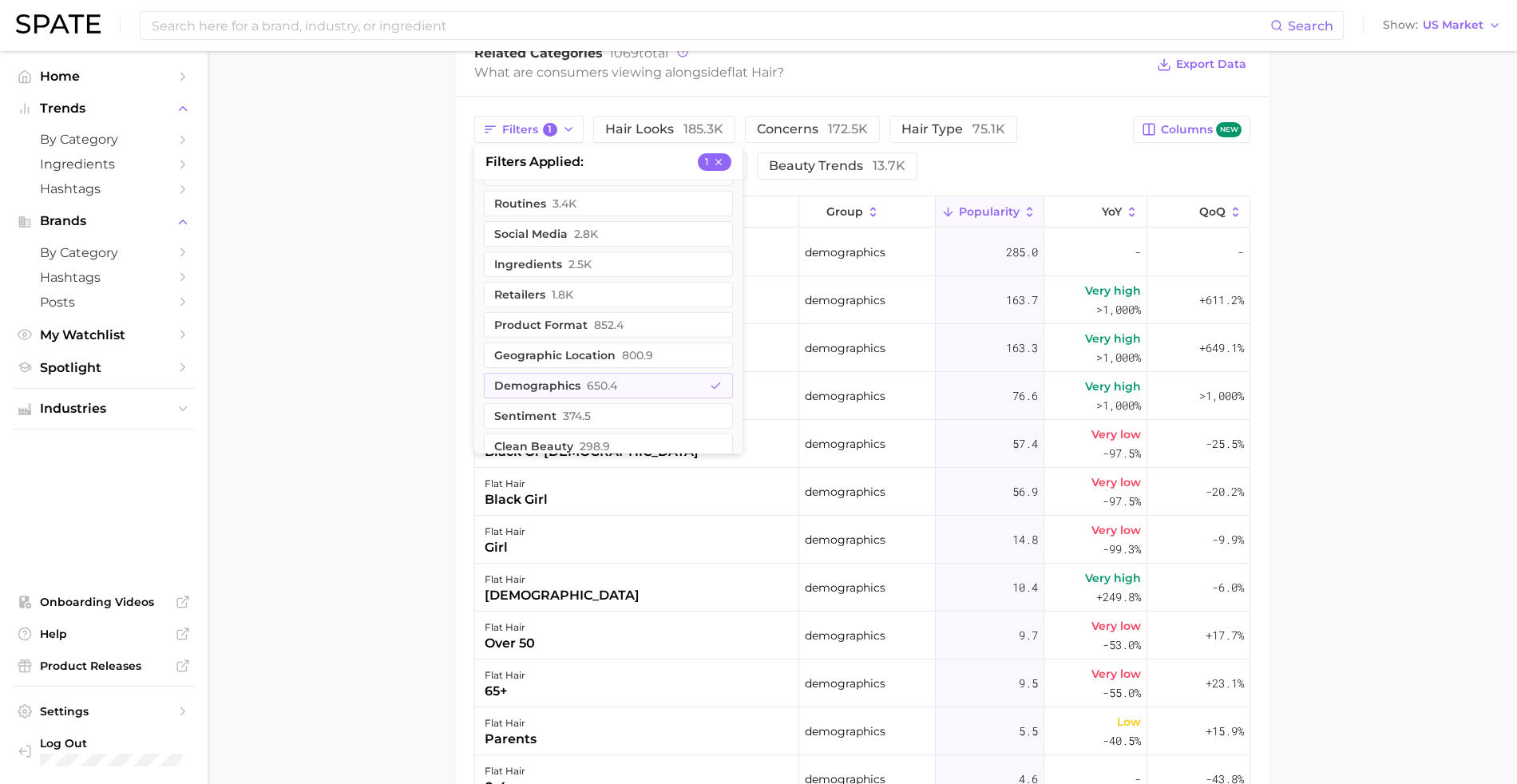
click at [334, 314] on main "1. hair 2. hair concerns 3. hair condition 4. flat hair Overview Google TikTok …" at bounding box center [861, 170] width 1309 height 1816
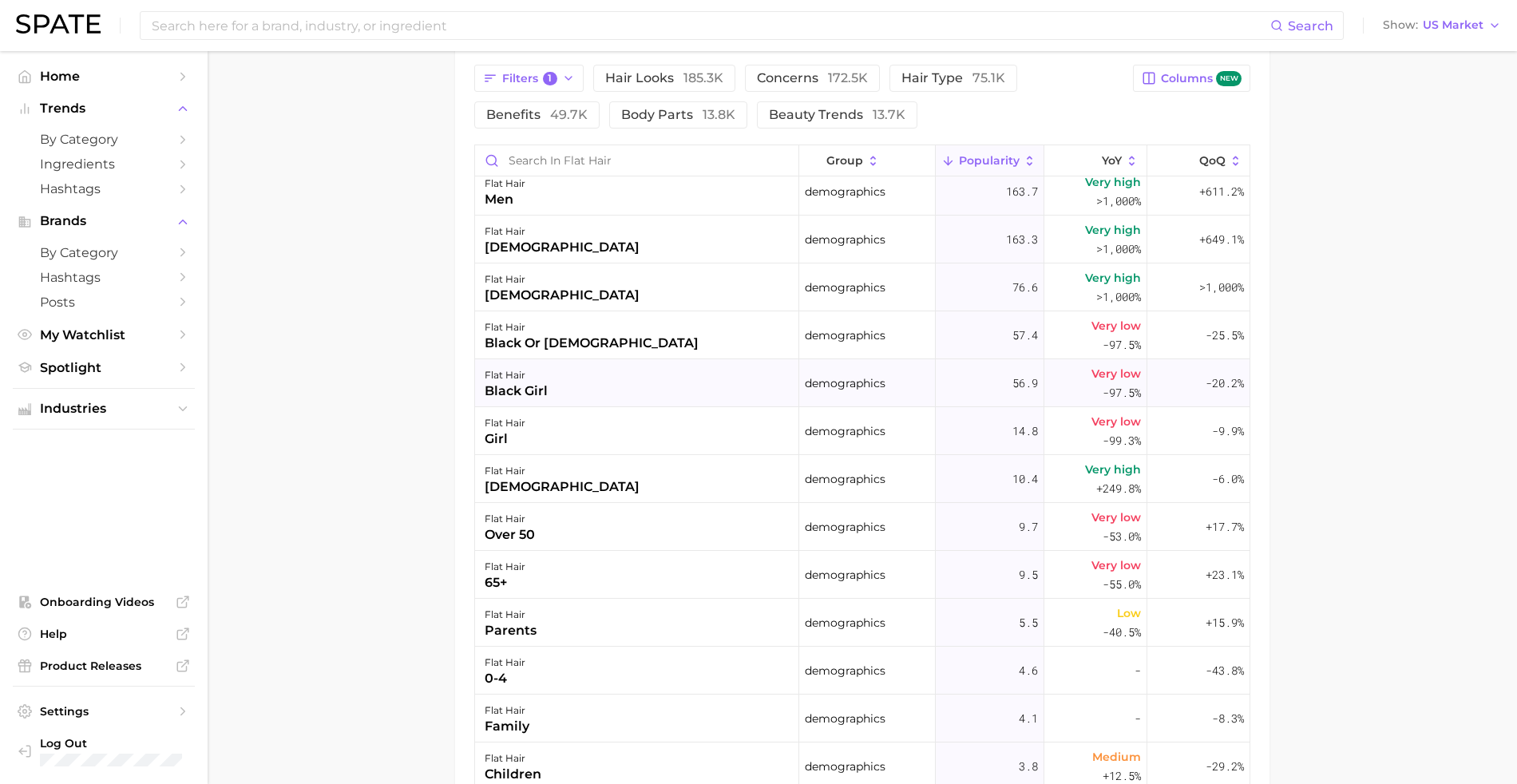
click at [512, 391] on div "black girl" at bounding box center [515, 391] width 63 height 19
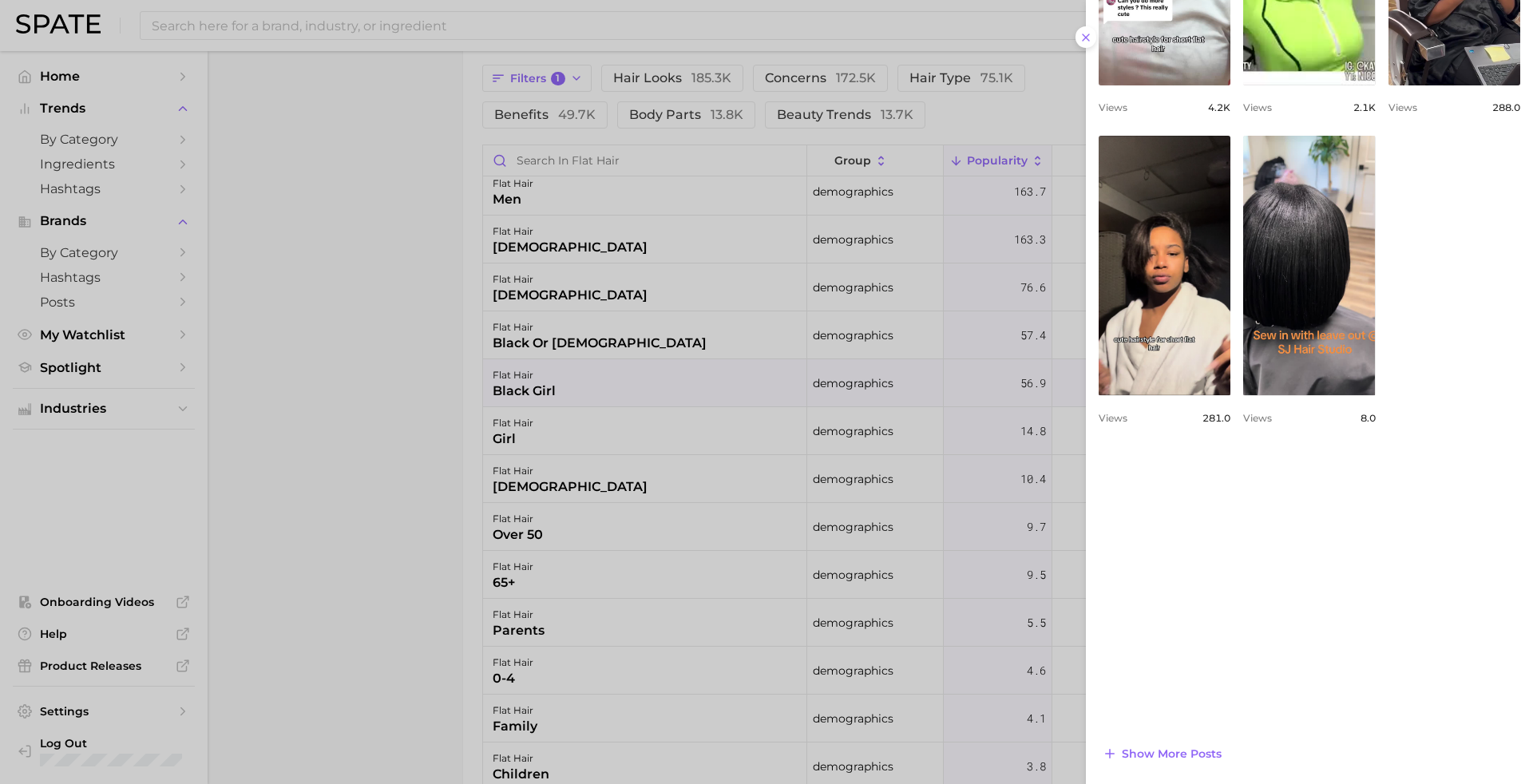
click at [541, 349] on div at bounding box center [766, 392] width 1533 height 784
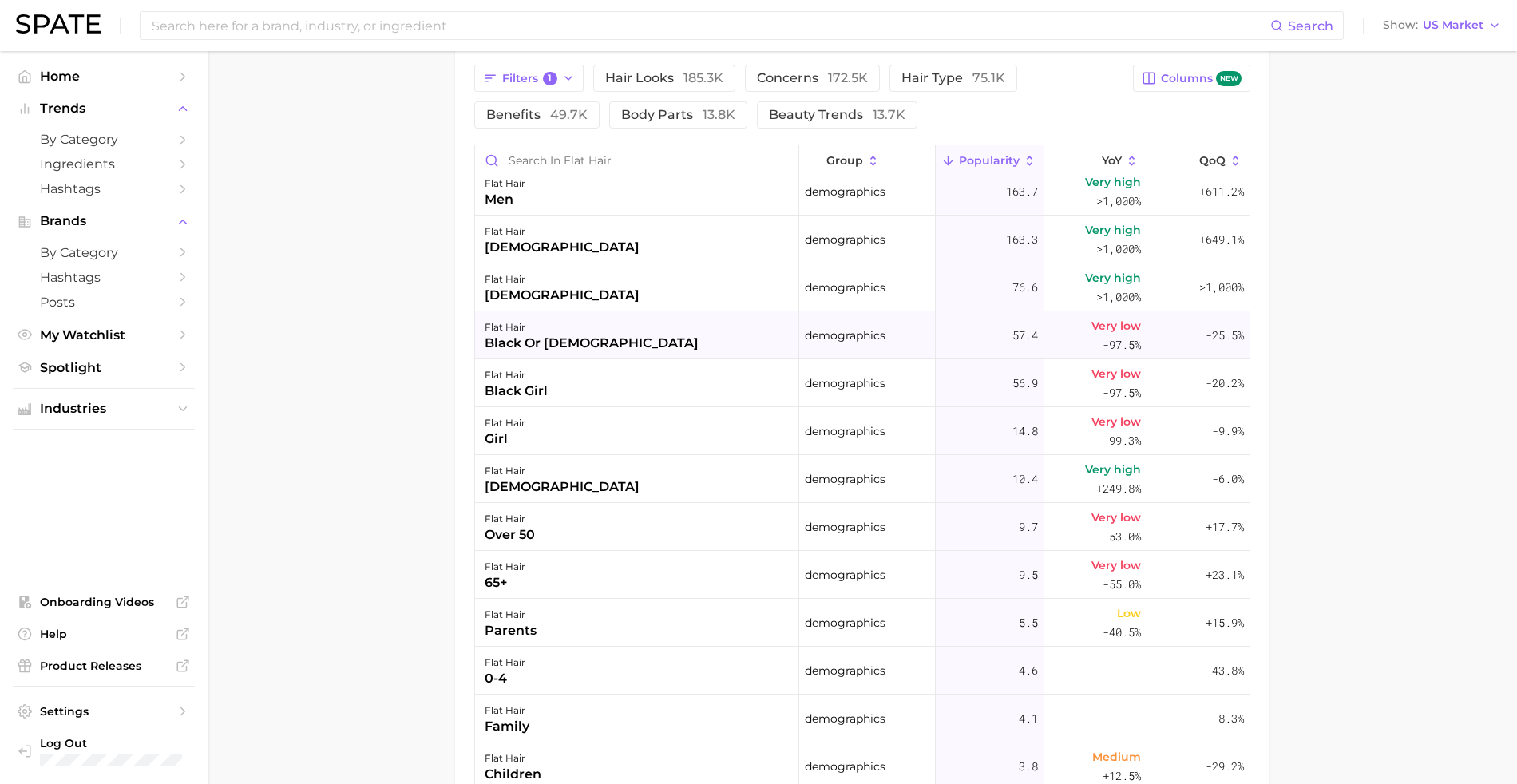
click at [542, 349] on div "black or [DEMOGRAPHIC_DATA]" at bounding box center [591, 343] width 214 height 19
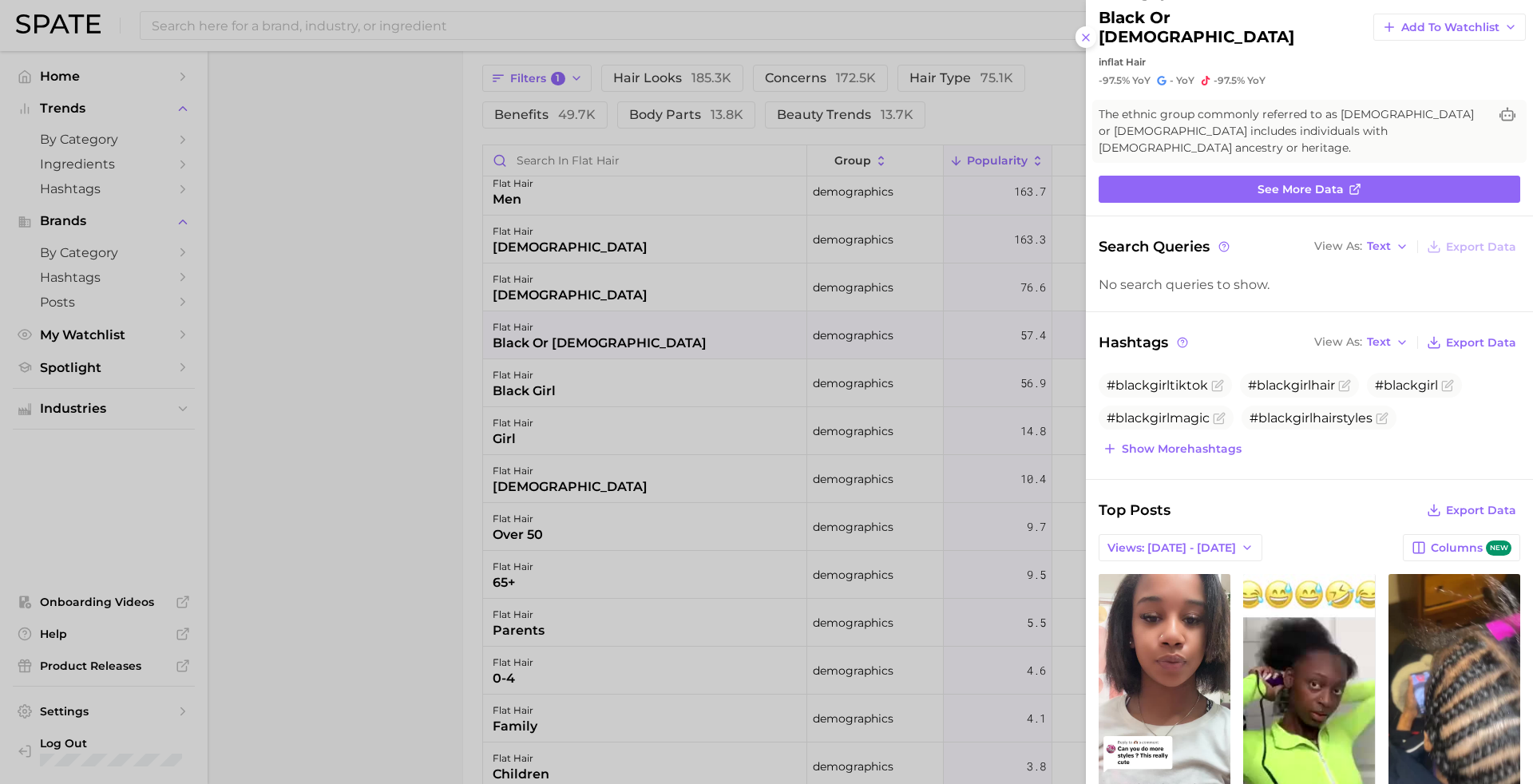
scroll to position [228, 0]
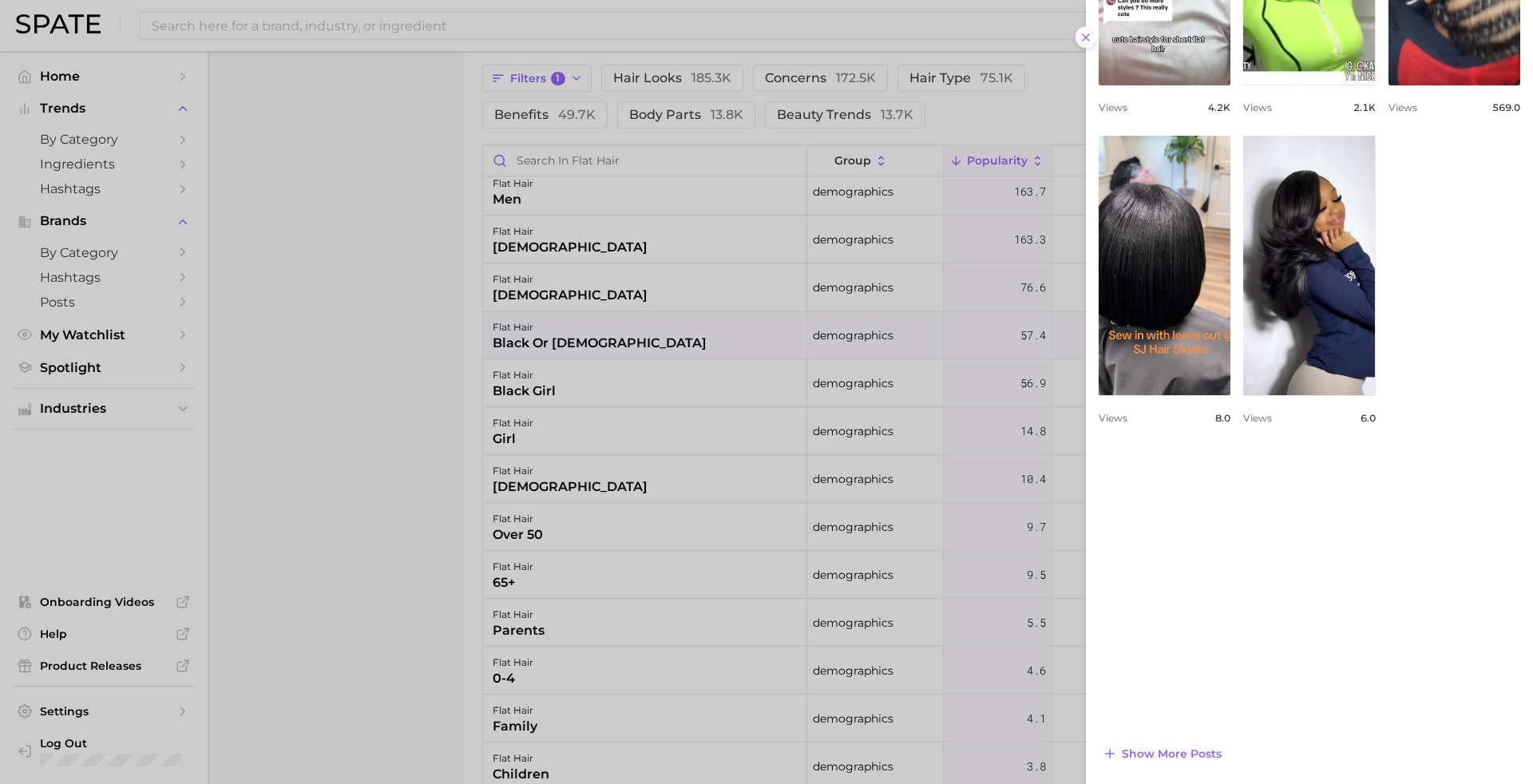
click at [1084, 35] on line at bounding box center [1085, 37] width 7 height 7
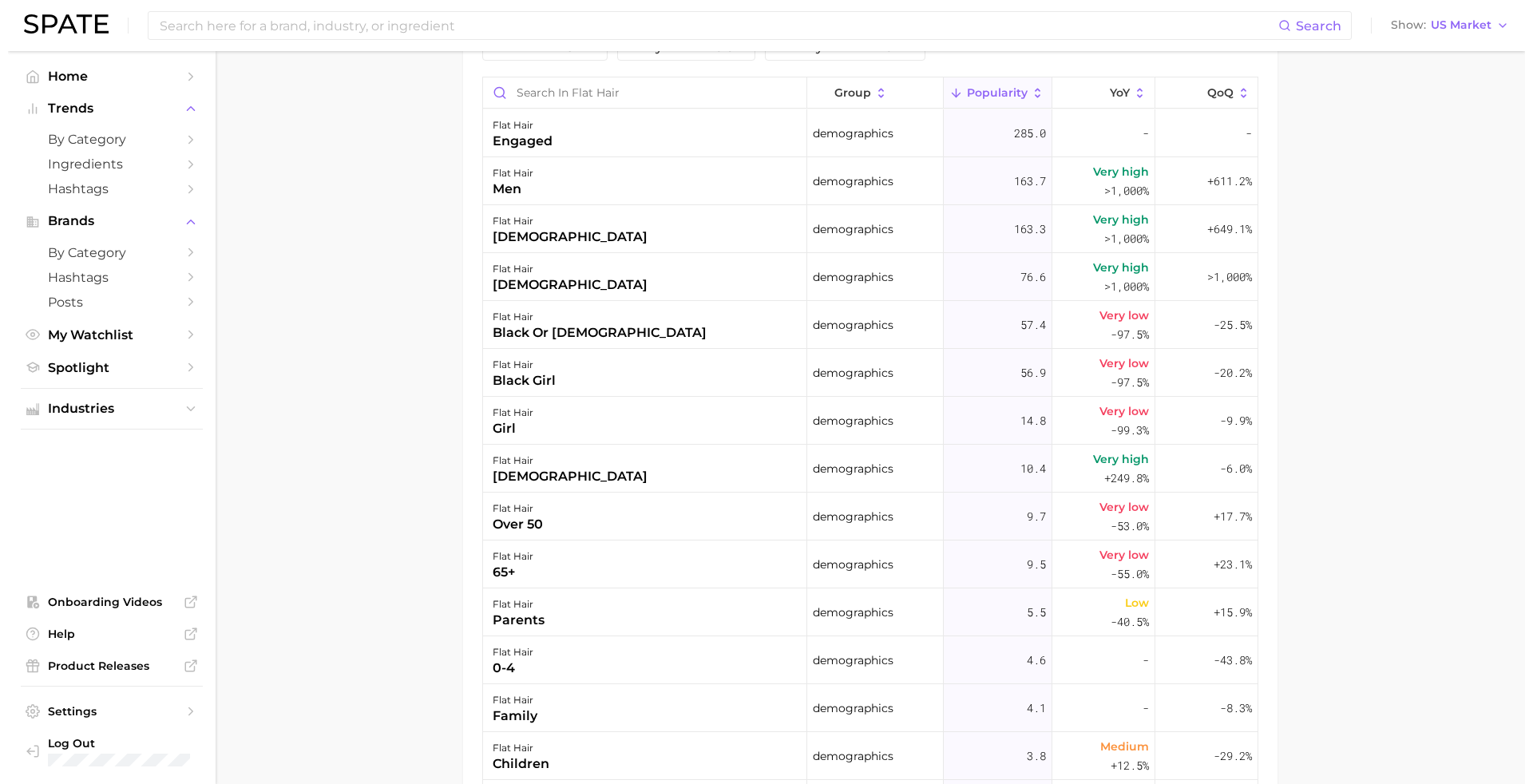
scroll to position [934, 0]
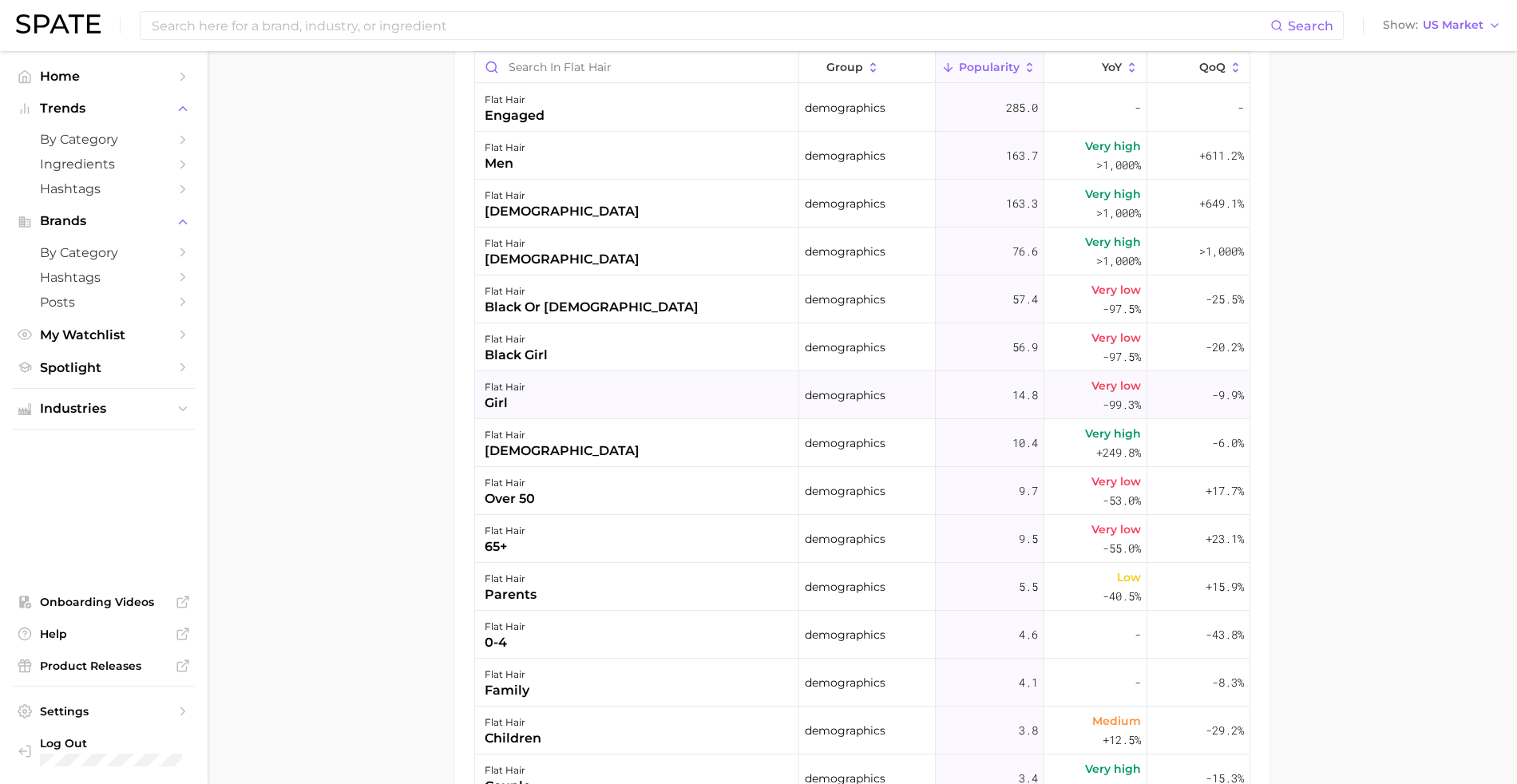
click at [515, 385] on div "flat hair" at bounding box center [504, 387] width 40 height 19
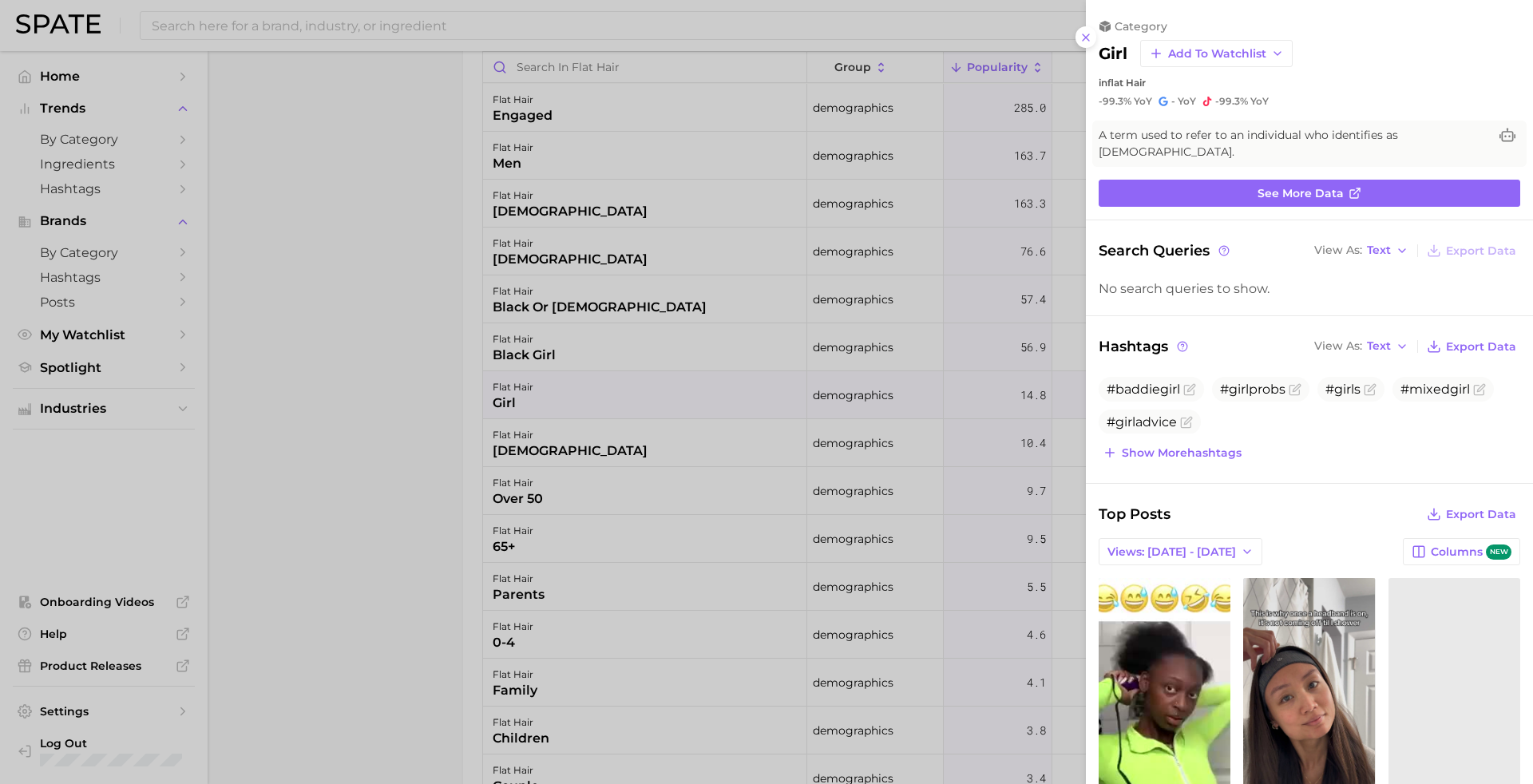
scroll to position [0, 0]
click at [563, 359] on div at bounding box center [766, 392] width 1533 height 784
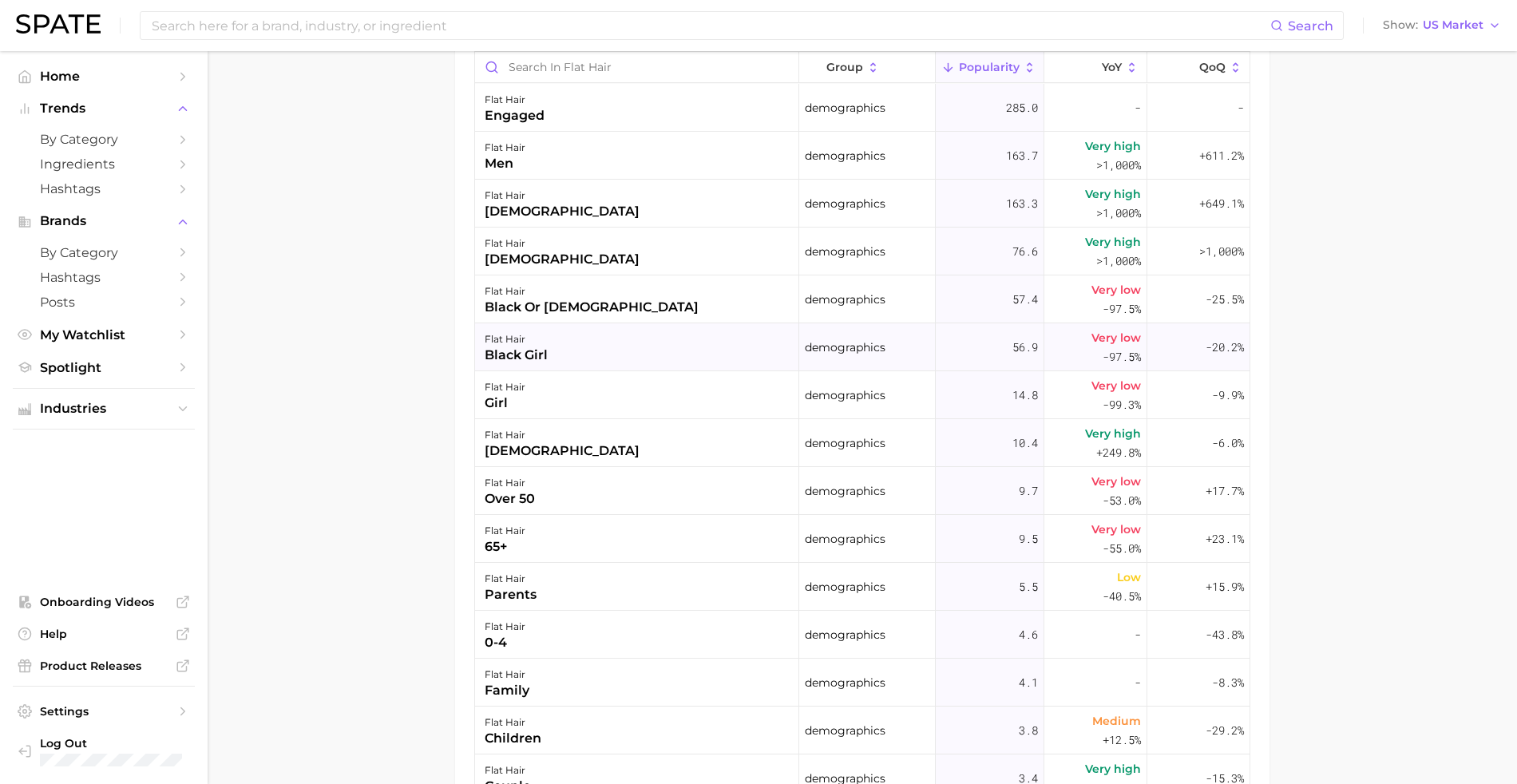
click at [519, 356] on div "black girl" at bounding box center [515, 355] width 63 height 19
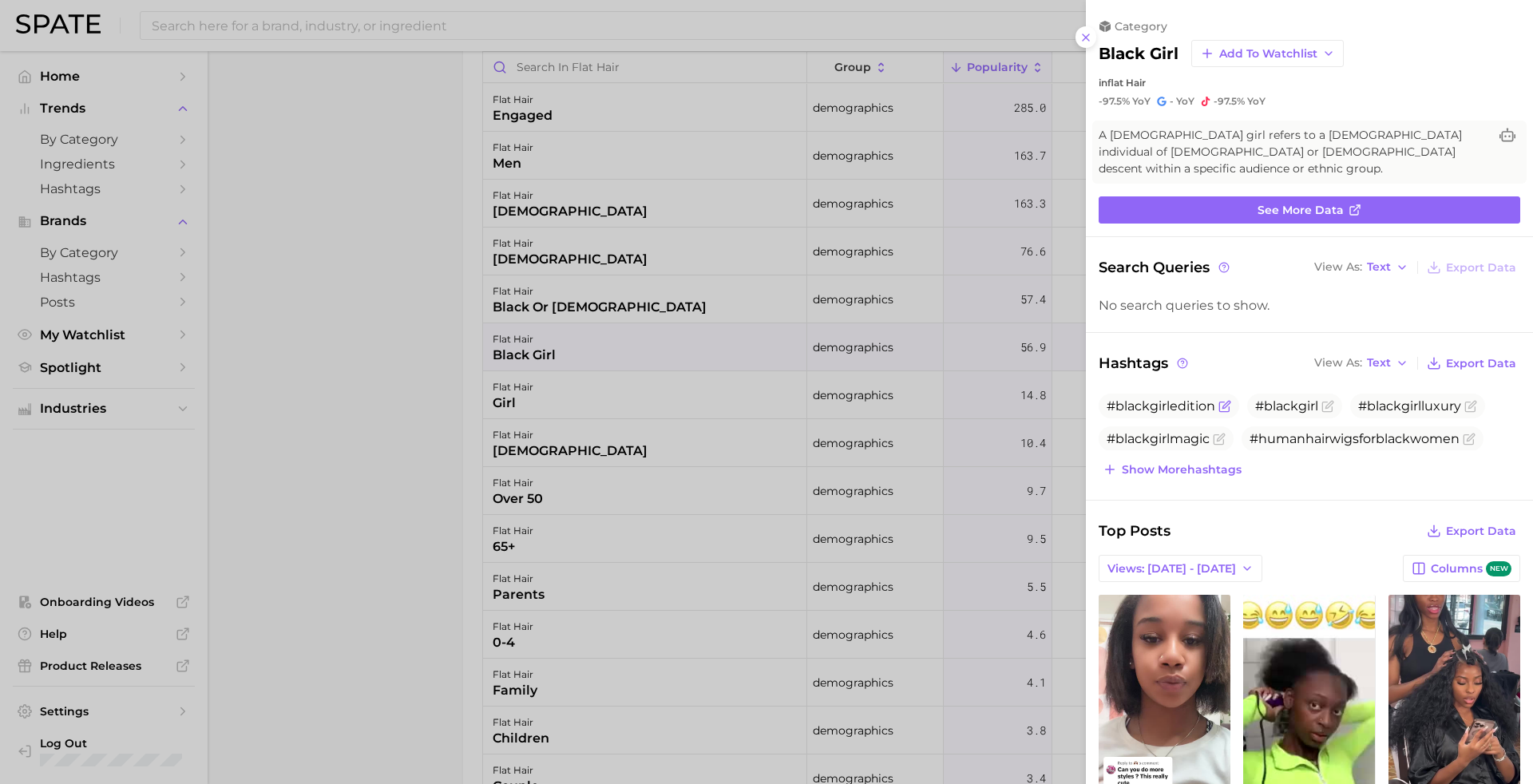
click at [1123, 403] on span "#blackgirledition" at bounding box center [1161, 406] width 109 height 15
click at [1218, 402] on icon "Flag as miscategorized or irrelevant" at bounding box center [1225, 407] width 13 height 13
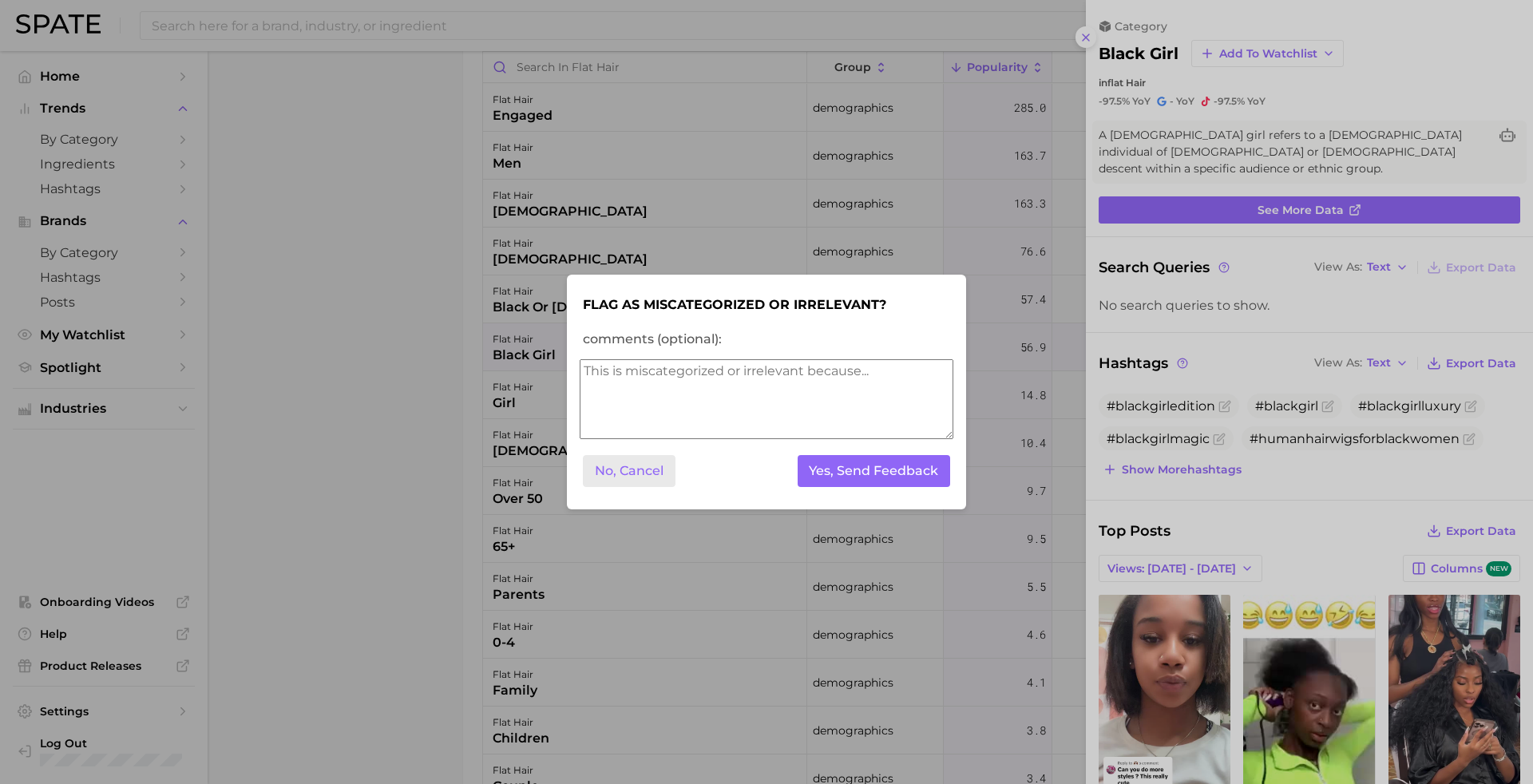
click at [630, 471] on button "No, Cancel" at bounding box center [629, 471] width 93 height 33
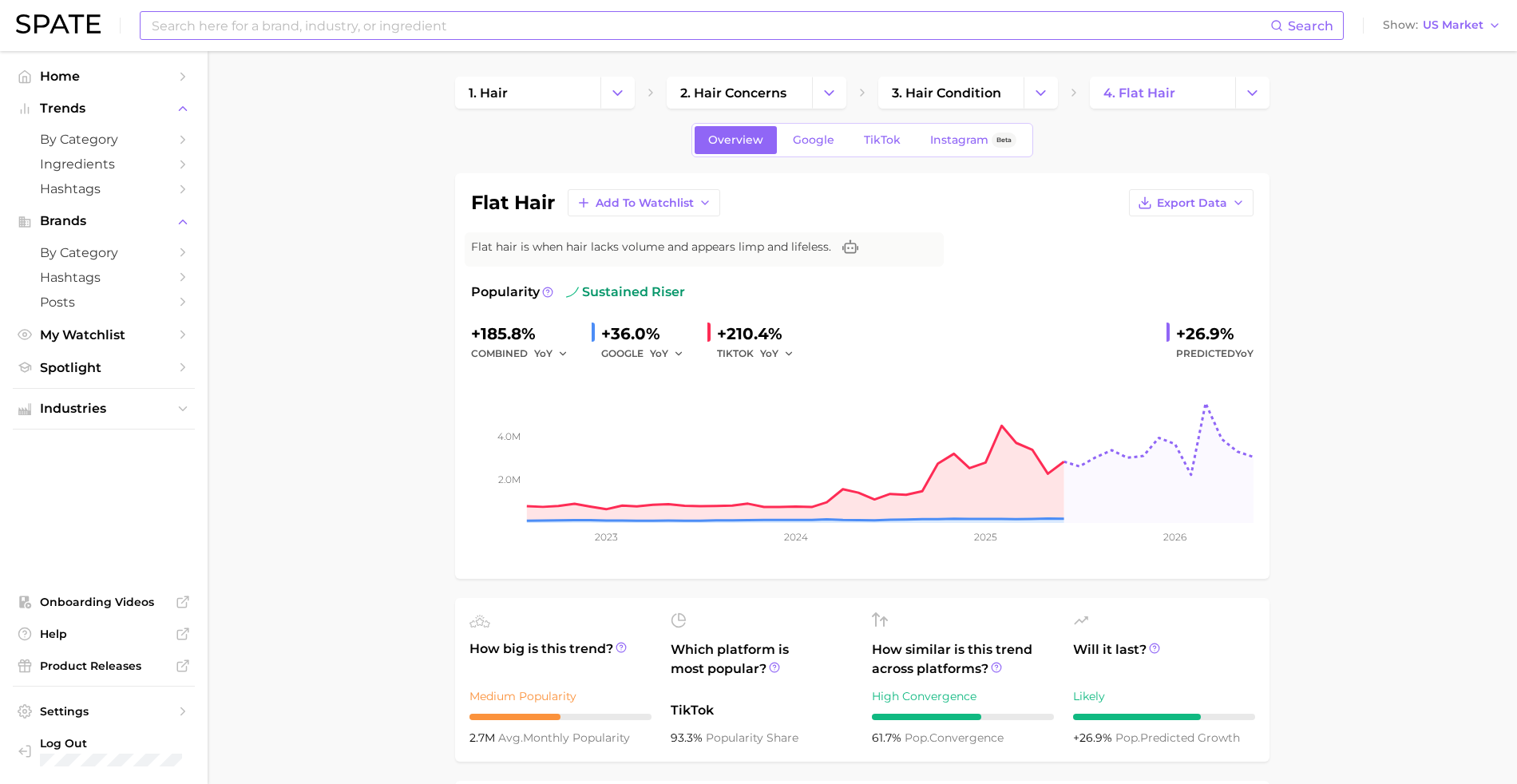
click at [428, 29] on input at bounding box center [709, 25] width 1120 height 27
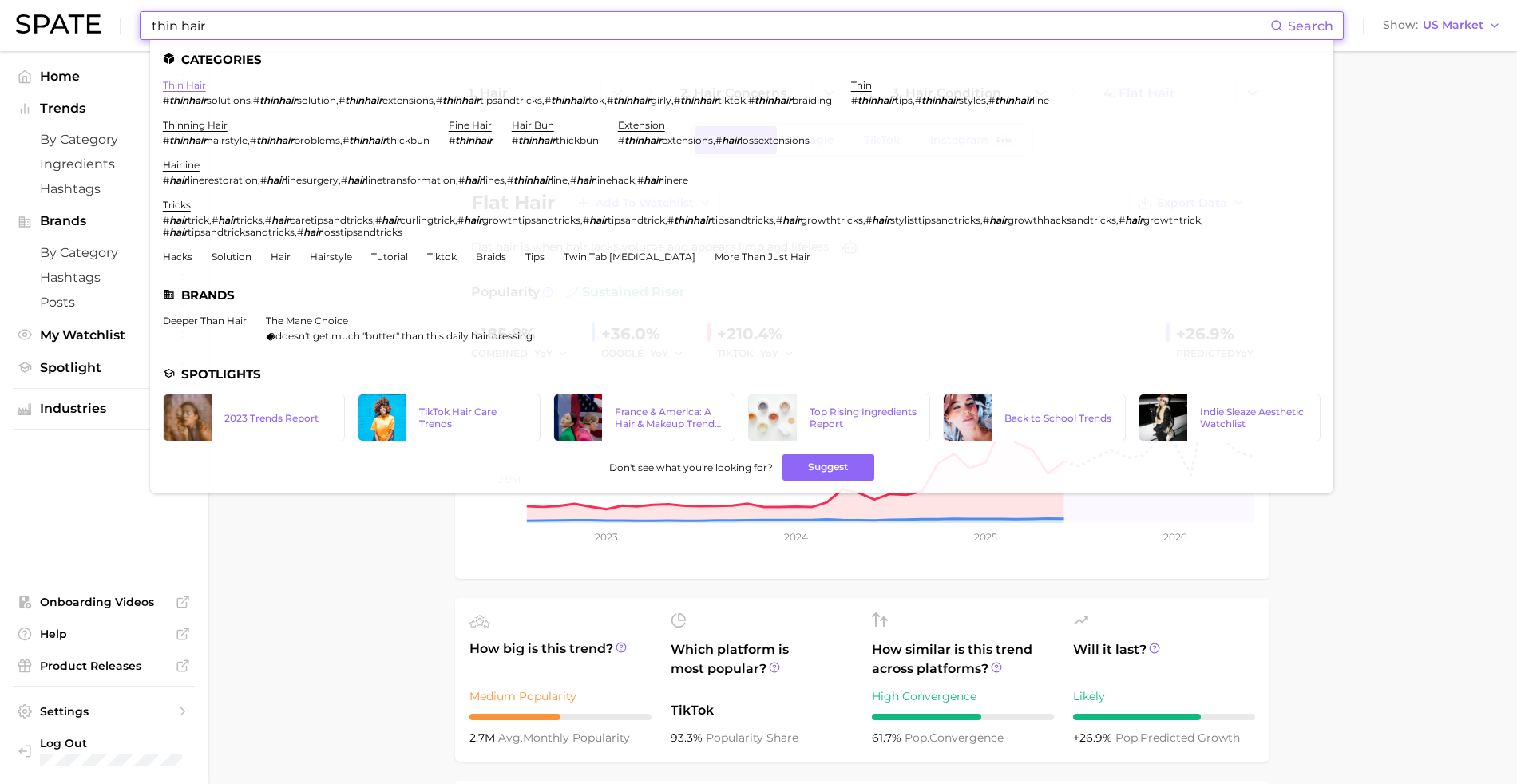
type input "thin hair"
click at [186, 86] on link "thin hair" at bounding box center [185, 84] width 43 height 12
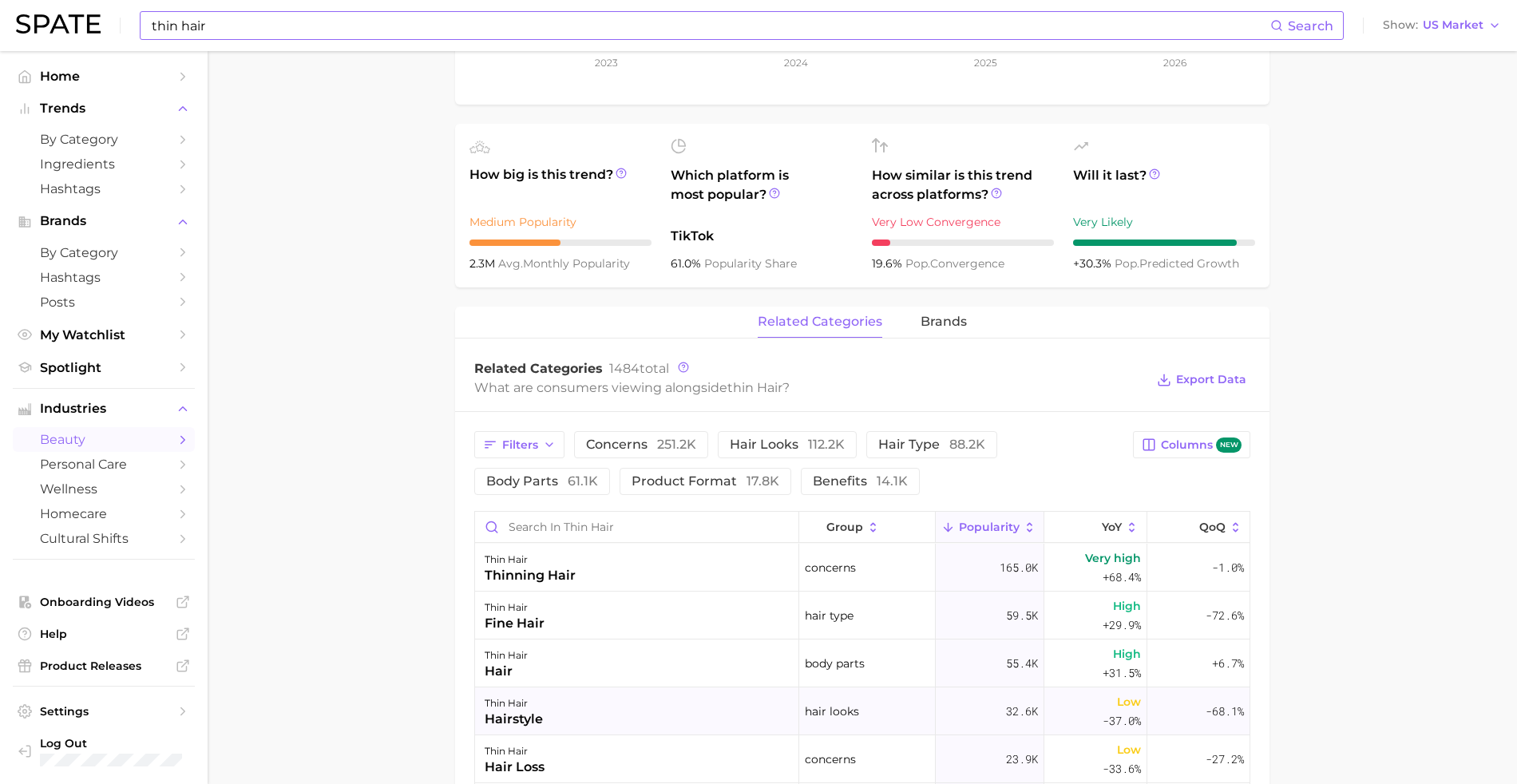
scroll to position [125, 0]
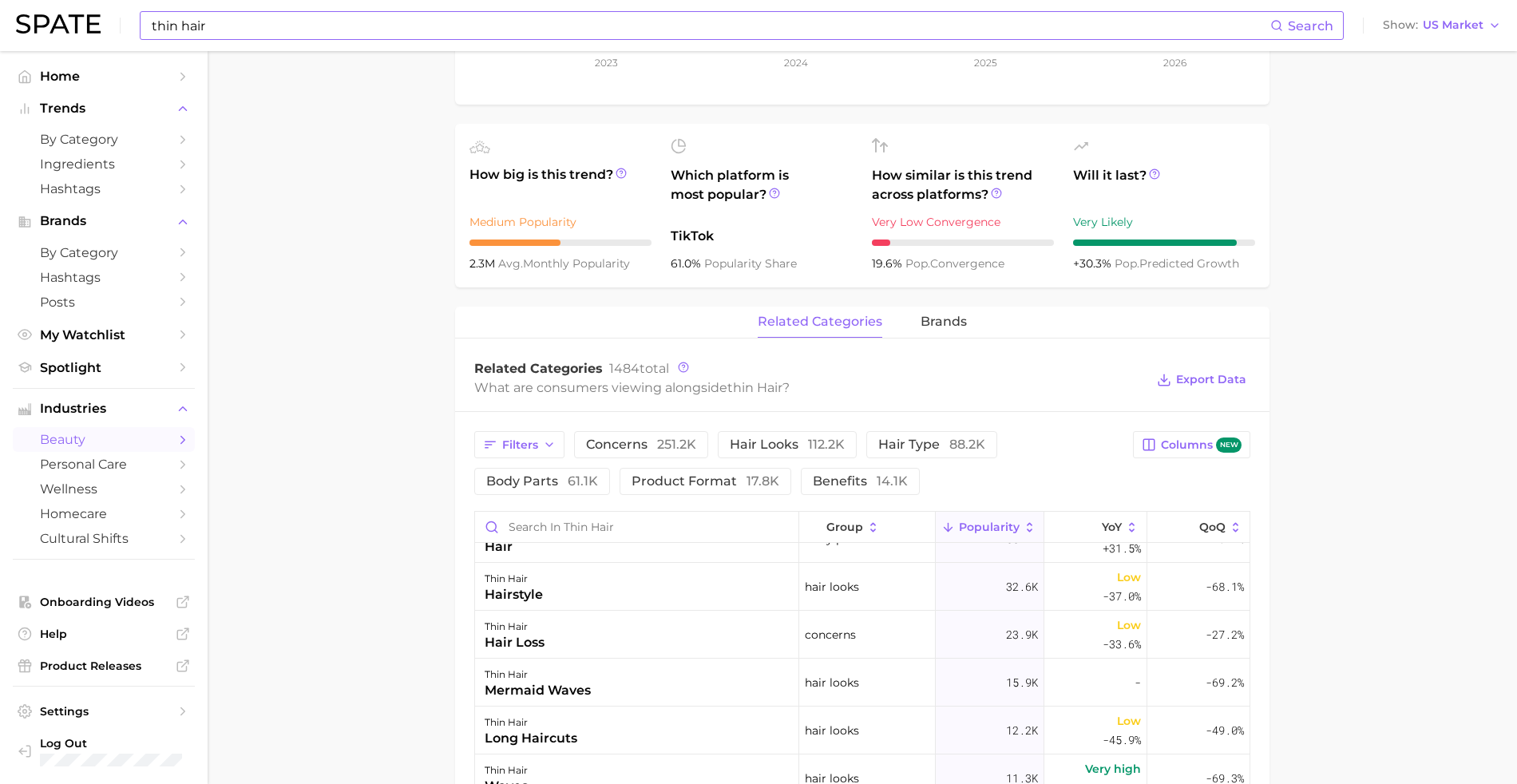
click at [1191, 493] on div "Filters concerns 251.2k hair looks 112.2k hair type 88.2k body parts 61.1k prod…" at bounding box center [862, 463] width 776 height 64
click at [1198, 458] on button "Columns new" at bounding box center [1191, 444] width 117 height 27
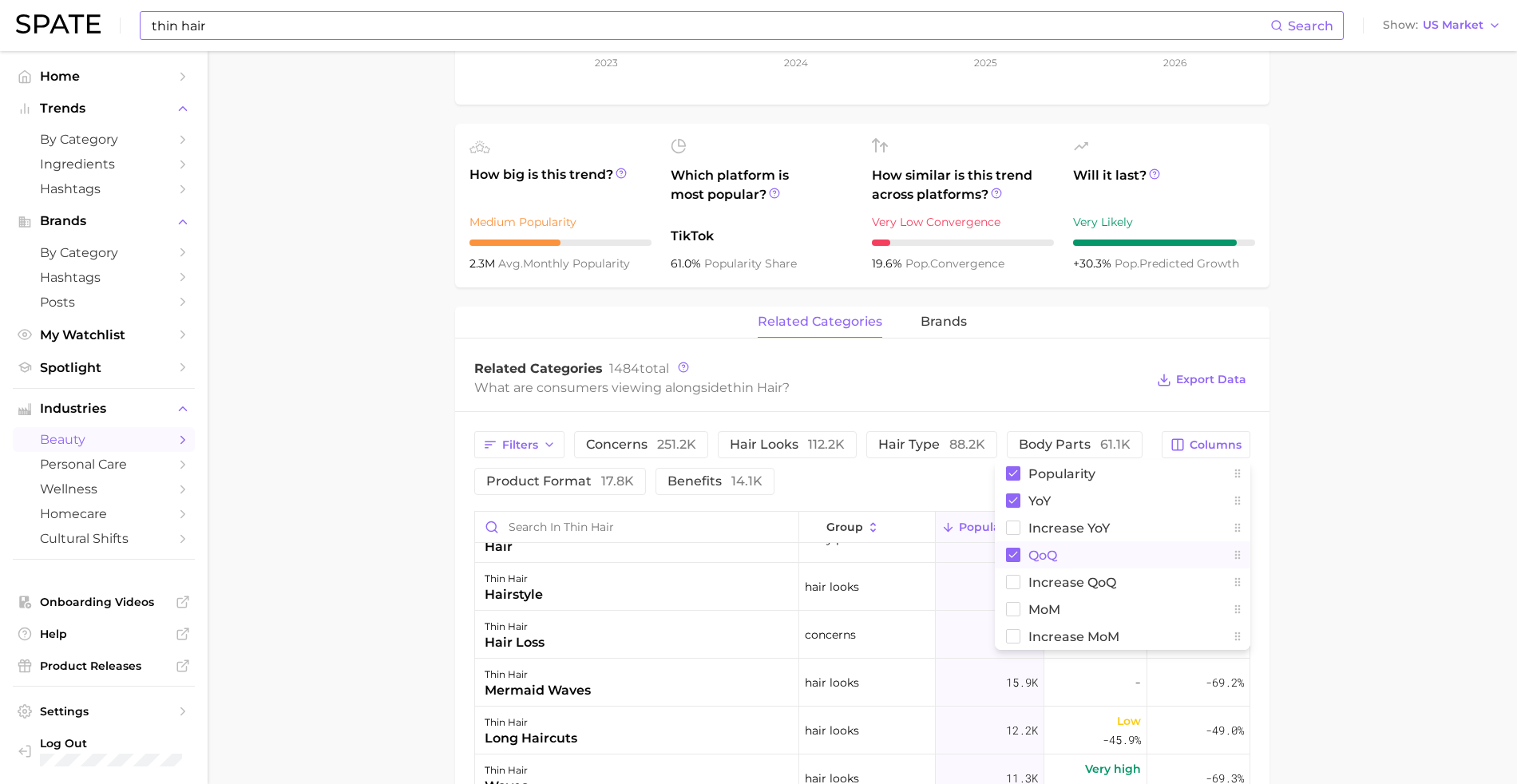
click at [1009, 547] on rect at bounding box center [1012, 554] width 14 height 14
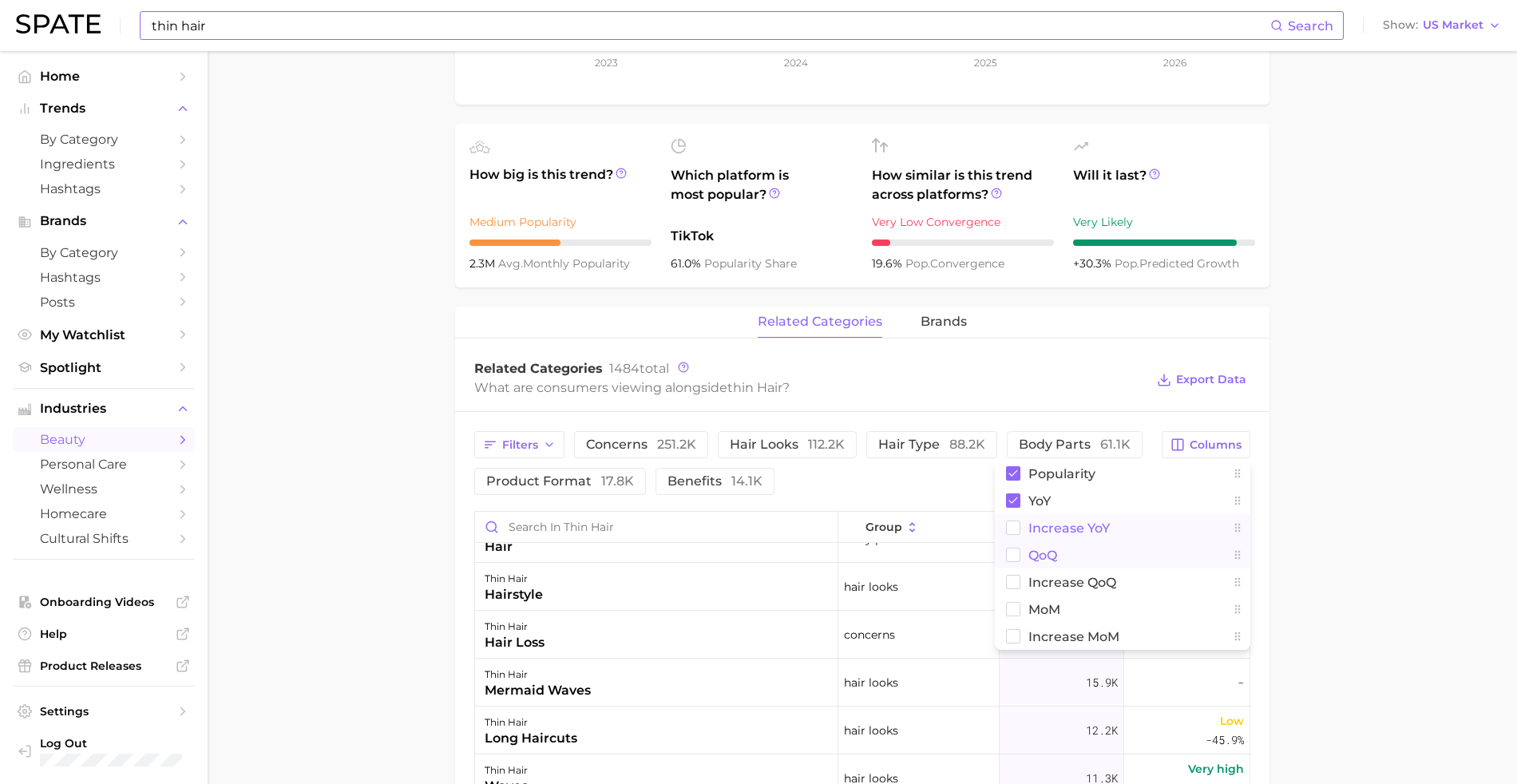
click at [1019, 527] on rect at bounding box center [1013, 527] width 13 height 13
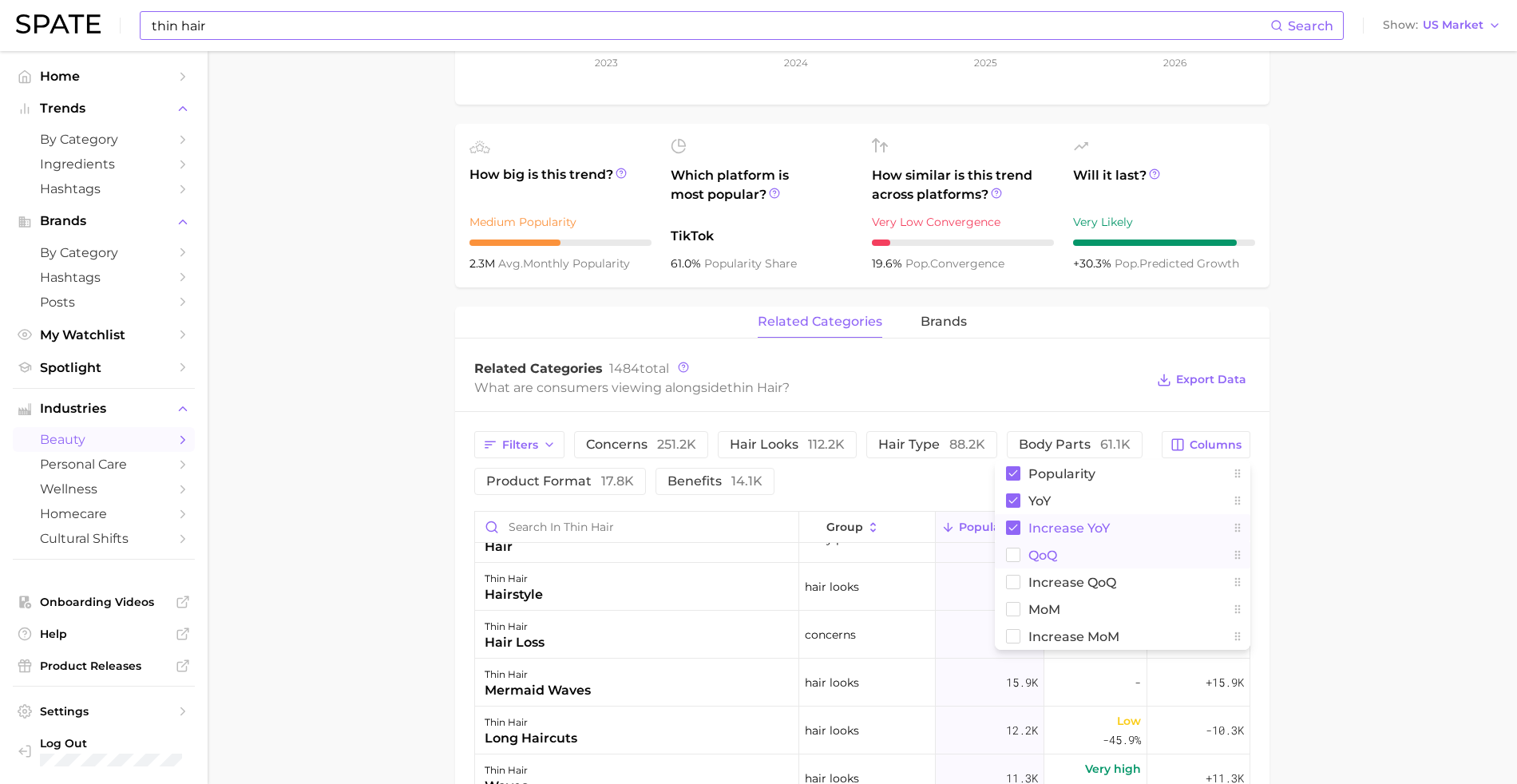
click at [1086, 352] on div "Related Categories 1484 total What are consumers viewing alongside thin hair ? …" at bounding box center [862, 379] width 814 height 64
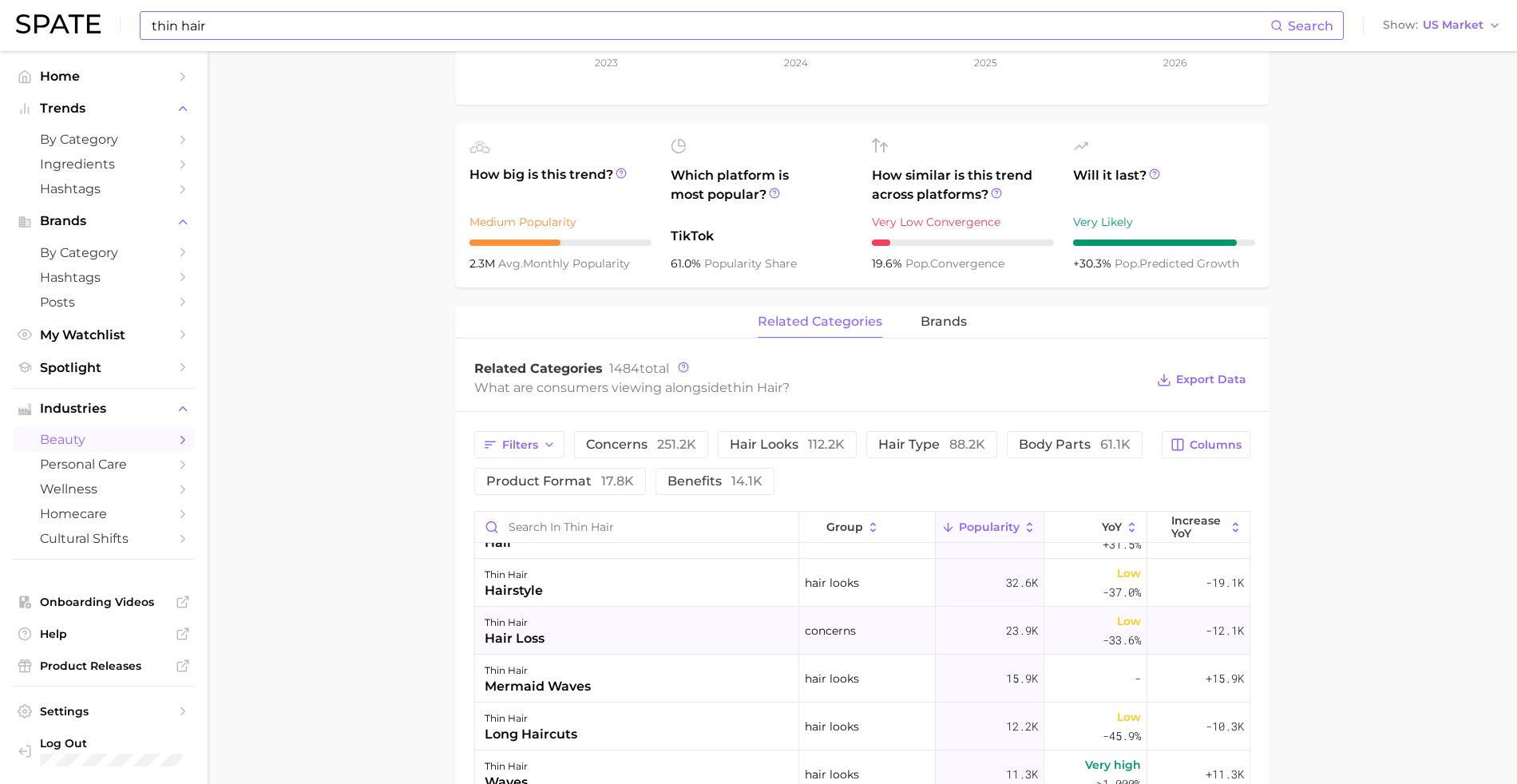
scroll to position [95, 0]
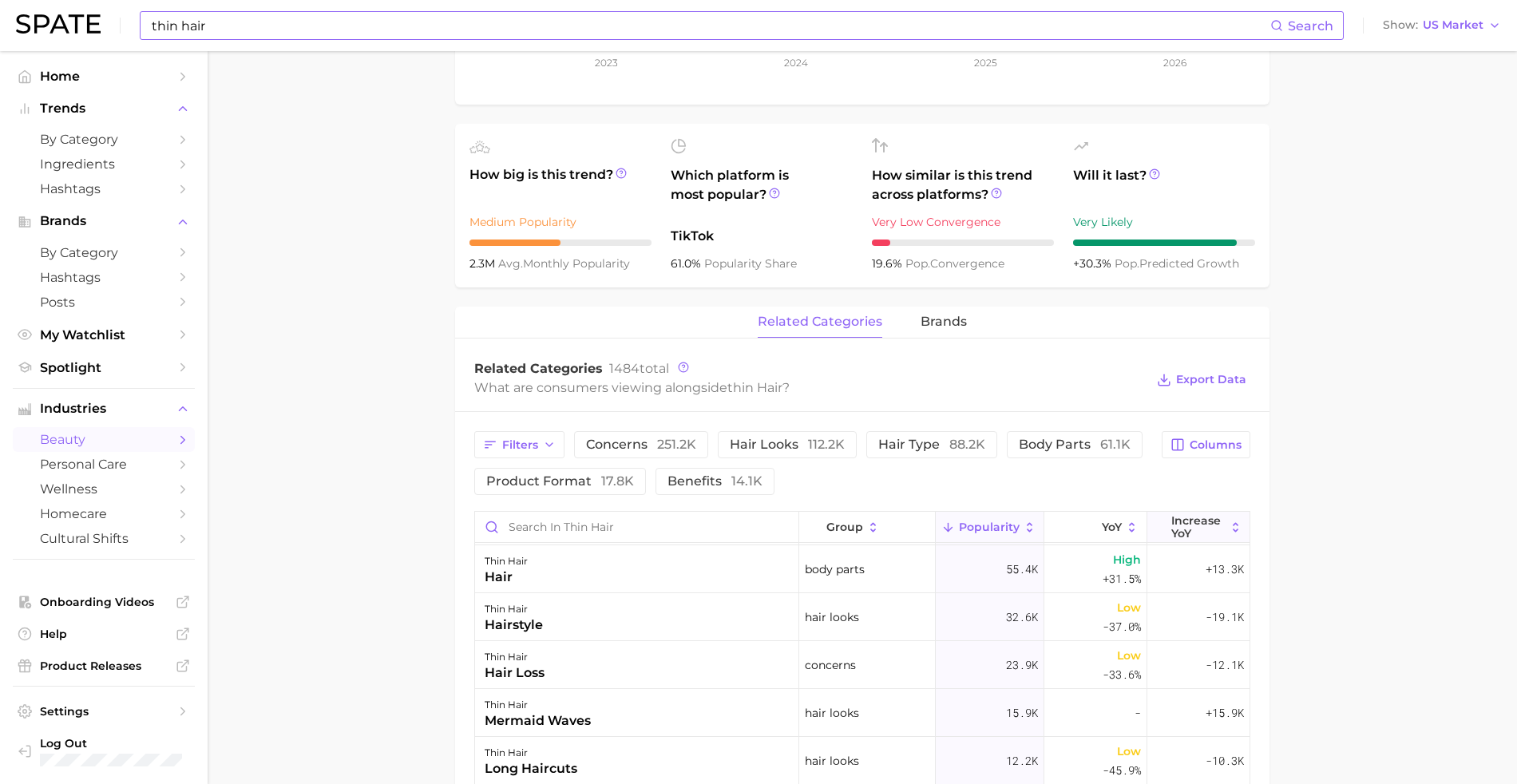
click at [1228, 520] on icon at bounding box center [1235, 526] width 14 height 14
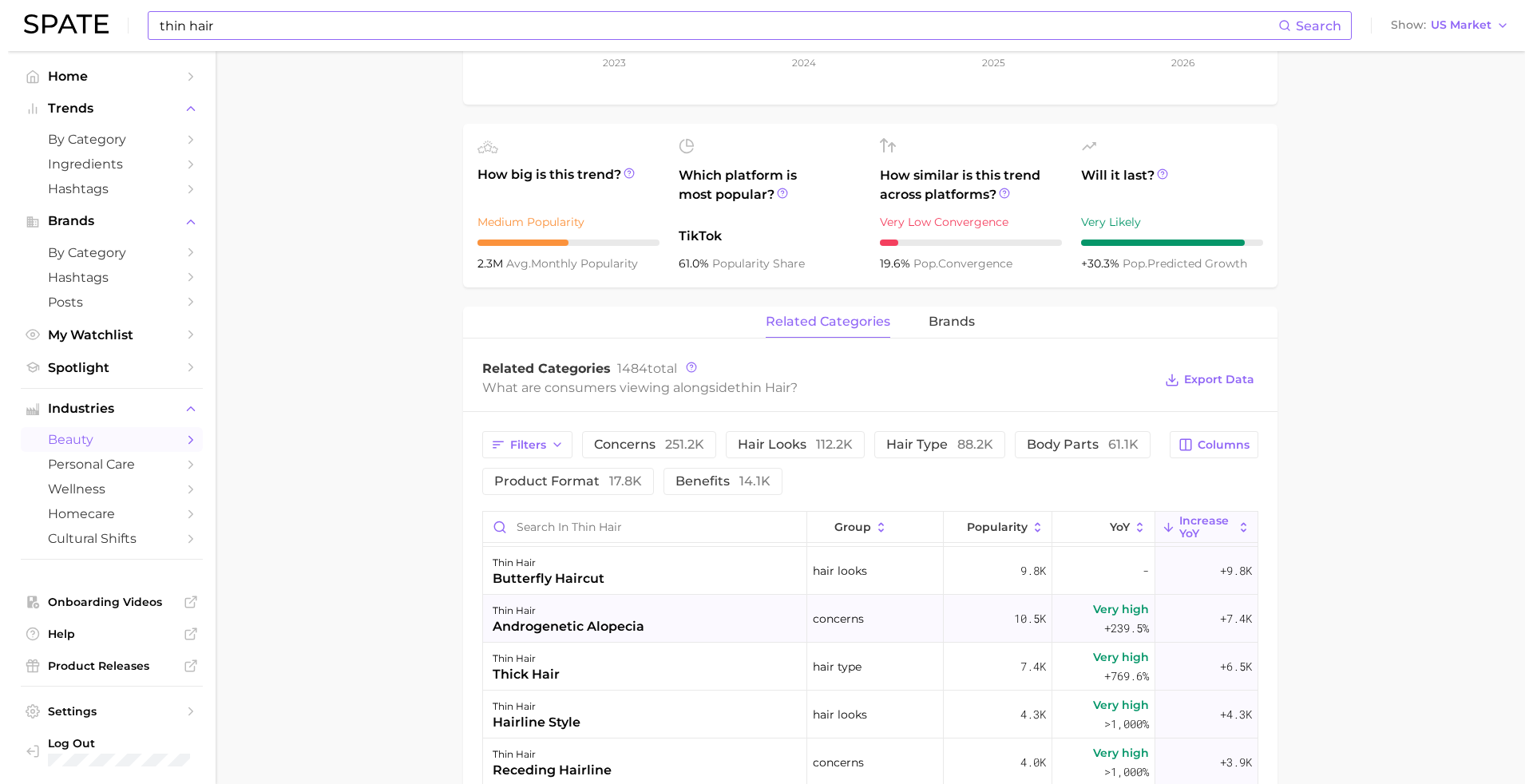
scroll to position [273, 0]
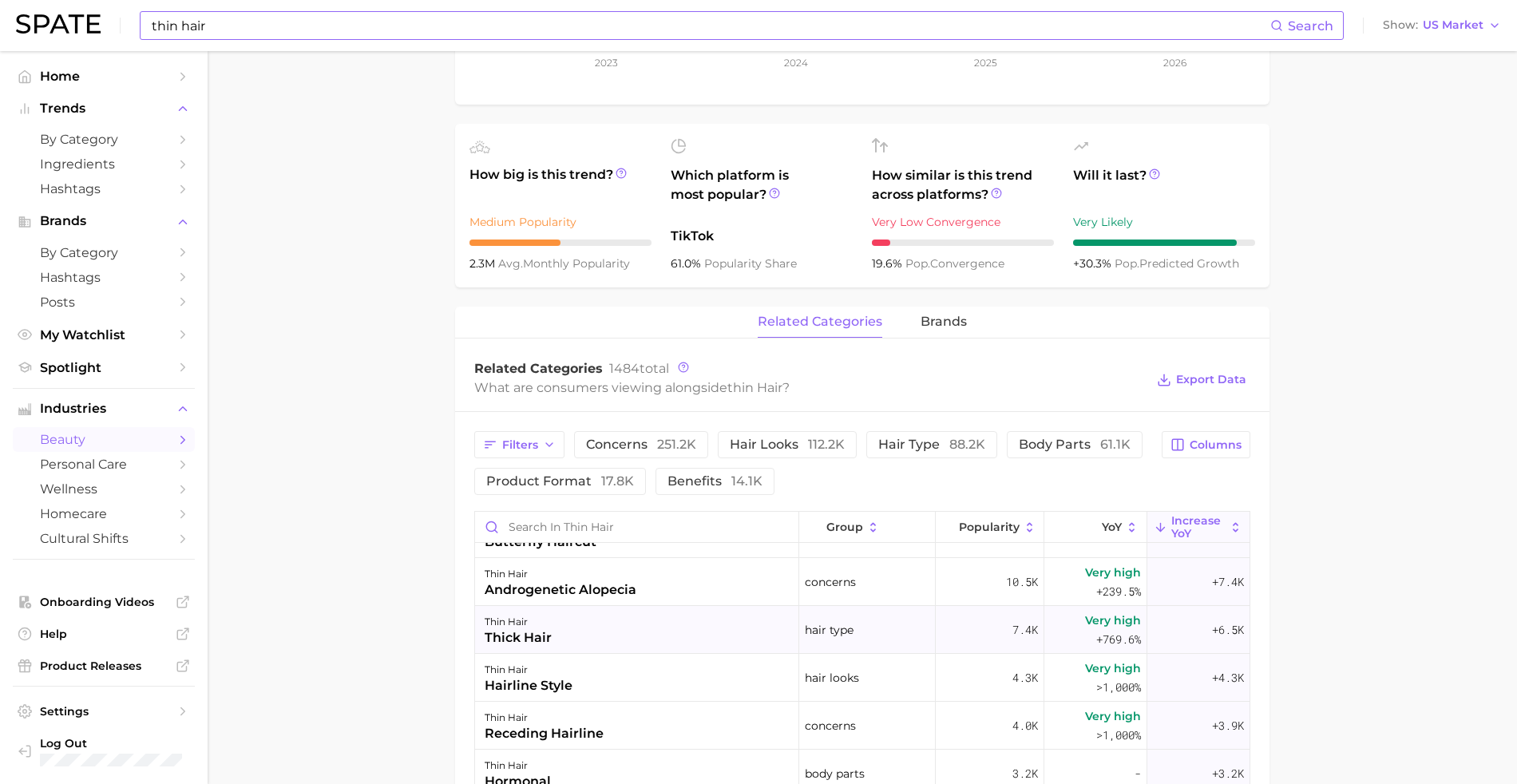
click at [514, 628] on div "thick hair" at bounding box center [518, 637] width 67 height 19
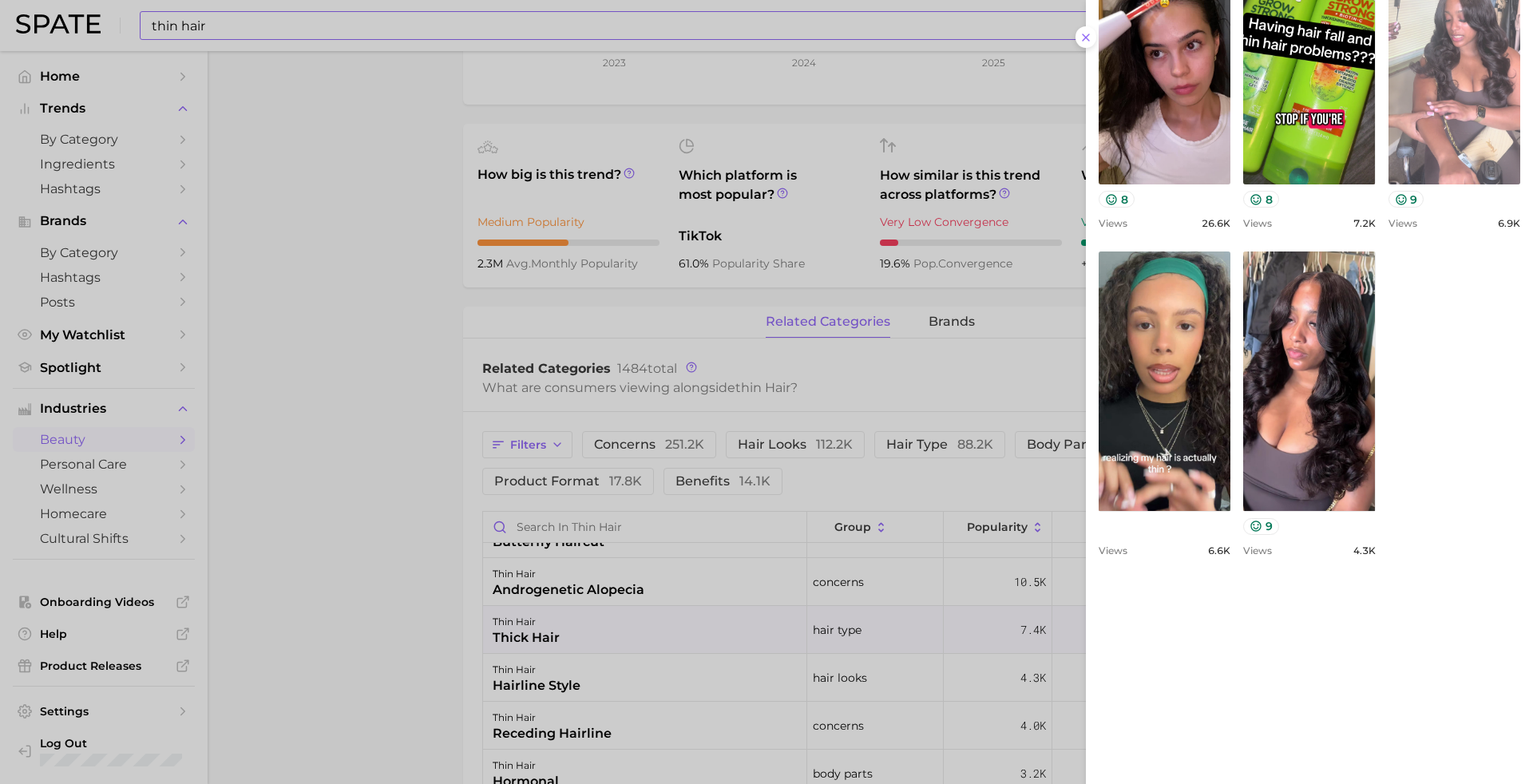
scroll to position [833, 0]
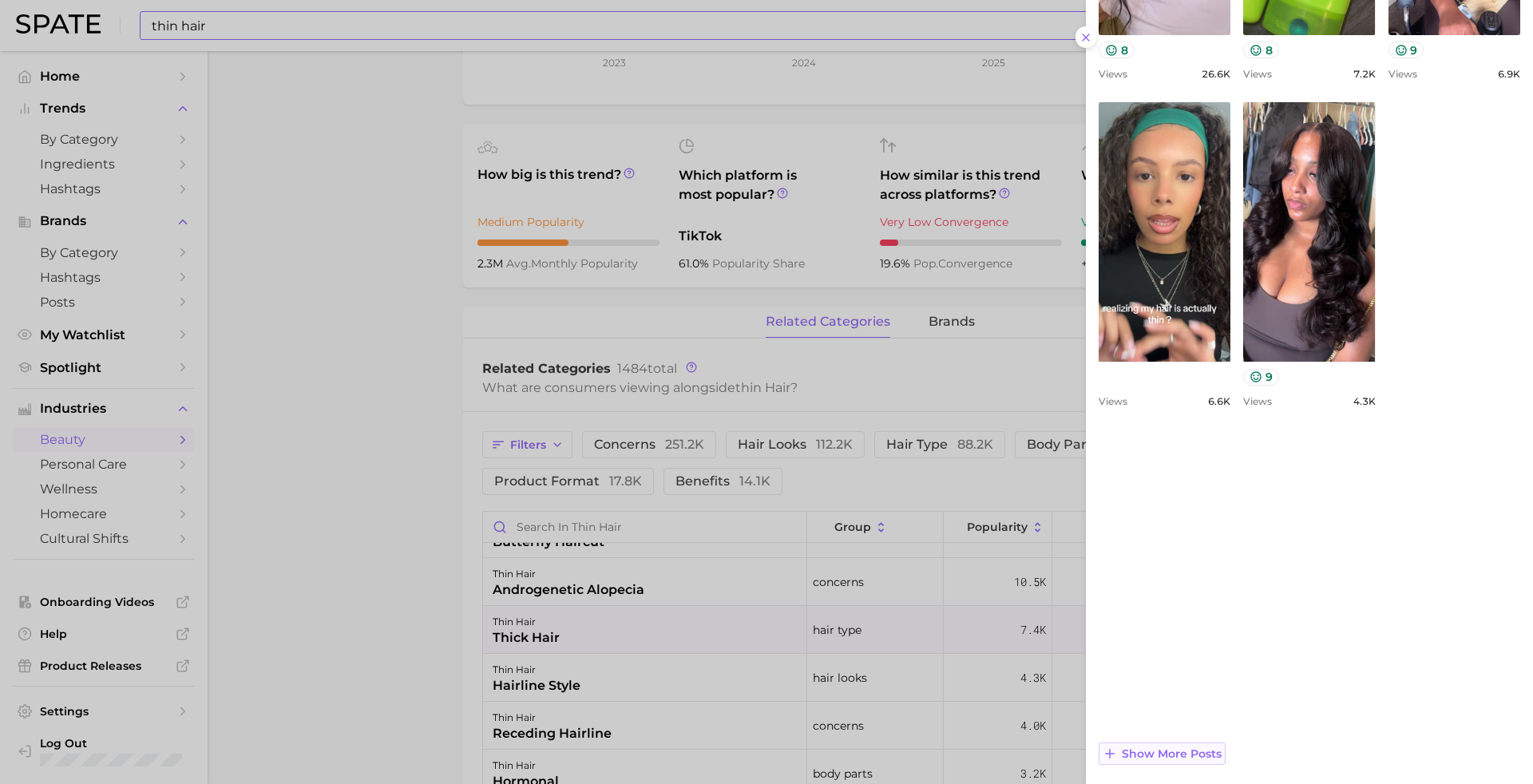
click at [1189, 754] on span "Show more posts" at bounding box center [1171, 753] width 99 height 13
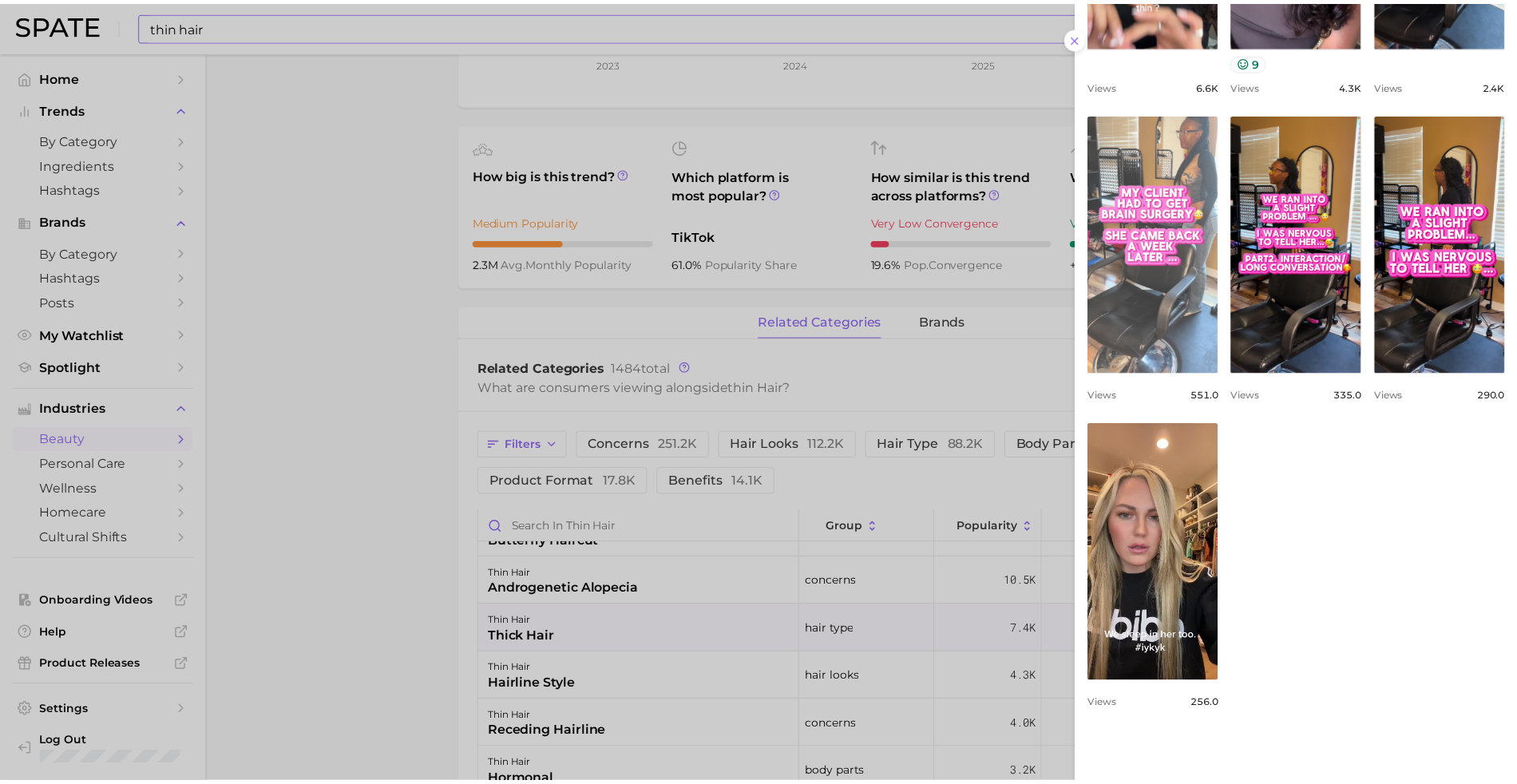
scroll to position [1450, 0]
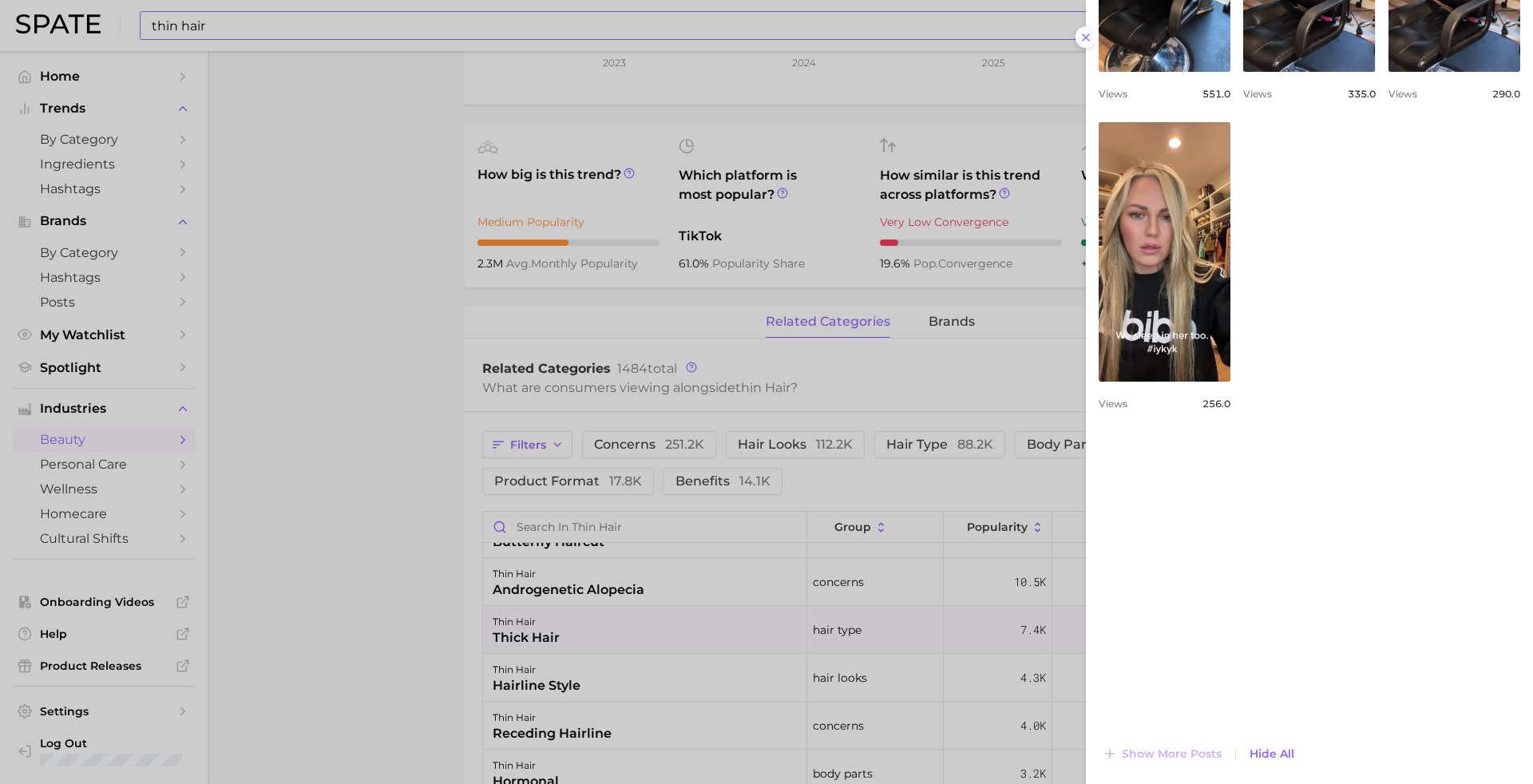
click at [1079, 31] on icon at bounding box center [1086, 37] width 13 height 13
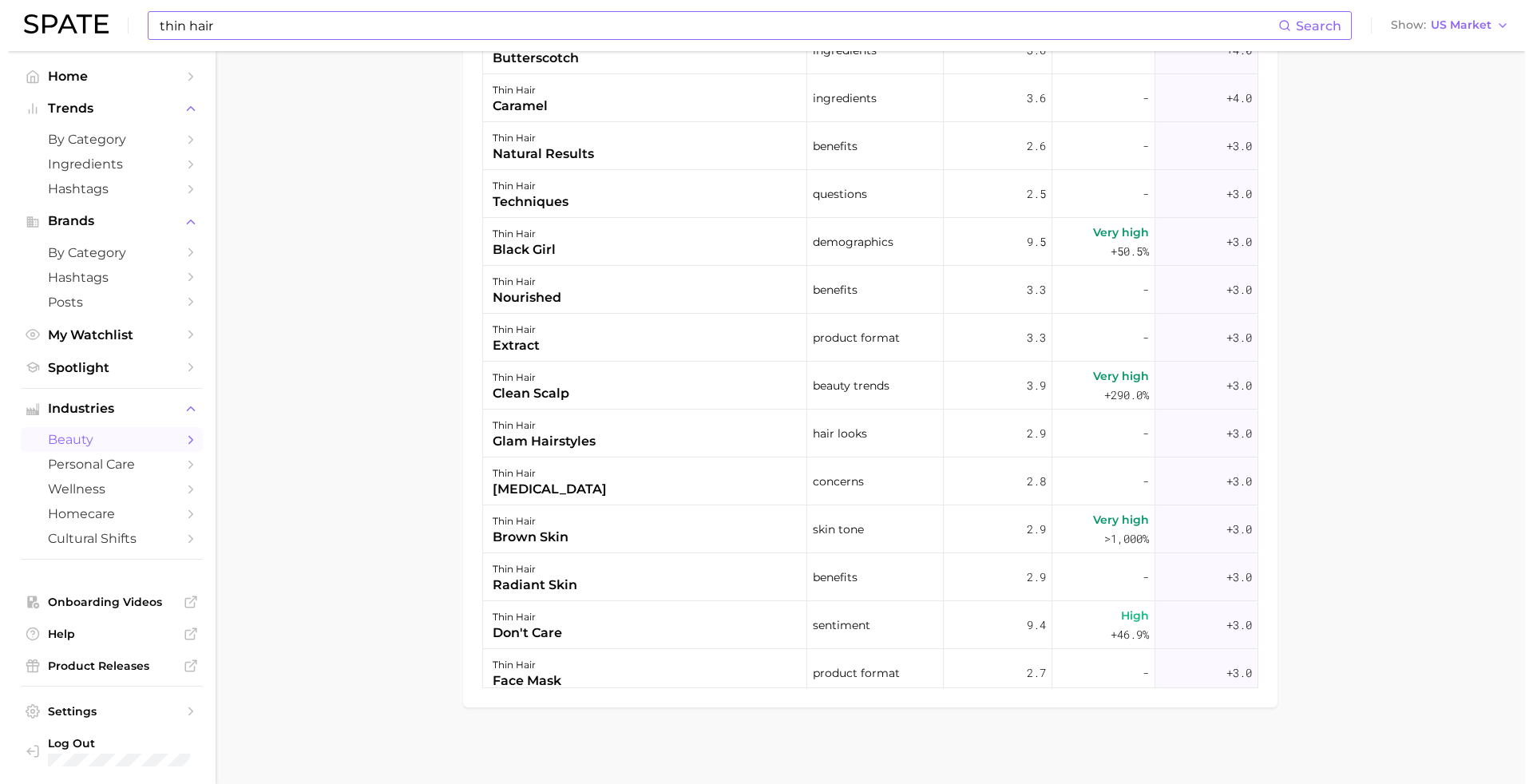
scroll to position [19576, 0]
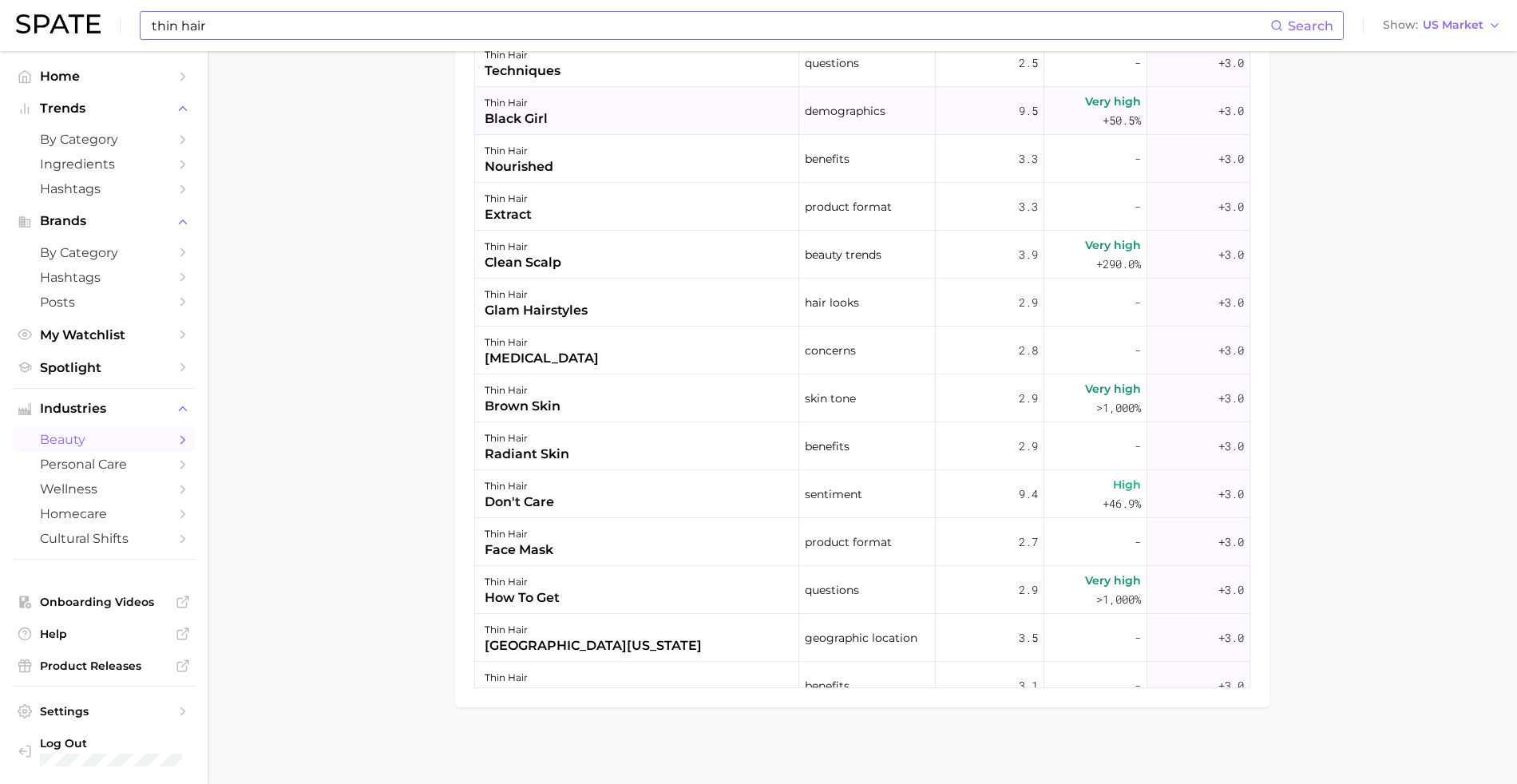
click at [522, 111] on div "black girl" at bounding box center [515, 119] width 63 height 19
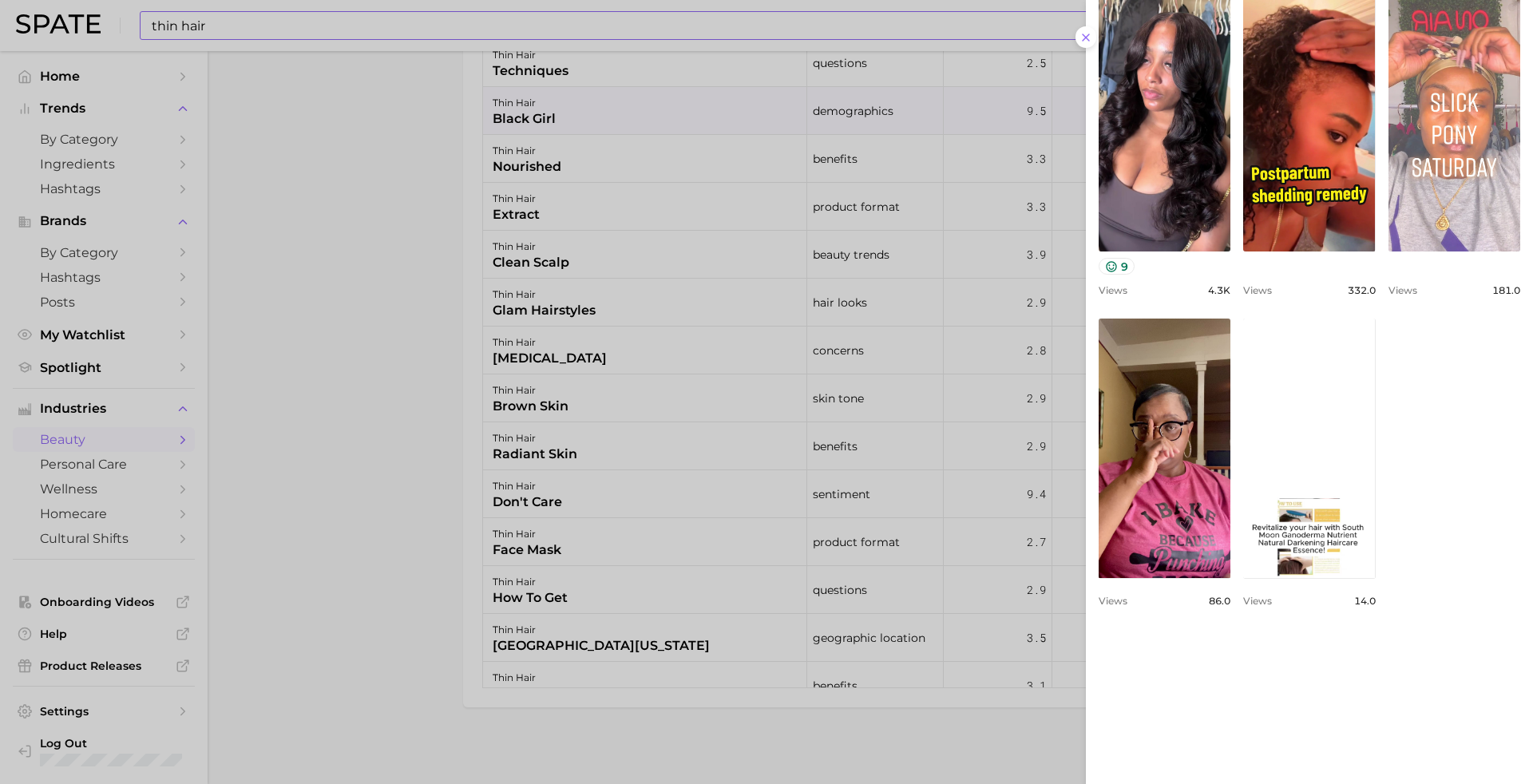
scroll to position [833, 0]
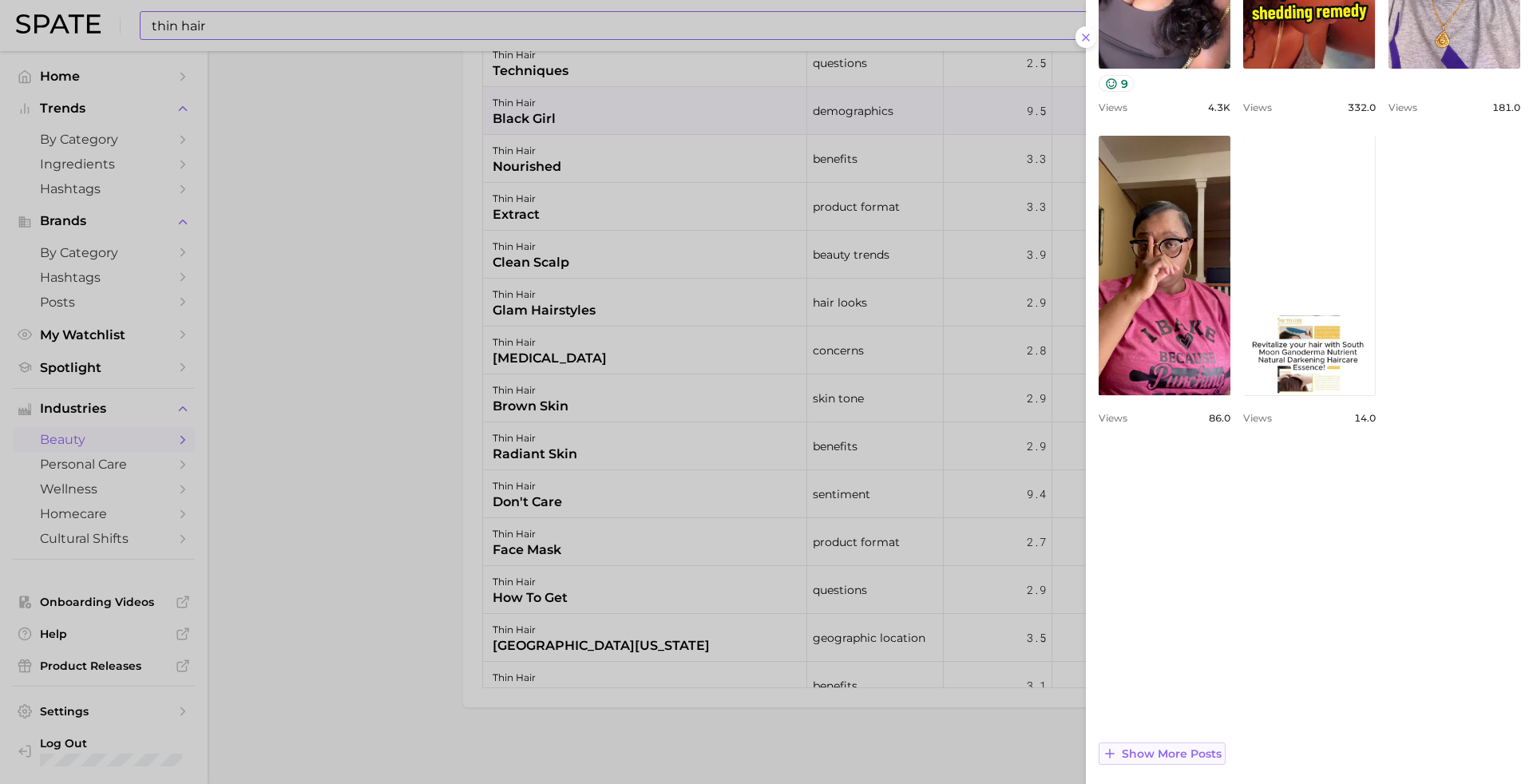
click at [1185, 754] on span "Show more posts" at bounding box center [1171, 753] width 99 height 13
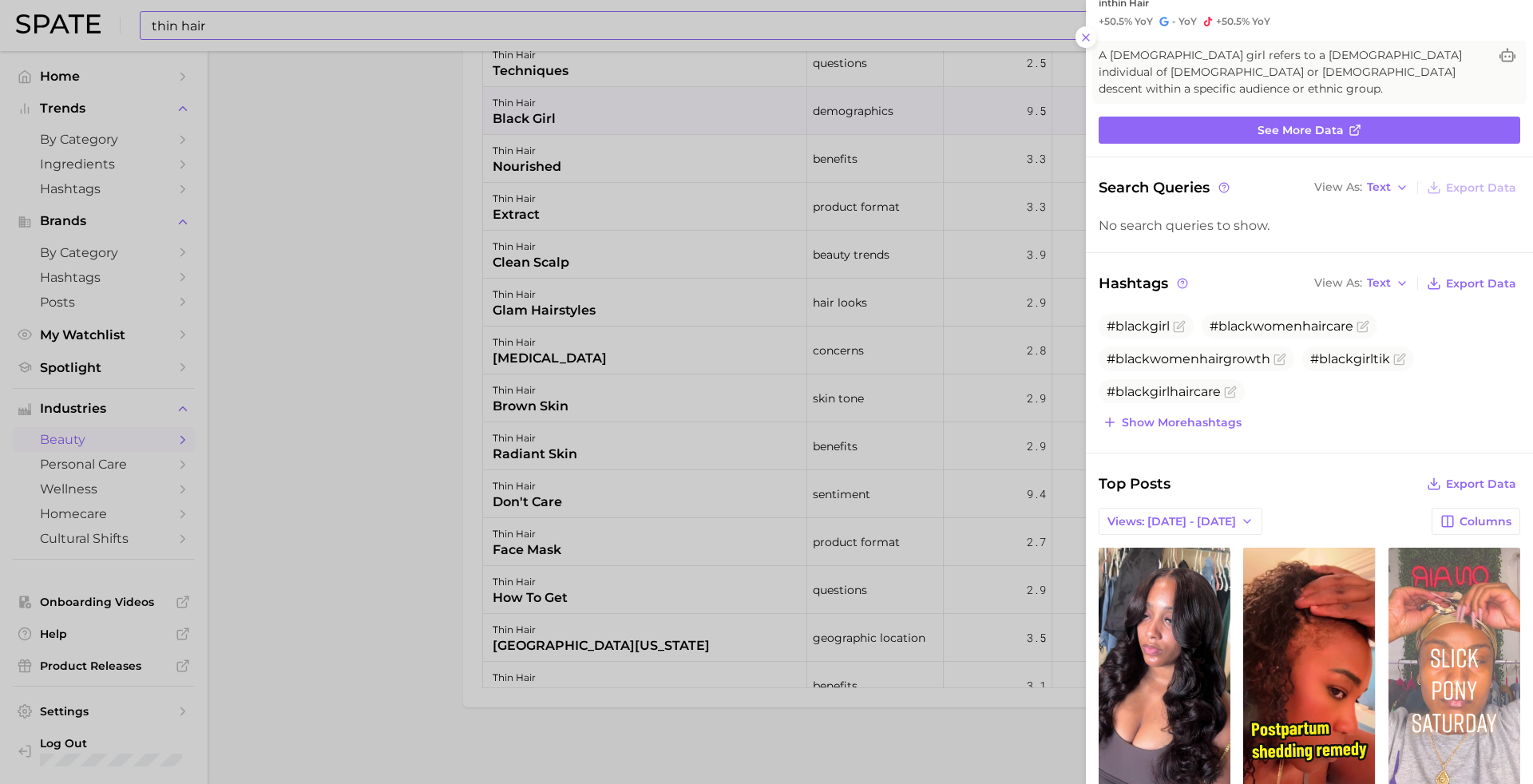
scroll to position [0, 0]
